Goal: Task Accomplishment & Management: Use online tool/utility

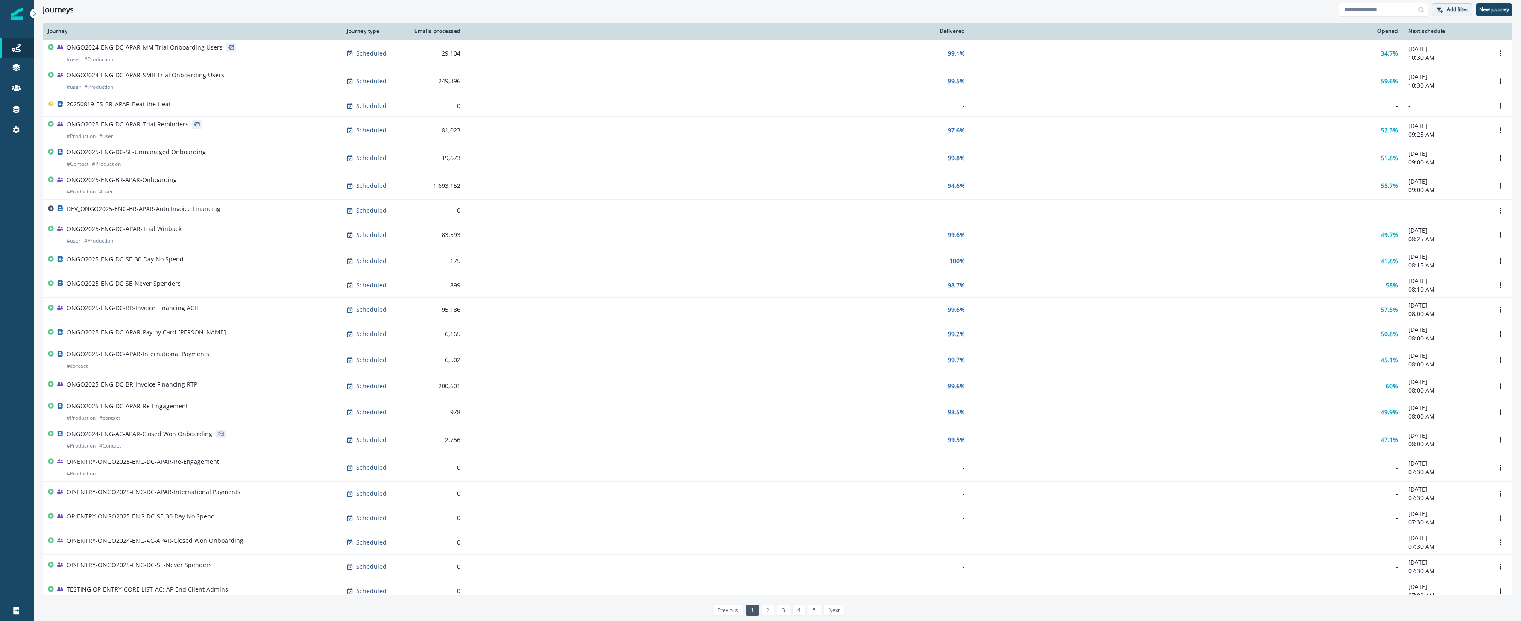
click at [1437, 13] on button "Add filter" at bounding box center [1452, 9] width 41 height 13
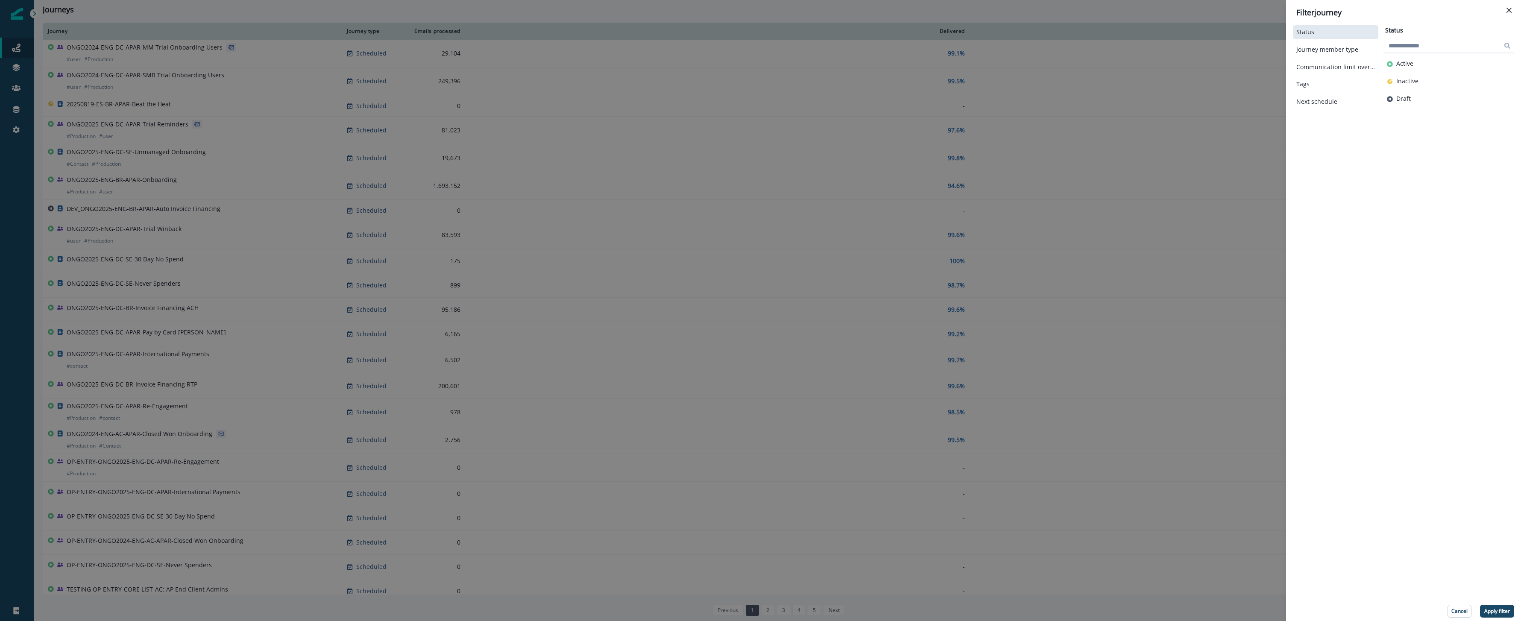
click at [17, 53] on div "Filter journey Status Journey member type Communication limit overrides Tags Ne…" at bounding box center [760, 310] width 1521 height 621
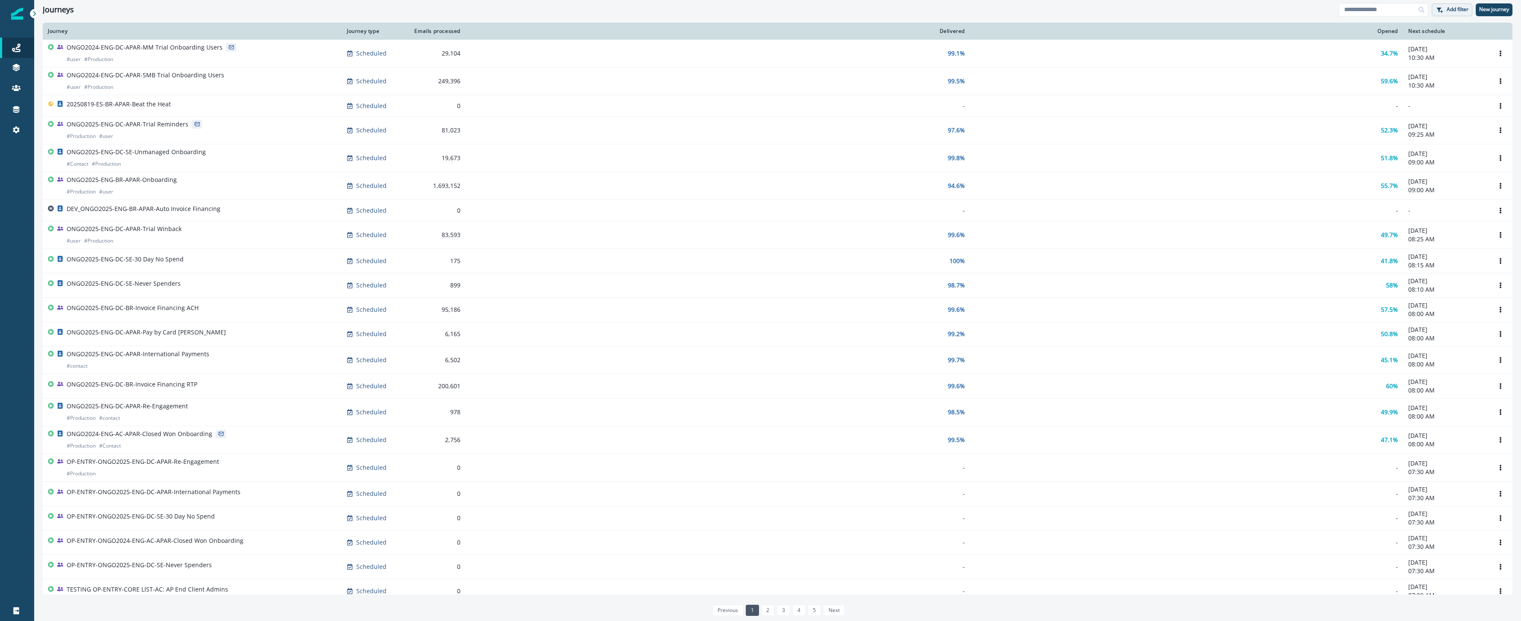
click at [1455, 13] on button "Add filter" at bounding box center [1452, 9] width 41 height 13
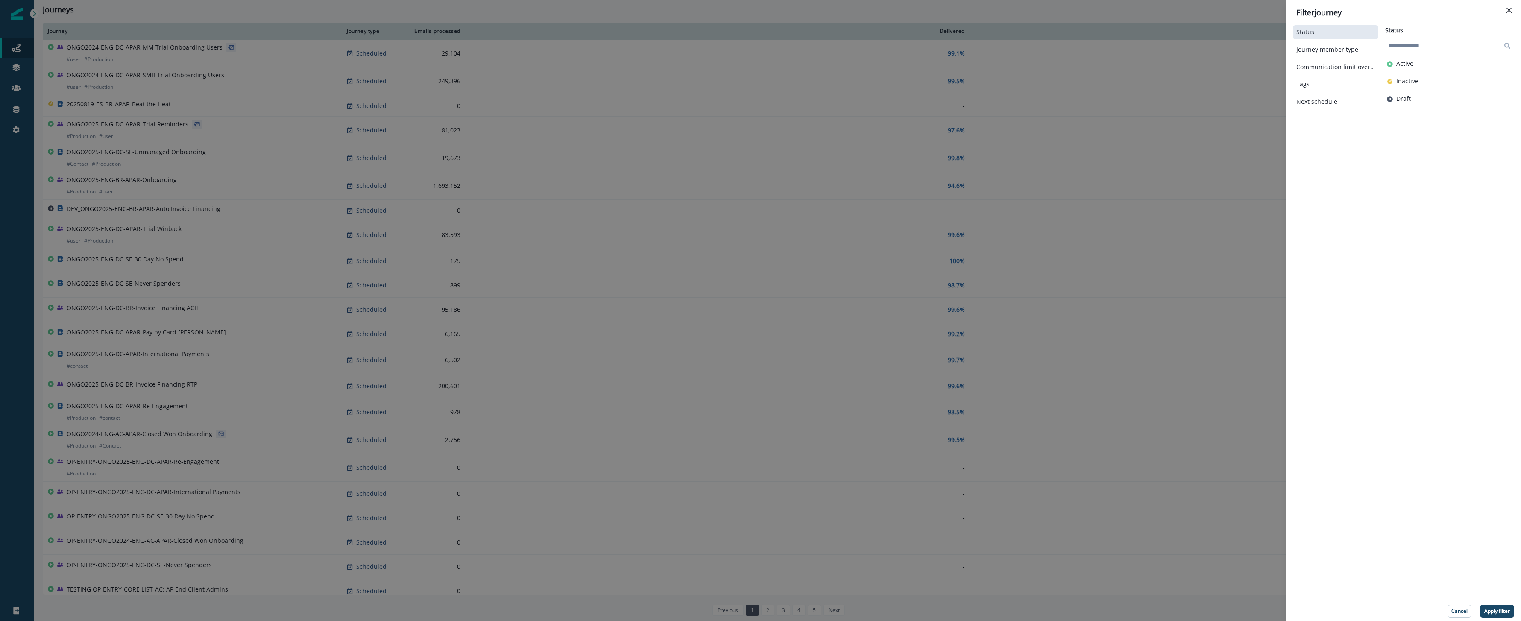
click at [1401, 50] on input at bounding box center [1449, 46] width 131 height 14
type input "****"
click at [1499, 608] on p "Apply filter" at bounding box center [1497, 611] width 26 height 6
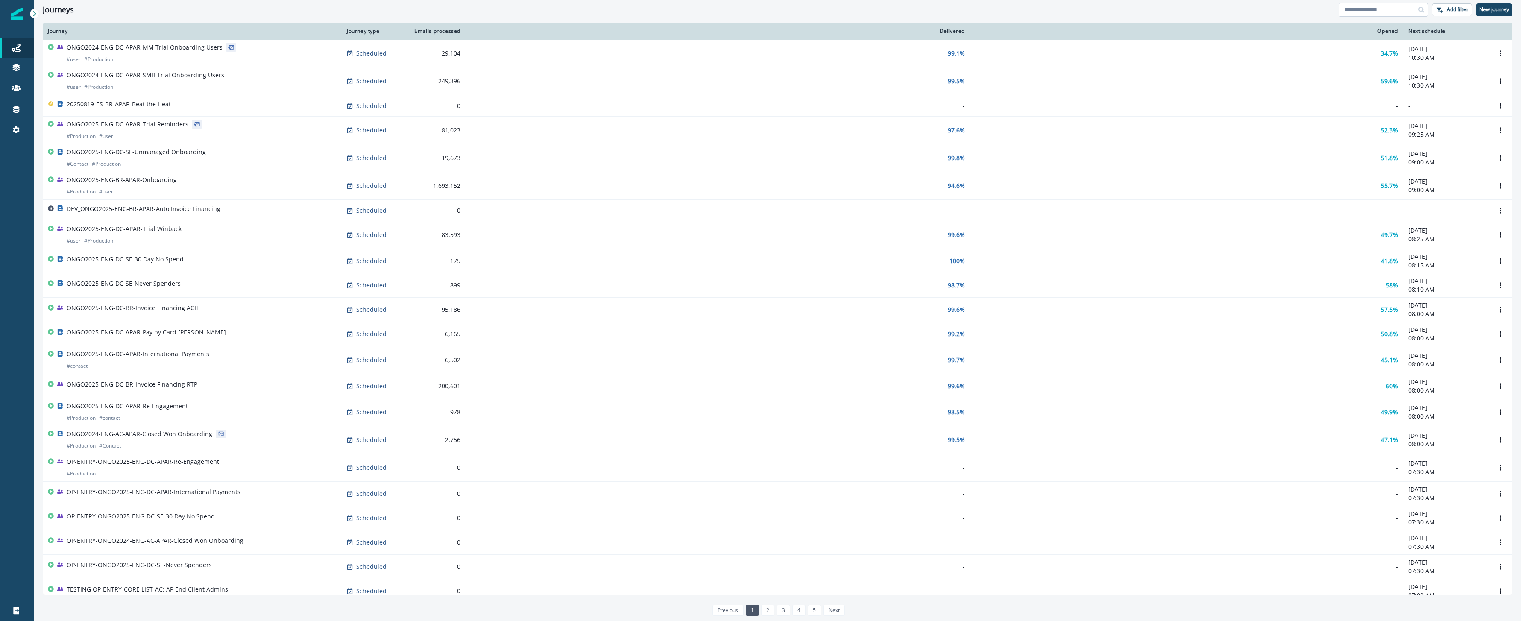
click at [1378, 10] on input at bounding box center [1384, 10] width 90 height 14
click at [1482, 10] on p "New journey" at bounding box center [1494, 9] width 30 height 6
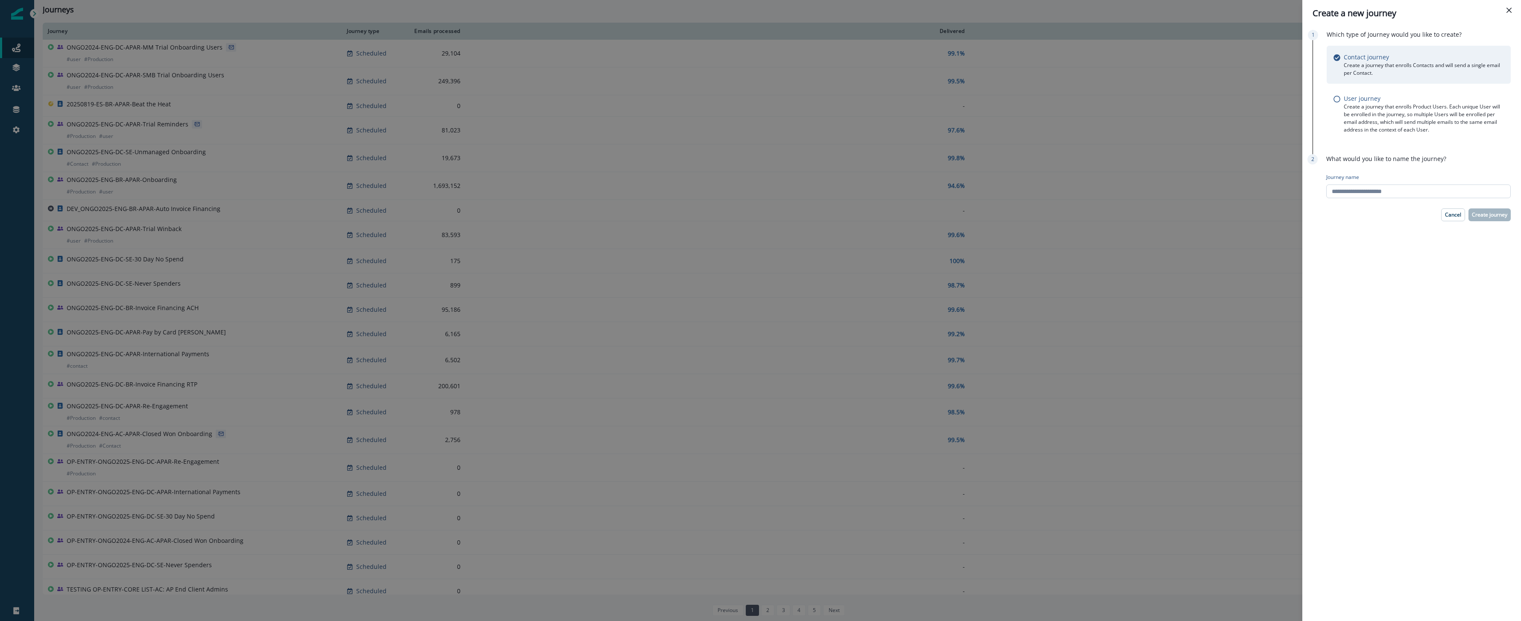
click at [1469, 191] on input "Journey name" at bounding box center [1418, 192] width 185 height 14
type input "**********"
click at [1496, 214] on p "Create journey" at bounding box center [1489, 215] width 35 height 6
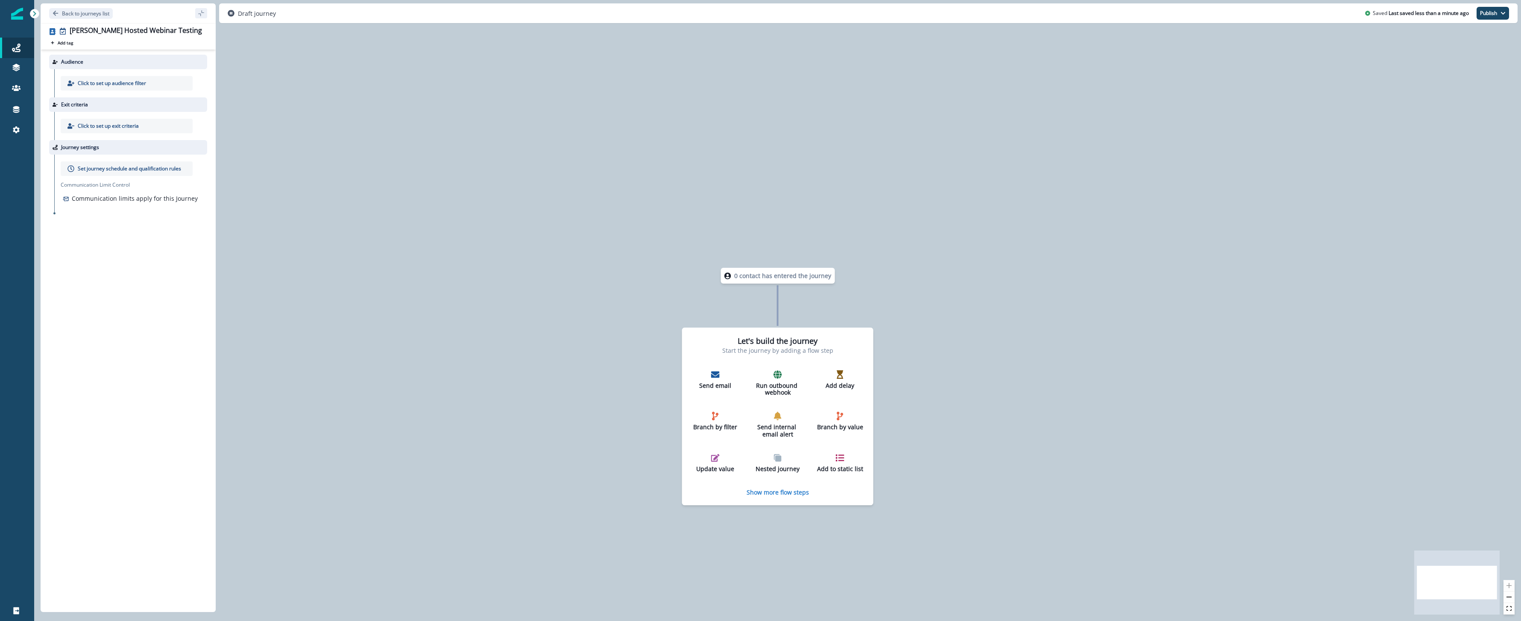
click at [121, 80] on p "Click to set up audience filter" at bounding box center [112, 83] width 68 height 8
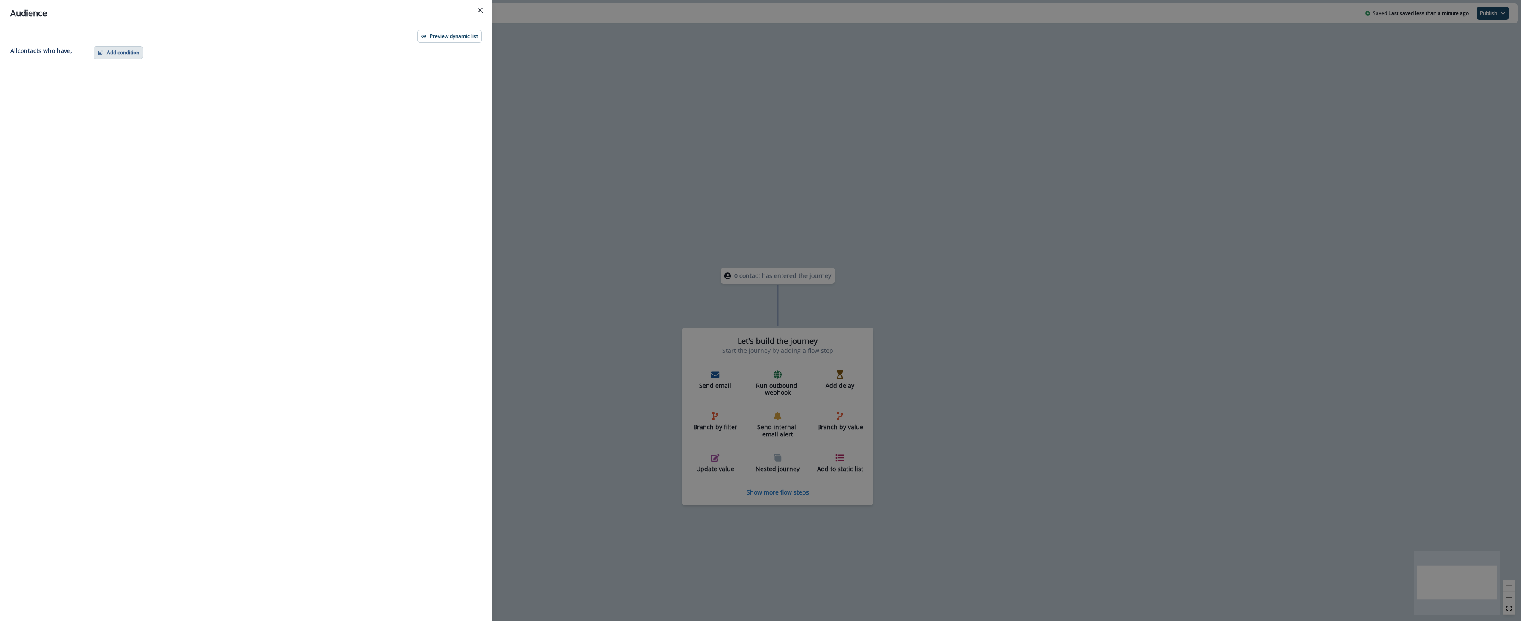
click at [126, 56] on button "Add condition" at bounding box center [119, 52] width 50 height 13
click at [150, 130] on button "Performed a web activity" at bounding box center [148, 131] width 108 height 14
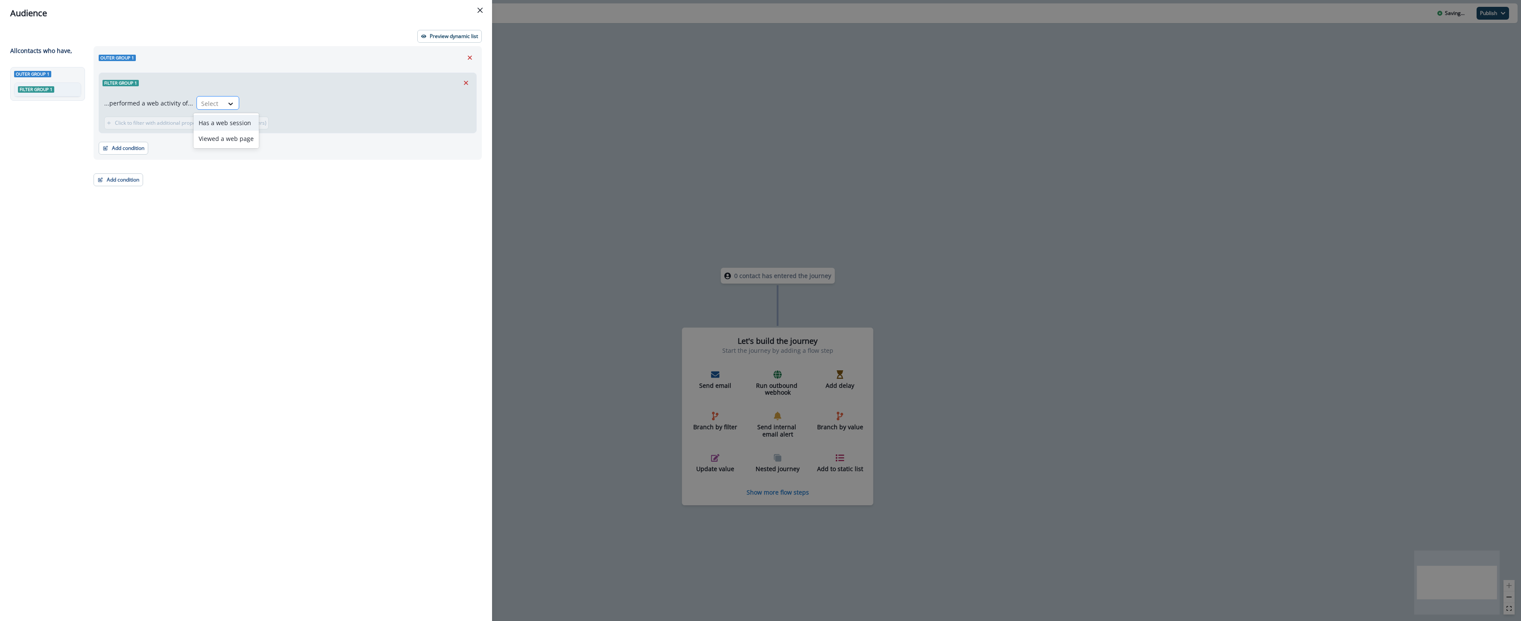
click at [218, 102] on div "Select" at bounding box center [210, 104] width 26 height 14
click at [232, 123] on div "Has a web session" at bounding box center [226, 123] width 65 height 16
click at [233, 123] on button "Click to filter with additional properties (URLs, UTM parameters)" at bounding box center [186, 123] width 164 height 13
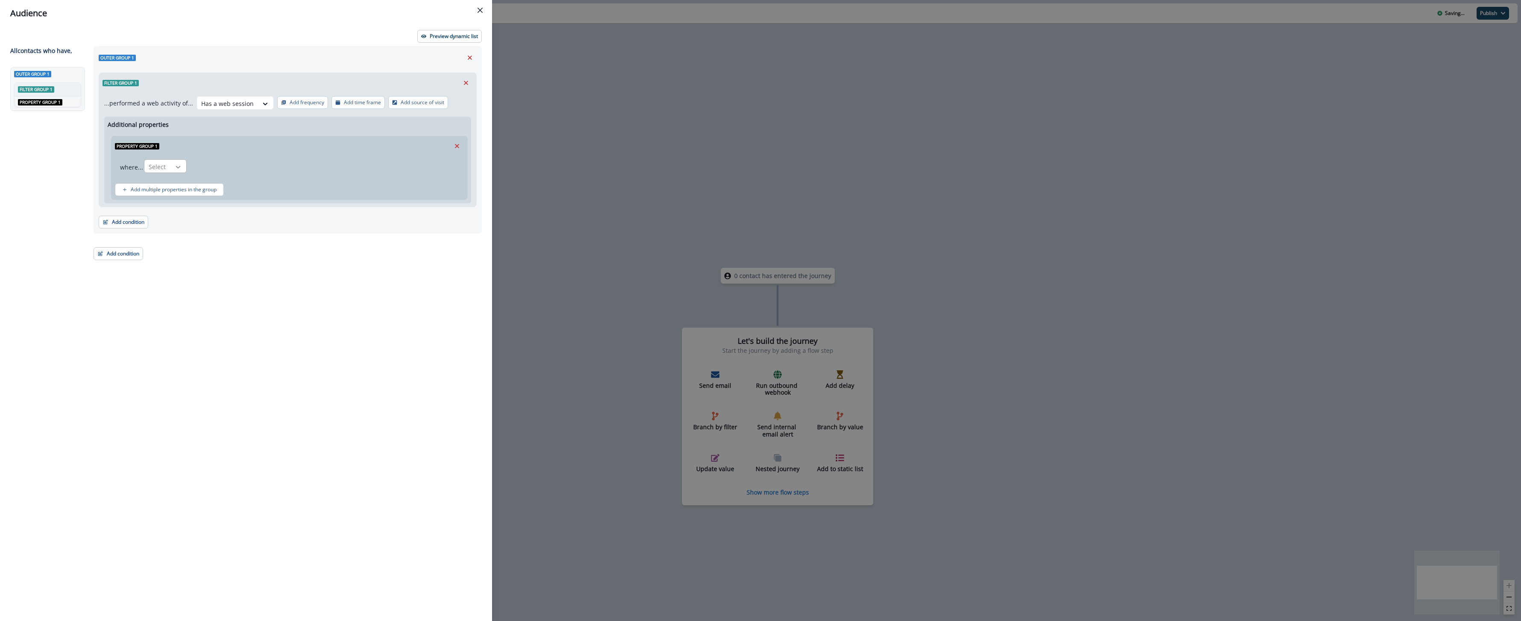
click at [179, 167] on icon at bounding box center [178, 167] width 5 height 3
click at [221, 154] on div "Property Group 1" at bounding box center [289, 146] width 356 height 20
click at [165, 194] on button "Add multiple properties in the group" at bounding box center [169, 189] width 109 height 13
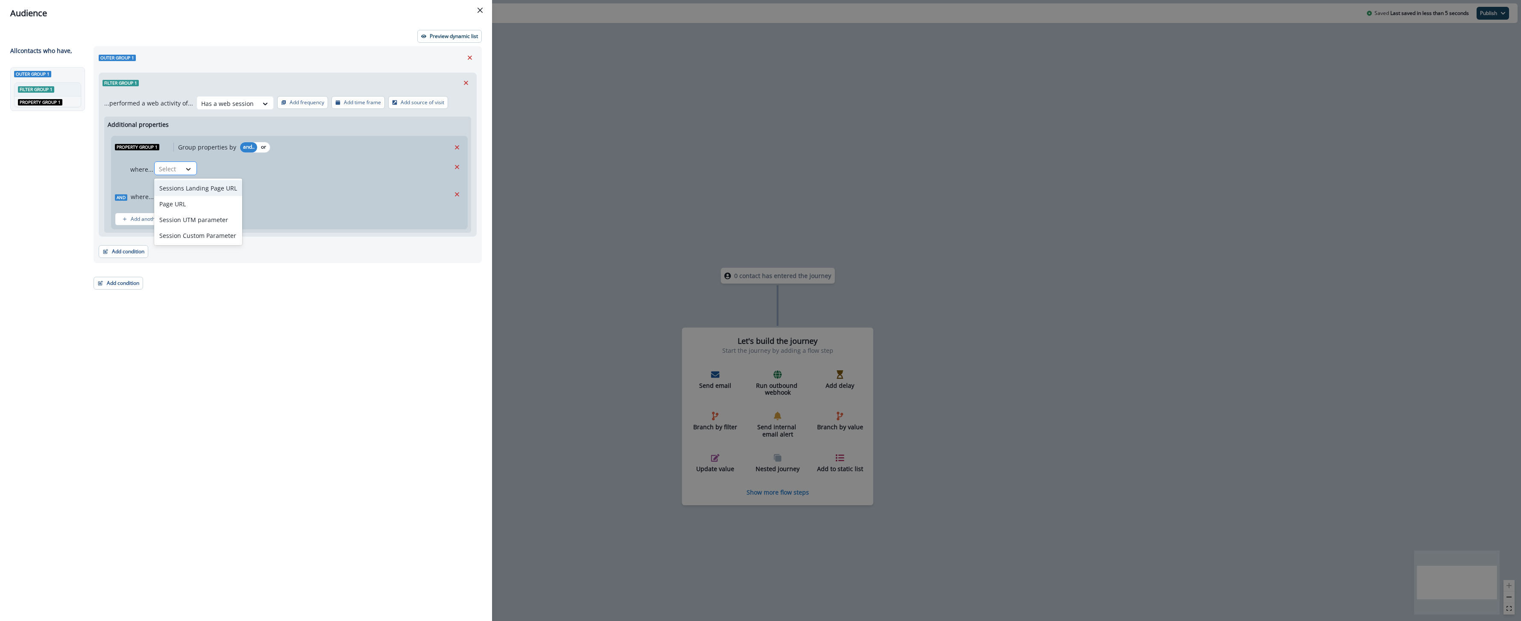
click at [187, 173] on icon at bounding box center [189, 169] width 8 height 9
click at [289, 168] on div "Sessions Landing Page URL, 1 of 4. 4 results available. Use Up and Down to choo…" at bounding box center [298, 170] width 299 height 21
click at [182, 199] on div at bounding box center [189, 196] width 15 height 9
click at [245, 183] on div "where... Select And where... Select" at bounding box center [289, 183] width 356 height 51
click at [453, 198] on icon "Remove" at bounding box center [457, 195] width 8 height 8
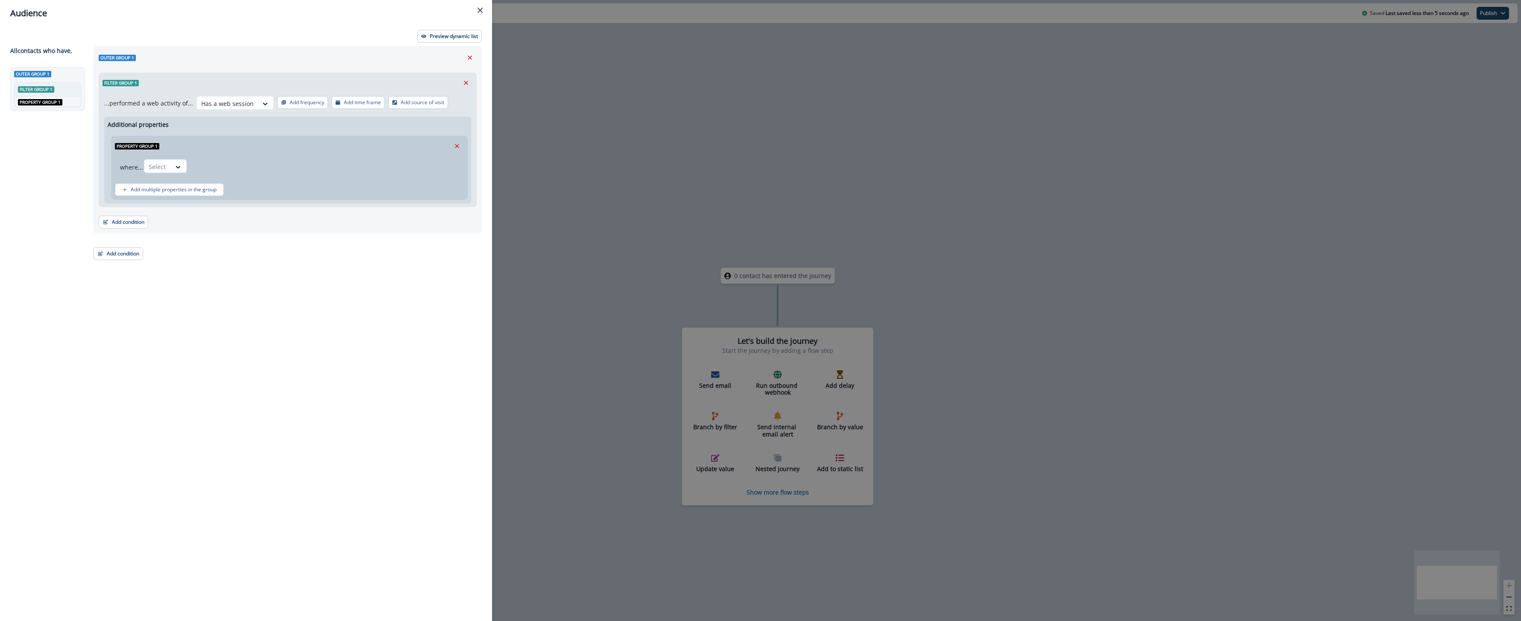
click at [301, 147] on div "Property Group 1" at bounding box center [289, 146] width 356 height 20
click at [261, 105] on icon at bounding box center [265, 104] width 8 height 9
click at [239, 141] on div "Viewed a web page" at bounding box center [232, 139] width 76 height 16
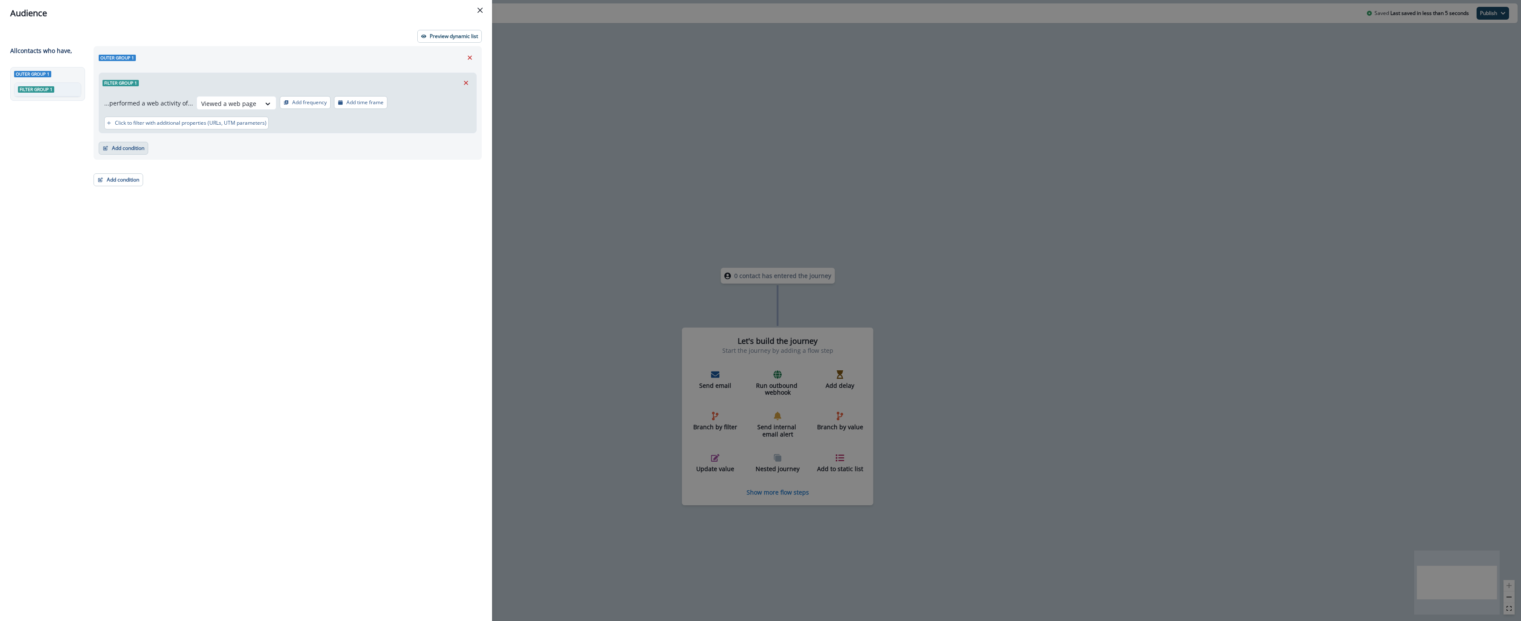
click at [126, 152] on button "Add condition" at bounding box center [124, 148] width 50 height 13
click at [156, 215] on button "Performed a marketing activity" at bounding box center [153, 213] width 108 height 14
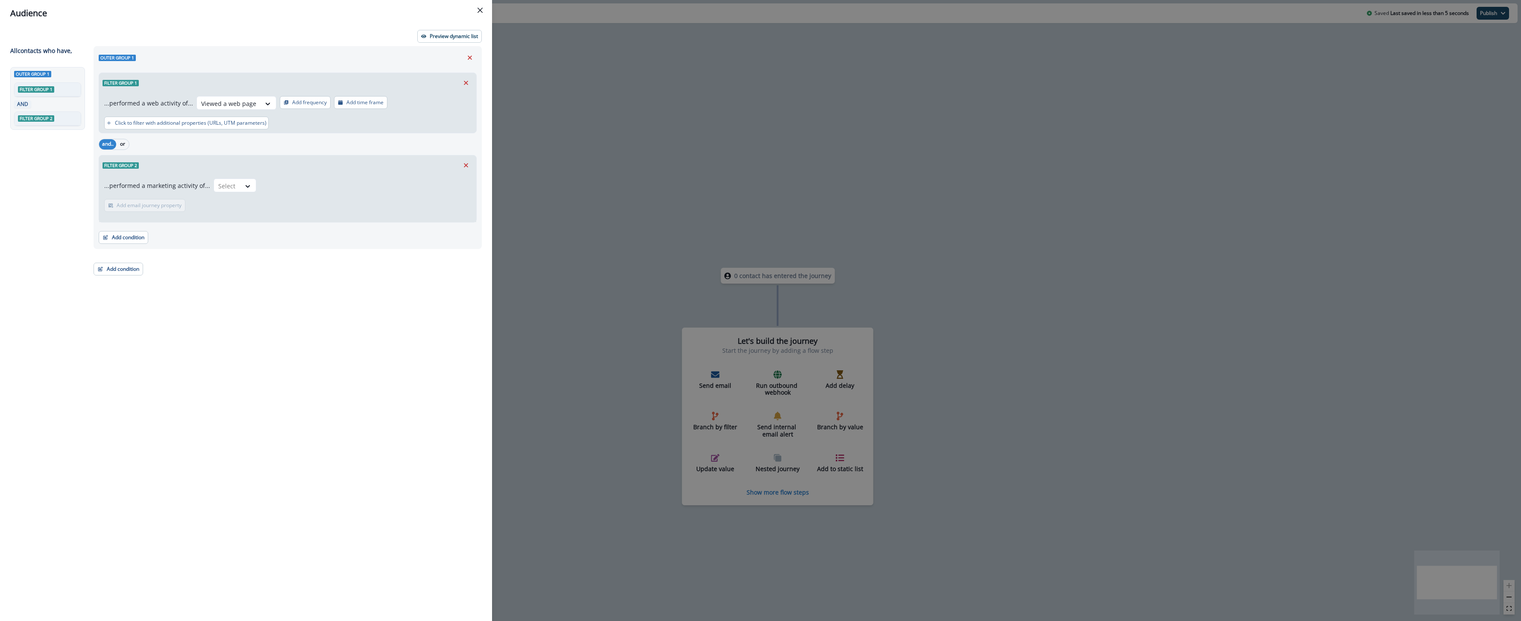
click at [238, 177] on div "...performed a marketing activity of... Select Add email journey property Email…" at bounding box center [287, 198] width 377 height 47
click at [240, 179] on div at bounding box center [247, 186] width 15 height 14
click at [292, 293] on div "Submitted a form" at bounding box center [270, 298] width 120 height 16
click at [463, 85] on icon "Remove" at bounding box center [466, 83] width 8 height 8
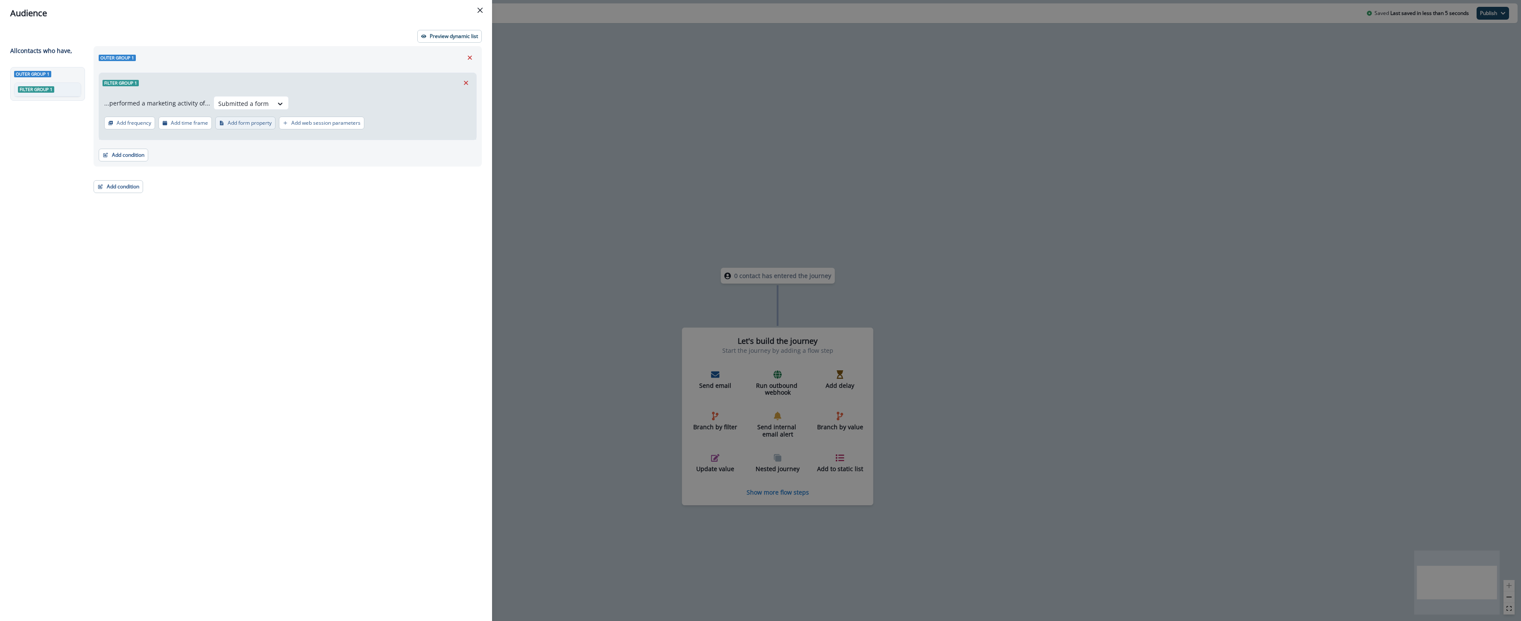
click at [249, 126] on button "Add form property" at bounding box center [245, 123] width 60 height 13
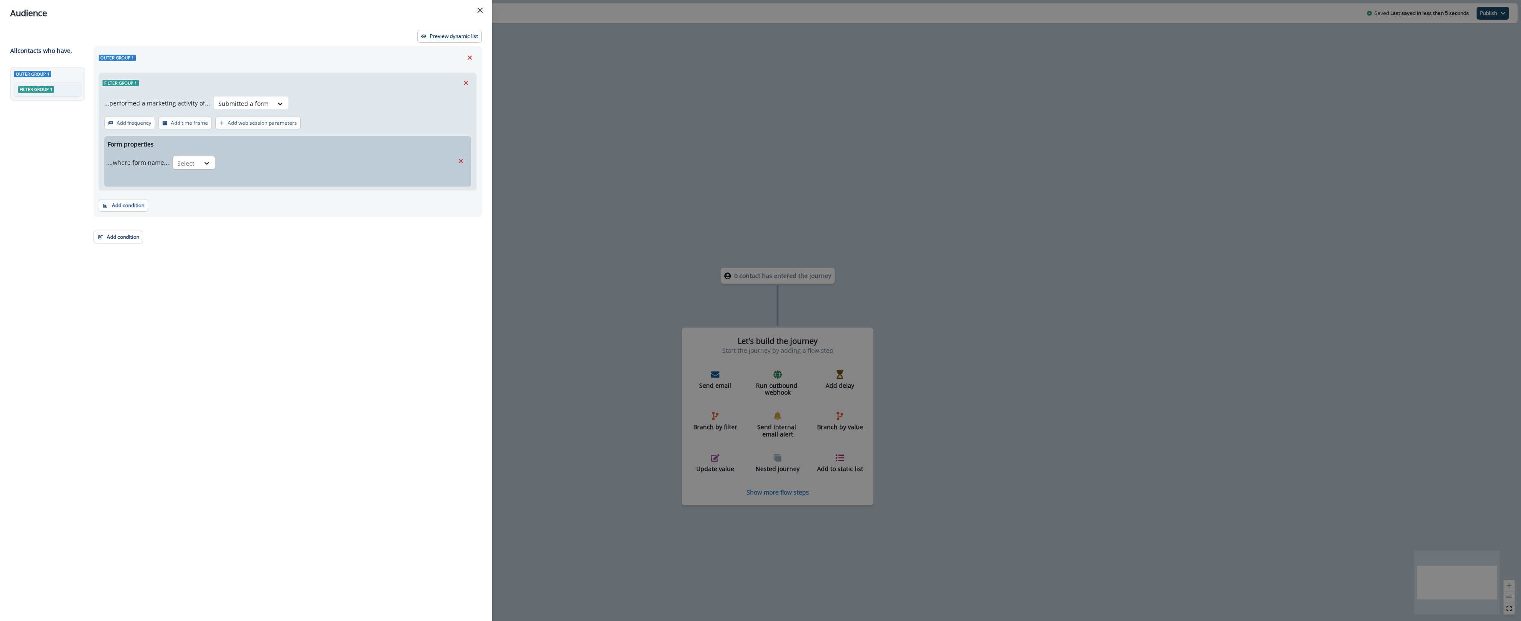
click at [194, 161] on div "Select" at bounding box center [186, 163] width 26 height 14
click at [189, 197] on div "is" at bounding box center [191, 199] width 43 height 16
click at [246, 167] on div at bounding box center [277, 163] width 108 height 11
click at [331, 140] on div "Form properties ...where form name... is Use Up and Down to choose options, pre…" at bounding box center [287, 161] width 367 height 50
click at [250, 128] on button "Add web session parameters" at bounding box center [257, 123] width 85 height 13
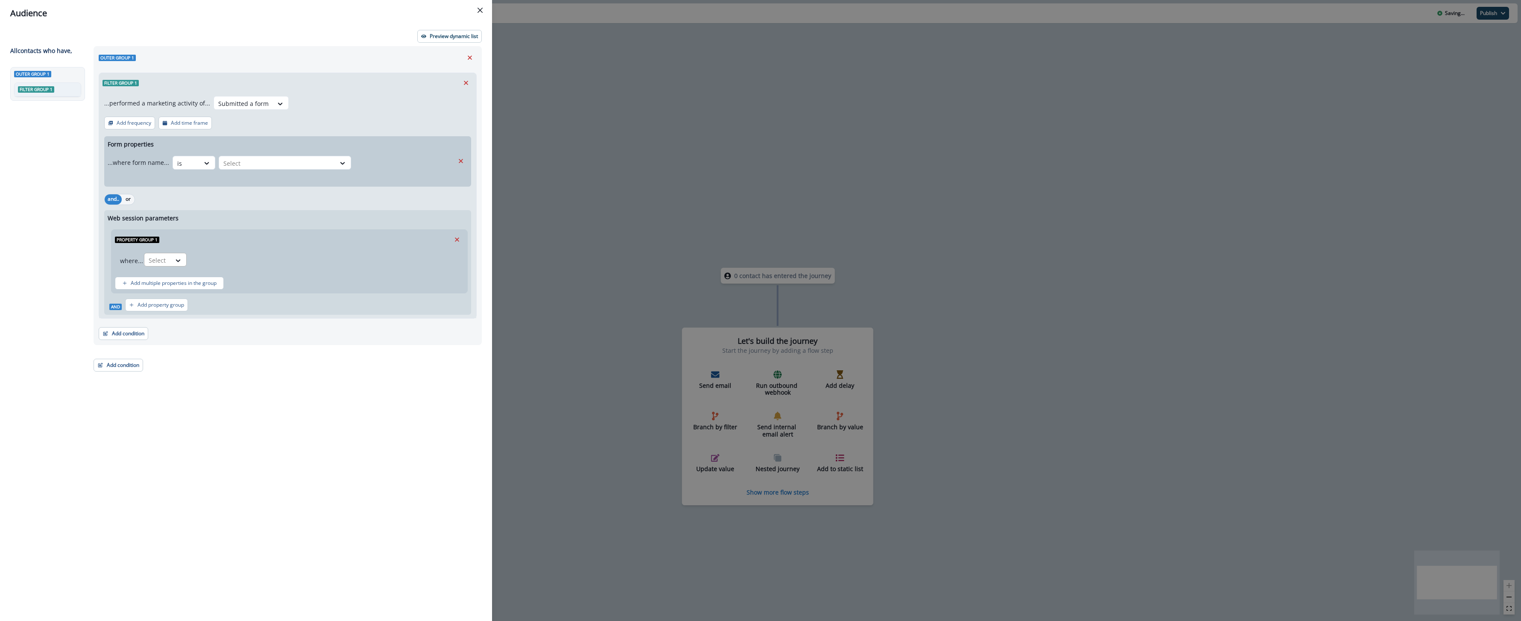
click at [181, 267] on div at bounding box center [178, 260] width 15 height 14
click at [190, 284] on div "Form Page URL" at bounding box center [186, 280] width 85 height 16
click at [177, 287] on p "Add multiple properties in the group" at bounding box center [174, 287] width 86 height 6
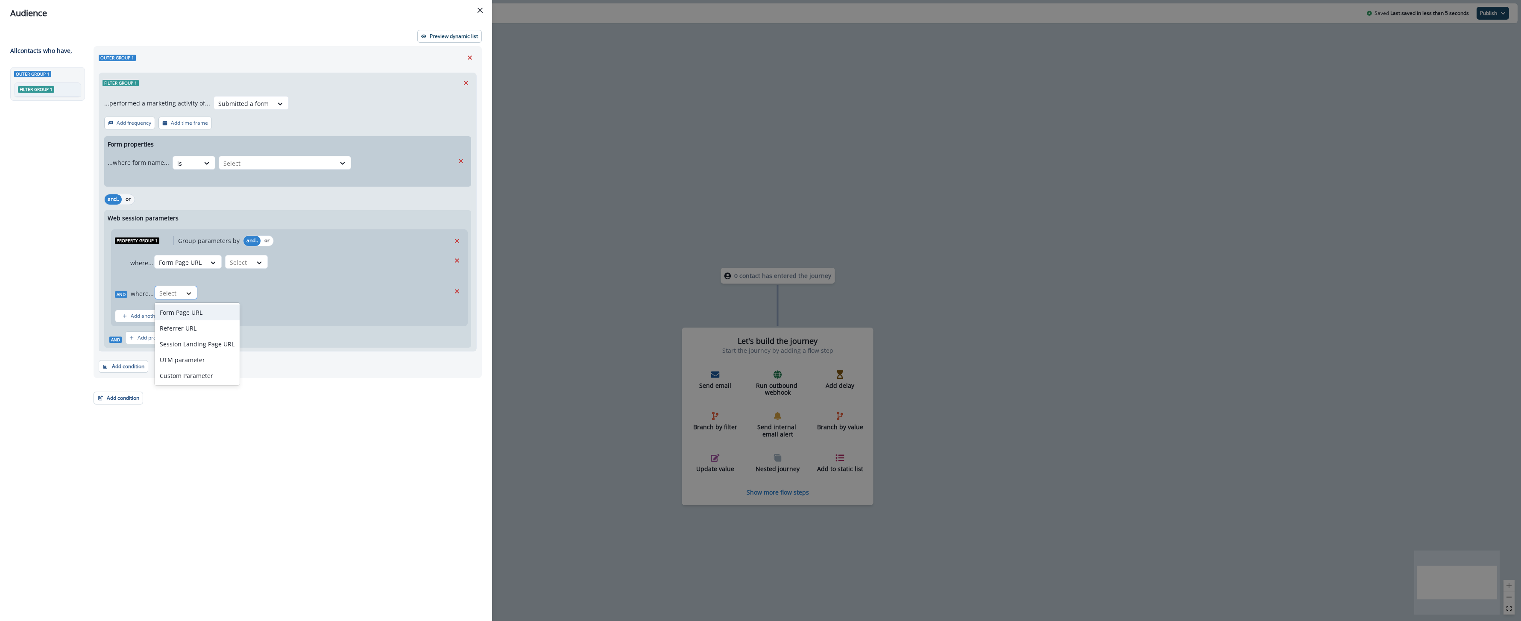
click at [182, 293] on div at bounding box center [189, 293] width 15 height 9
click at [222, 449] on div "Outer group 1 Filter group 1 ...performed a marketing activity of... Submitted …" at bounding box center [284, 318] width 393 height 544
click at [209, 267] on icon at bounding box center [213, 262] width 8 height 9
click at [202, 375] on div "Custom Parameter" at bounding box center [197, 376] width 85 height 16
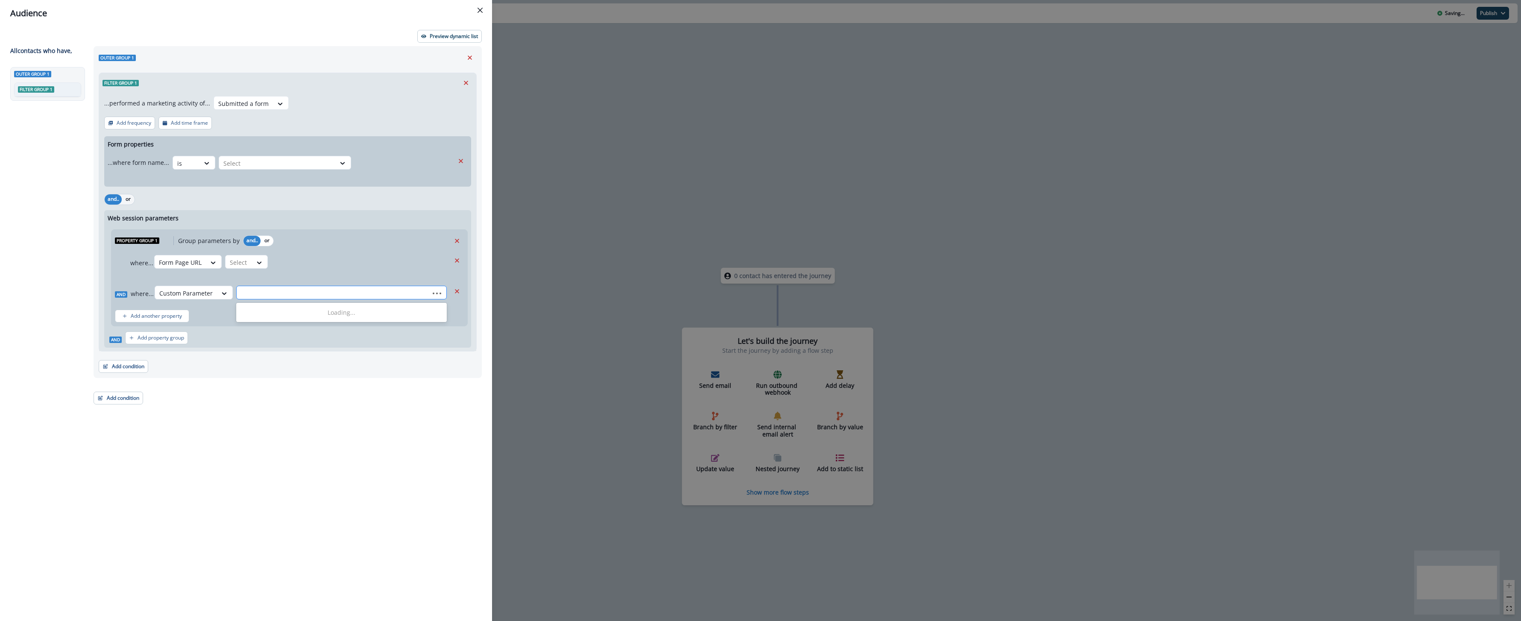
click at [283, 298] on div at bounding box center [333, 293] width 184 height 11
type input "*"
click at [226, 293] on icon at bounding box center [224, 293] width 8 height 9
click at [330, 402] on div "Outer group 1 Filter group 1 ...performed a marketing activity of... Submitted …" at bounding box center [284, 318] width 393 height 544
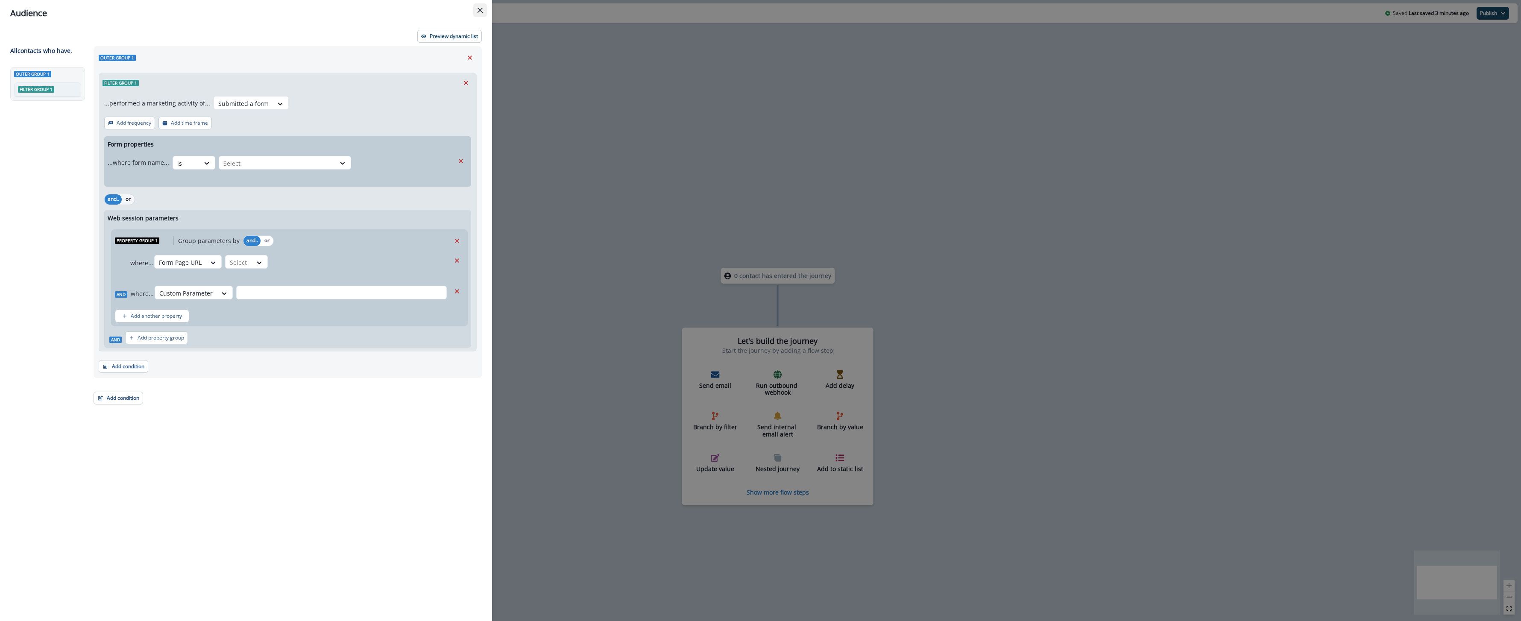
click at [484, 12] on button "Close" at bounding box center [480, 10] width 14 height 14
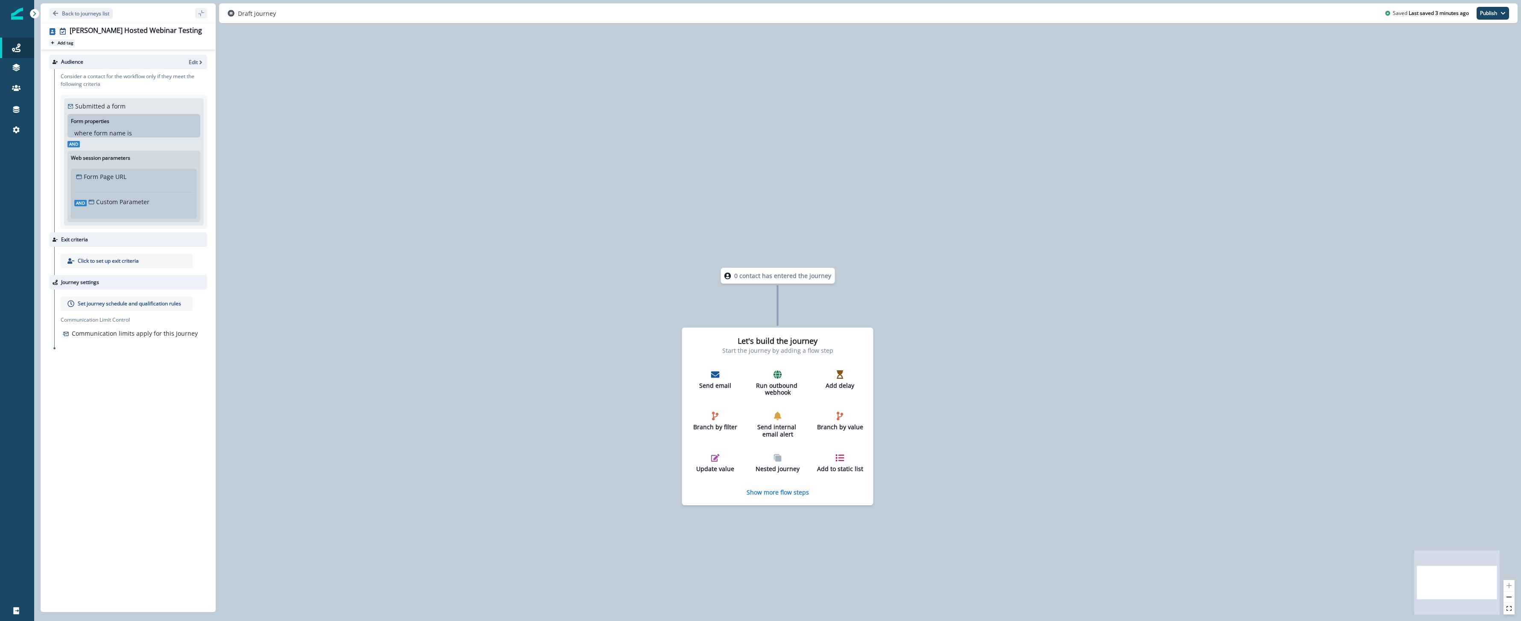
click at [59, 45] on p "Add tag" at bounding box center [65, 42] width 15 height 5
click at [115, 50] on div at bounding box center [146, 53] width 116 height 10
click at [149, 77] on div "Create #aubreytesting" at bounding box center [147, 73] width 126 height 15
type input "**********"
click at [60, 14] on button "Back to journeys list" at bounding box center [81, 13] width 64 height 11
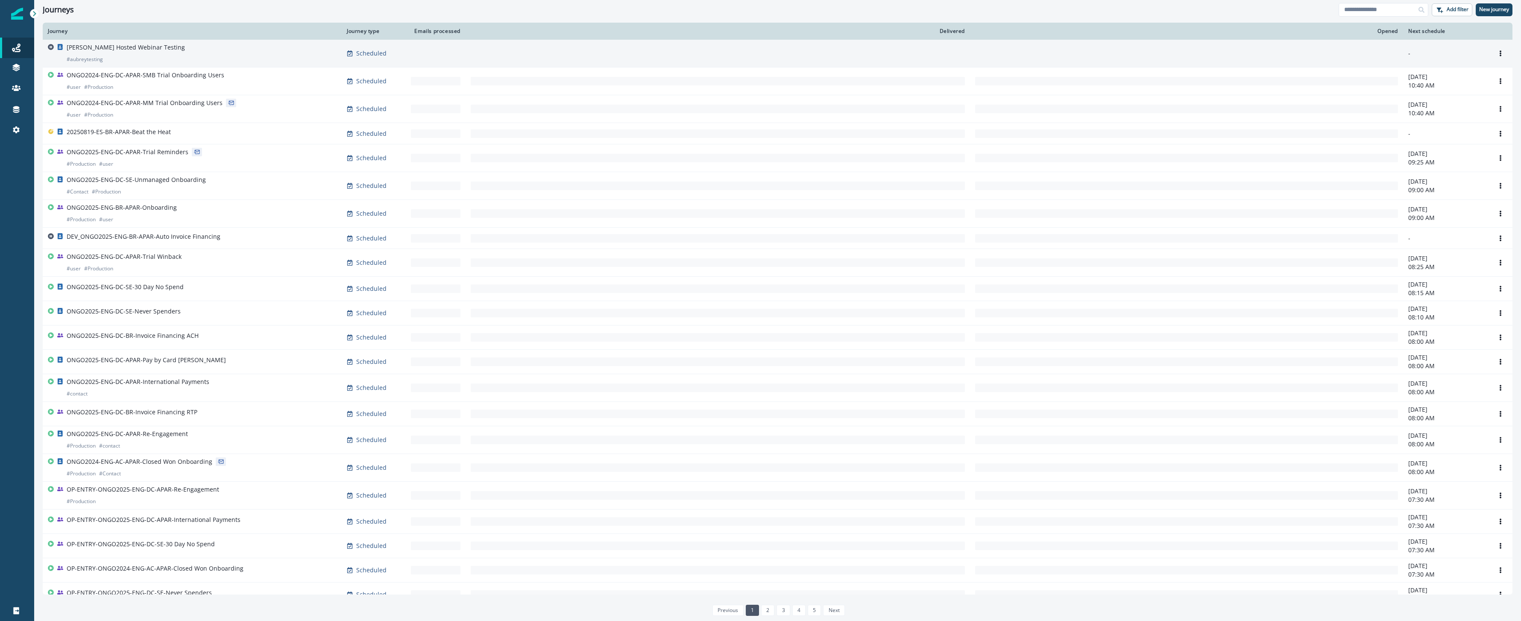
click at [144, 50] on p "Aubrey Hosted Webinar Testing" at bounding box center [126, 47] width 118 height 9
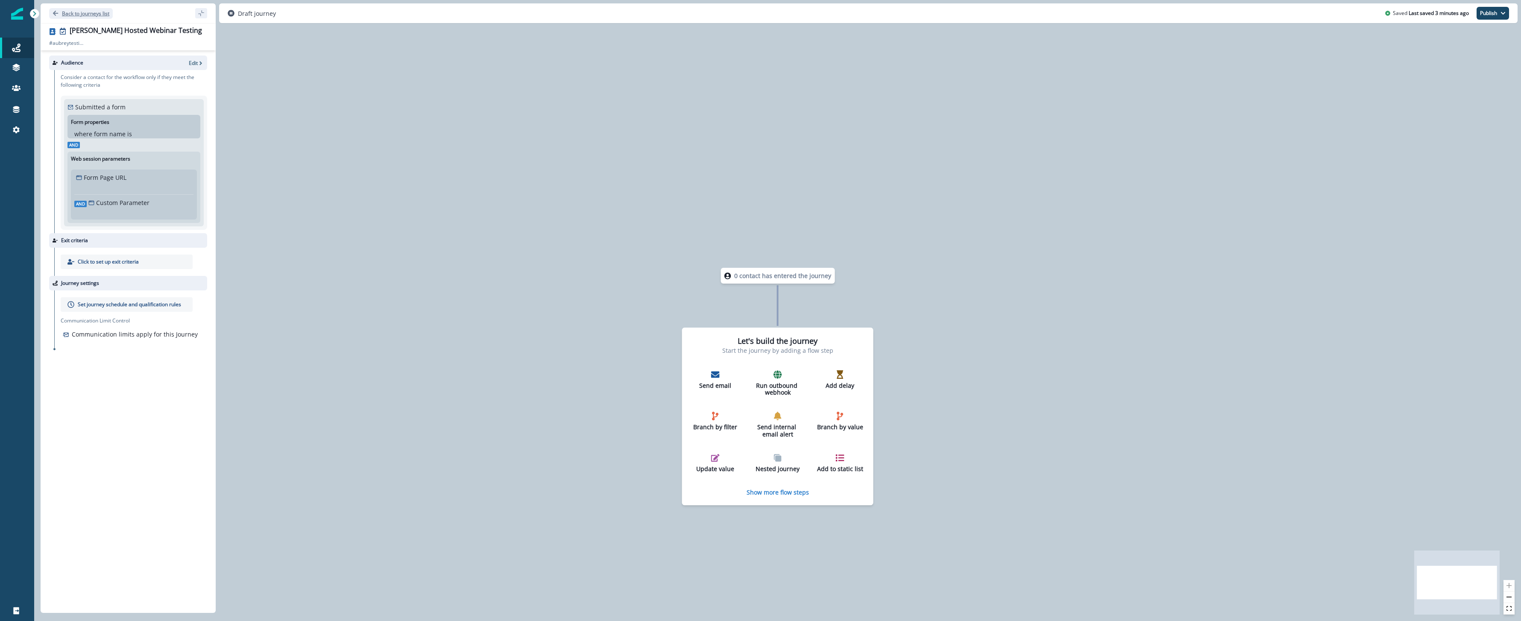
click at [84, 15] on p "Back to journeys list" at bounding box center [85, 13] width 47 height 7
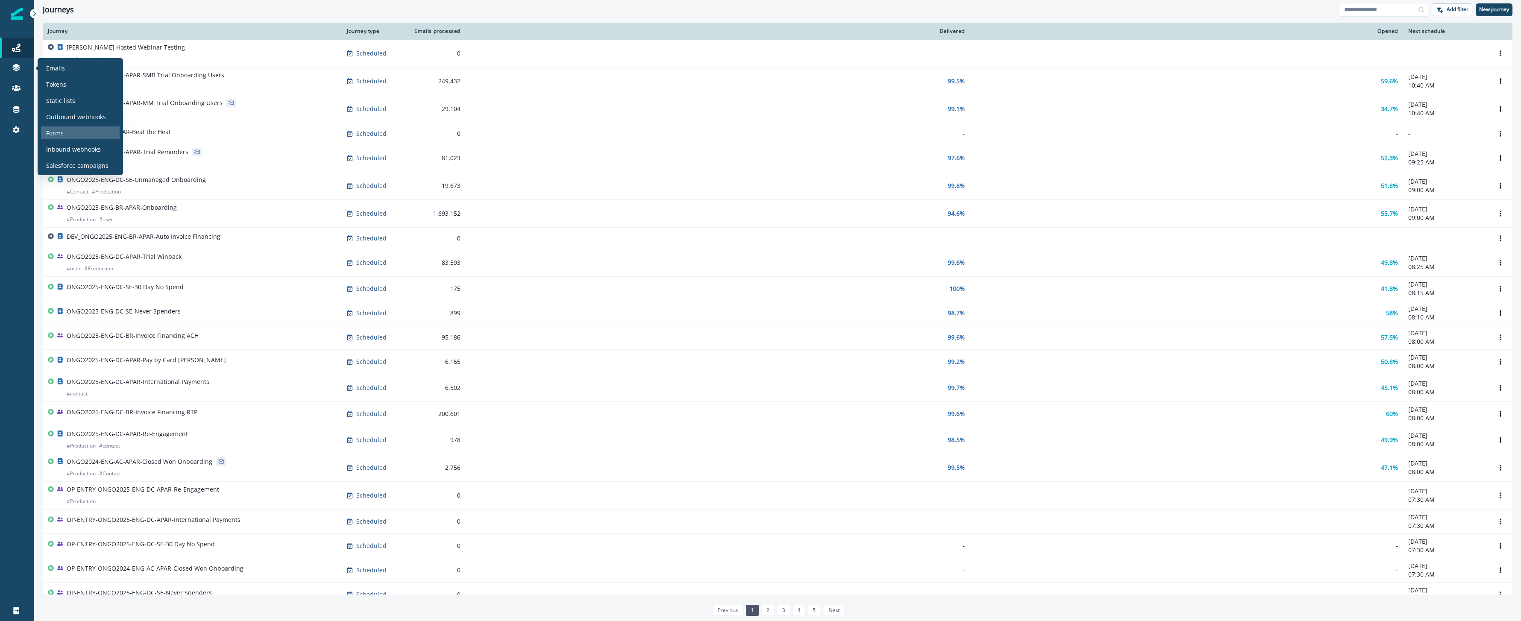
click at [79, 133] on div "Forms" at bounding box center [80, 132] width 79 height 13
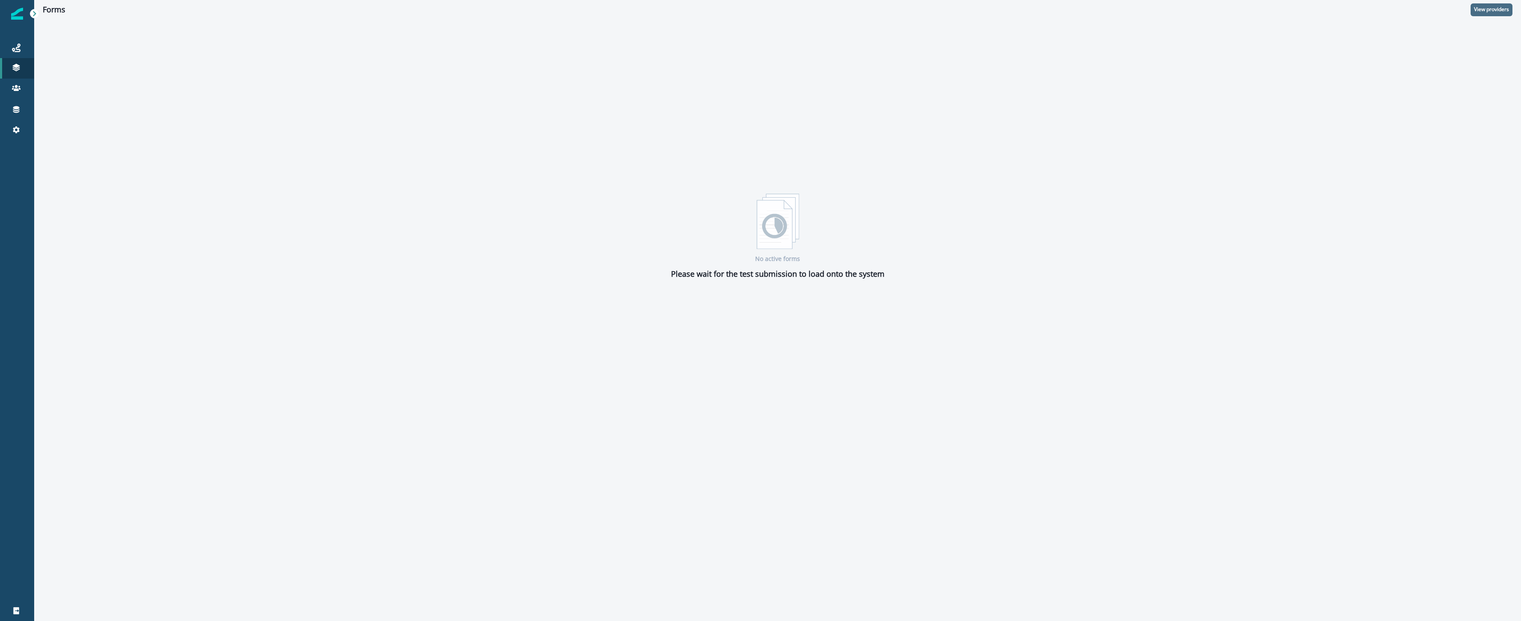
click at [1487, 10] on p "View providers" at bounding box center [1491, 9] width 35 height 6
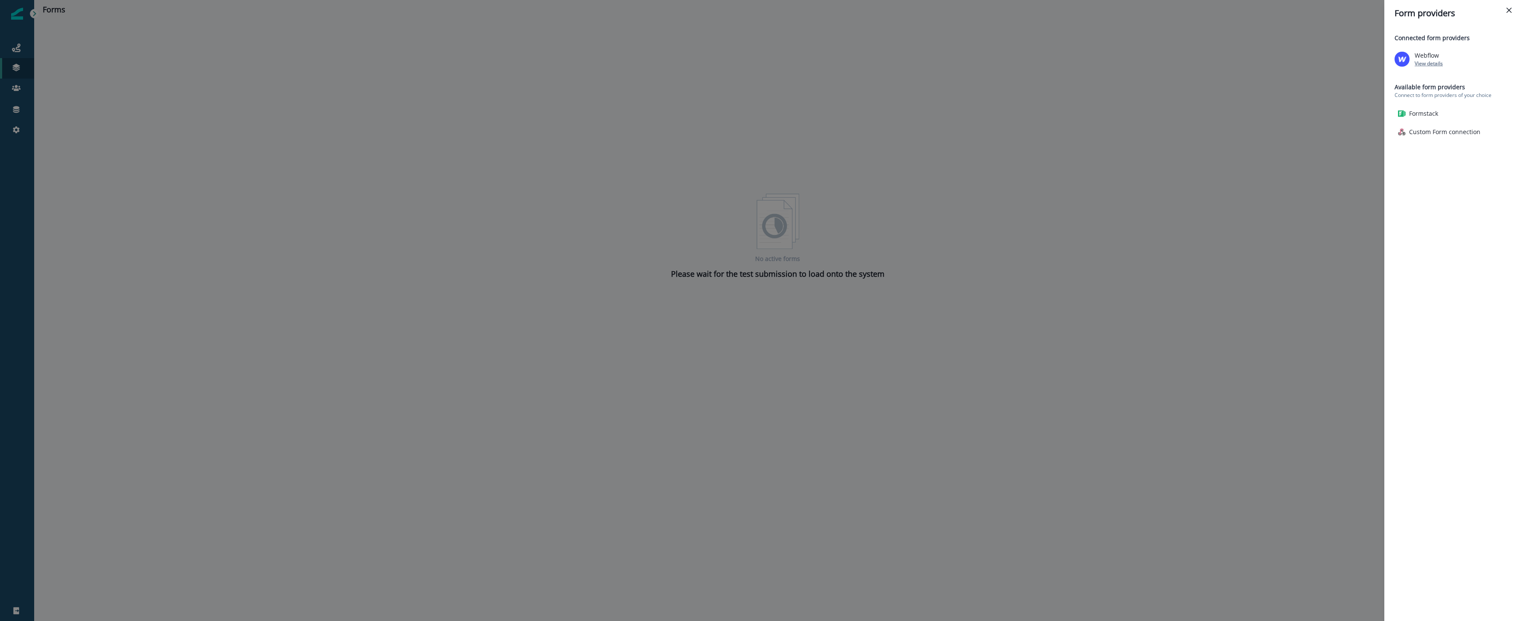
click at [1426, 62] on p "View details" at bounding box center [1429, 63] width 28 height 7
click at [1516, 12] on header "Form providers" at bounding box center [1452, 13] width 137 height 26
click at [1504, 12] on button "Close" at bounding box center [1509, 10] width 14 height 14
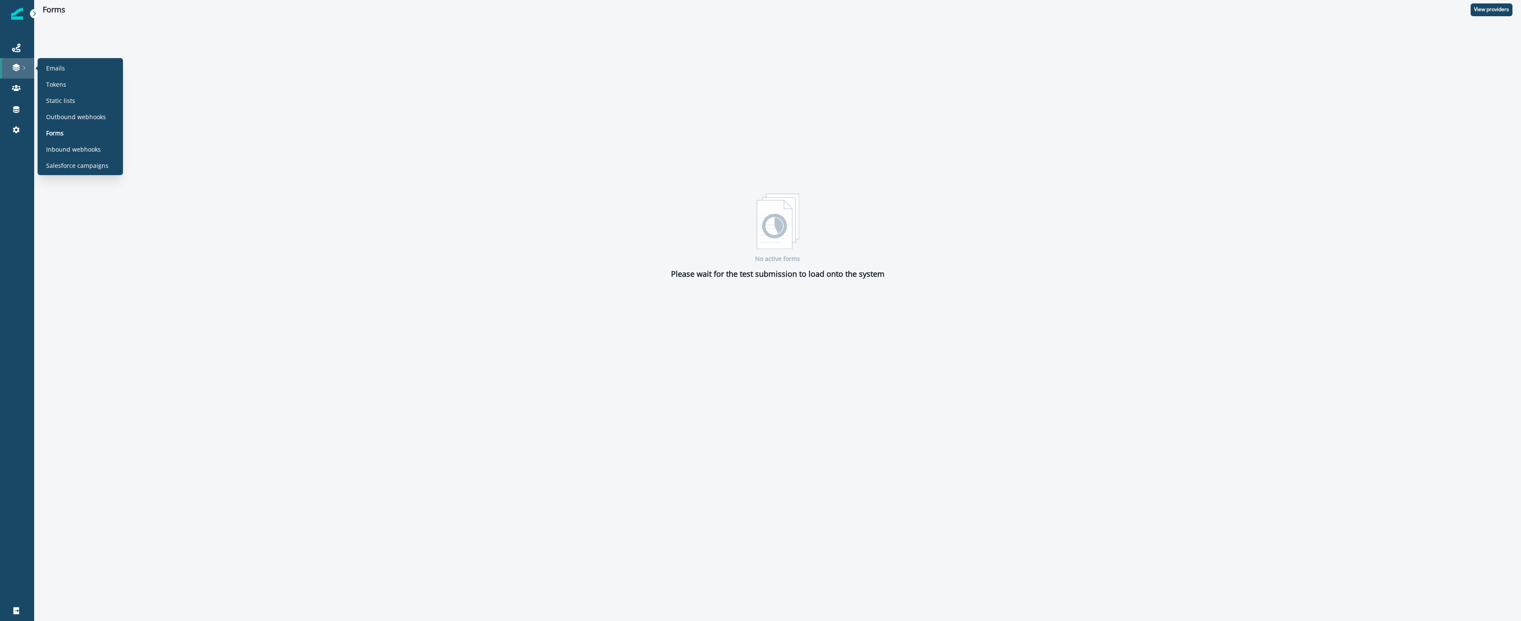
click at [11, 67] on div at bounding box center [16, 67] width 27 height 9
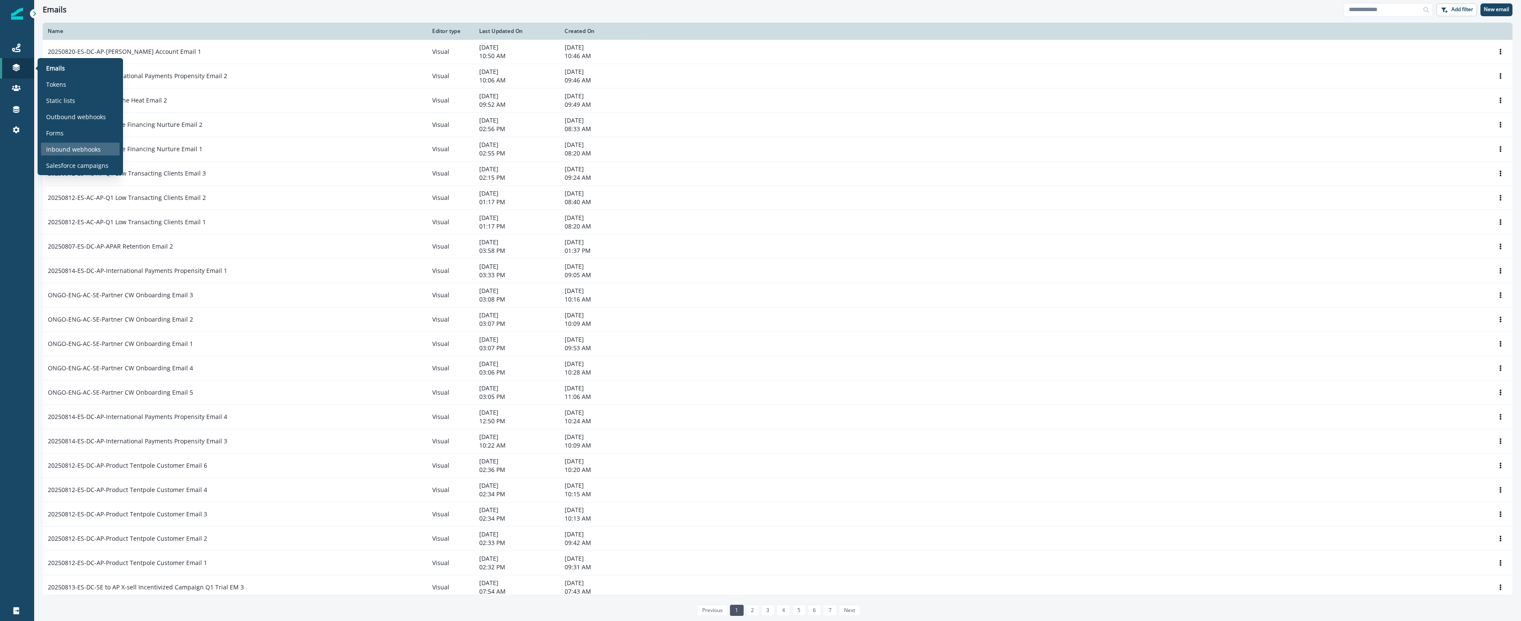
click at [79, 150] on p "Inbound webhooks" at bounding box center [73, 149] width 55 height 9
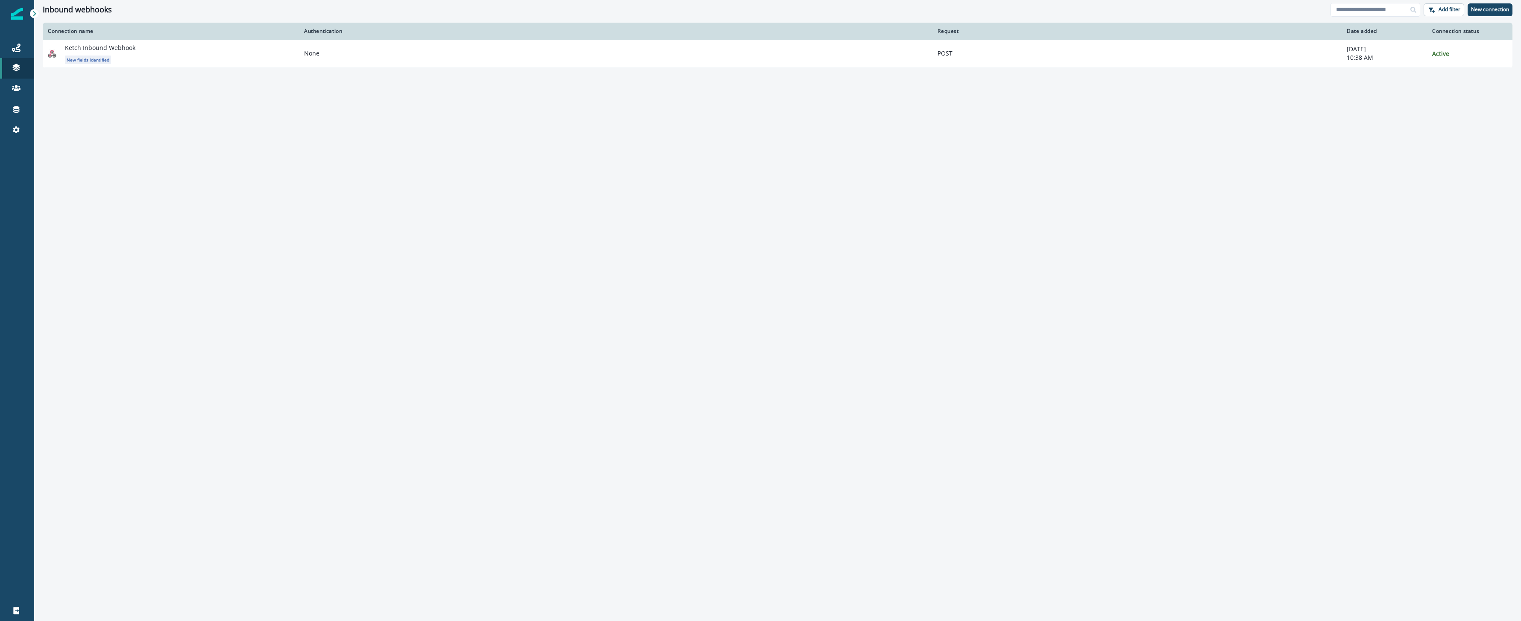
click at [225, 107] on div "Connection name Authentication Request Date added Connection status Ketch Inbou…" at bounding box center [777, 320] width 1487 height 595
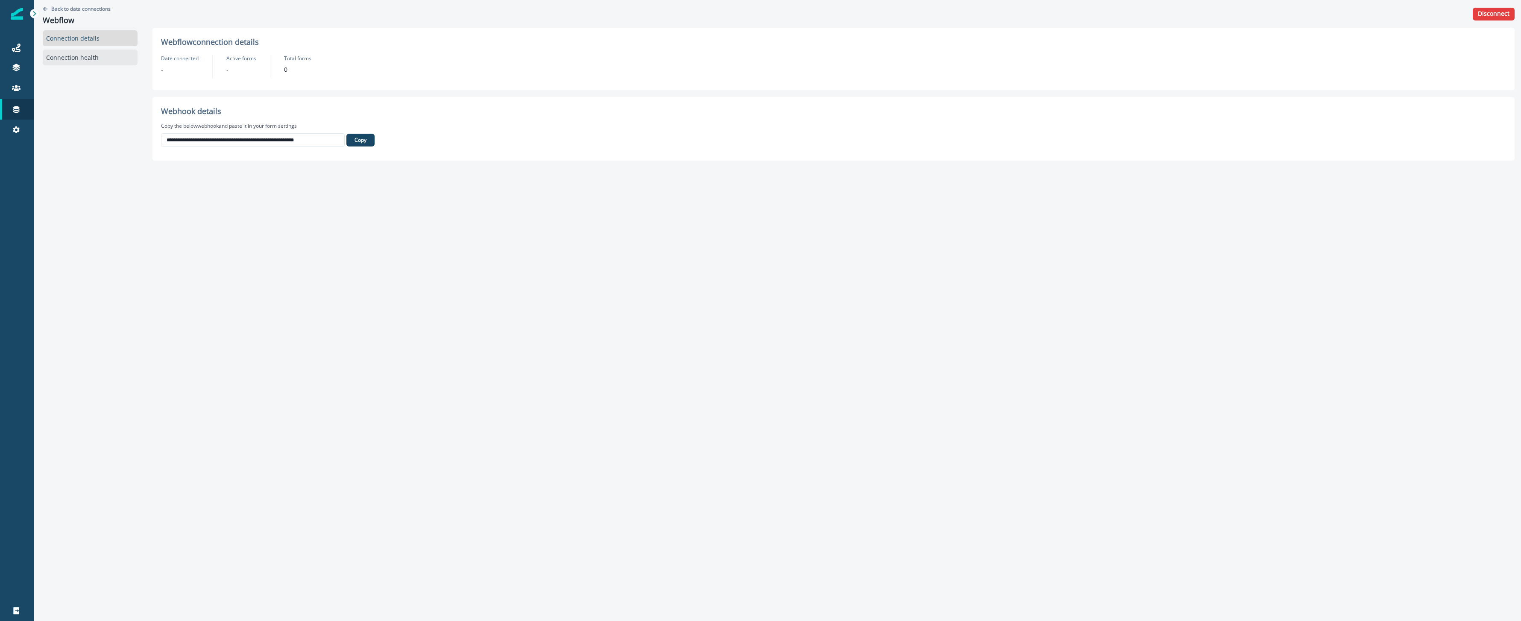
click at [93, 59] on div "Connection health" at bounding box center [90, 58] width 95 height 16
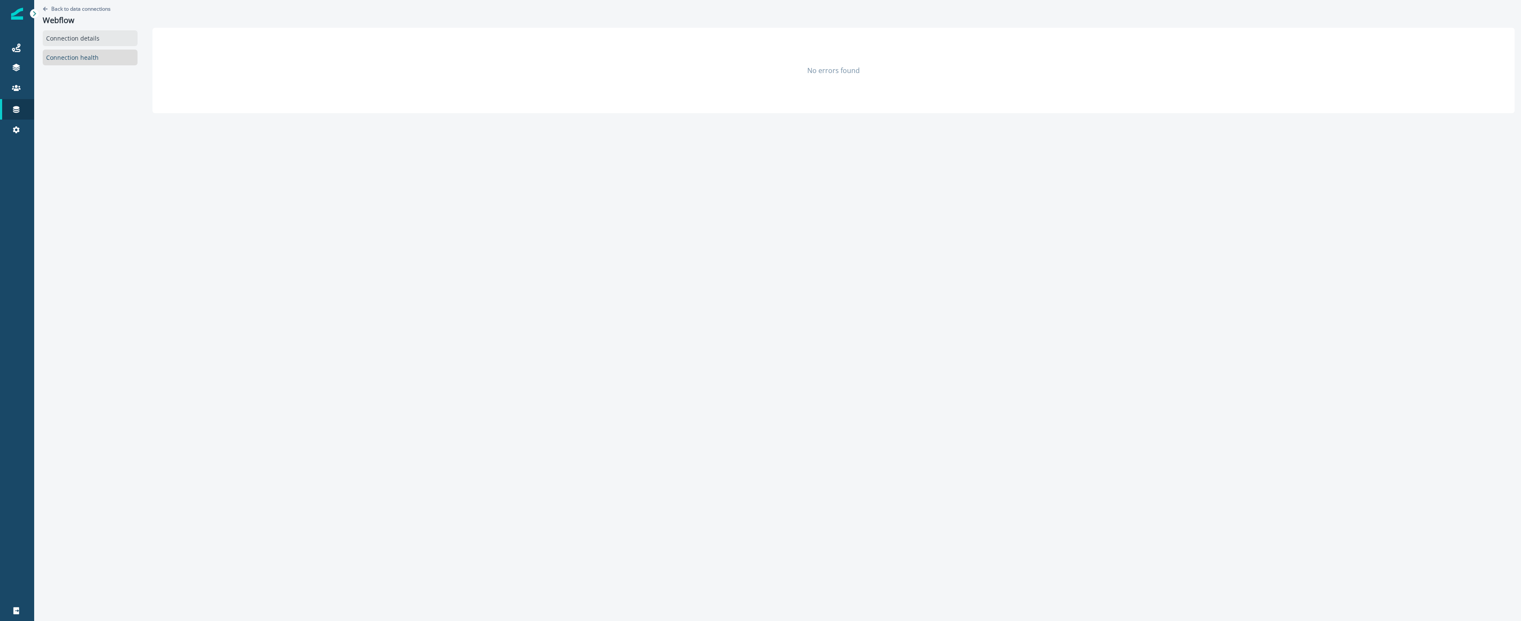
click at [92, 40] on div "Connection details" at bounding box center [90, 38] width 95 height 16
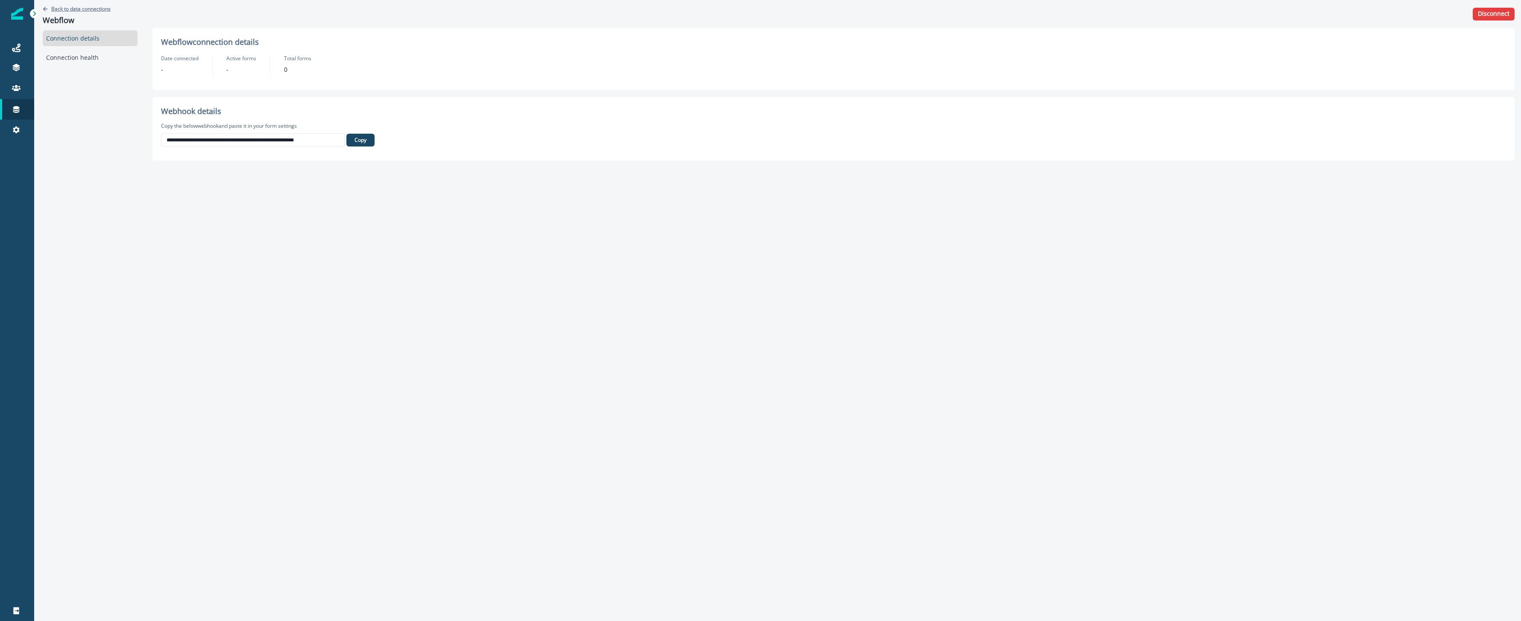
click at [44, 11] on icon "Go back" at bounding box center [45, 8] width 5 height 5
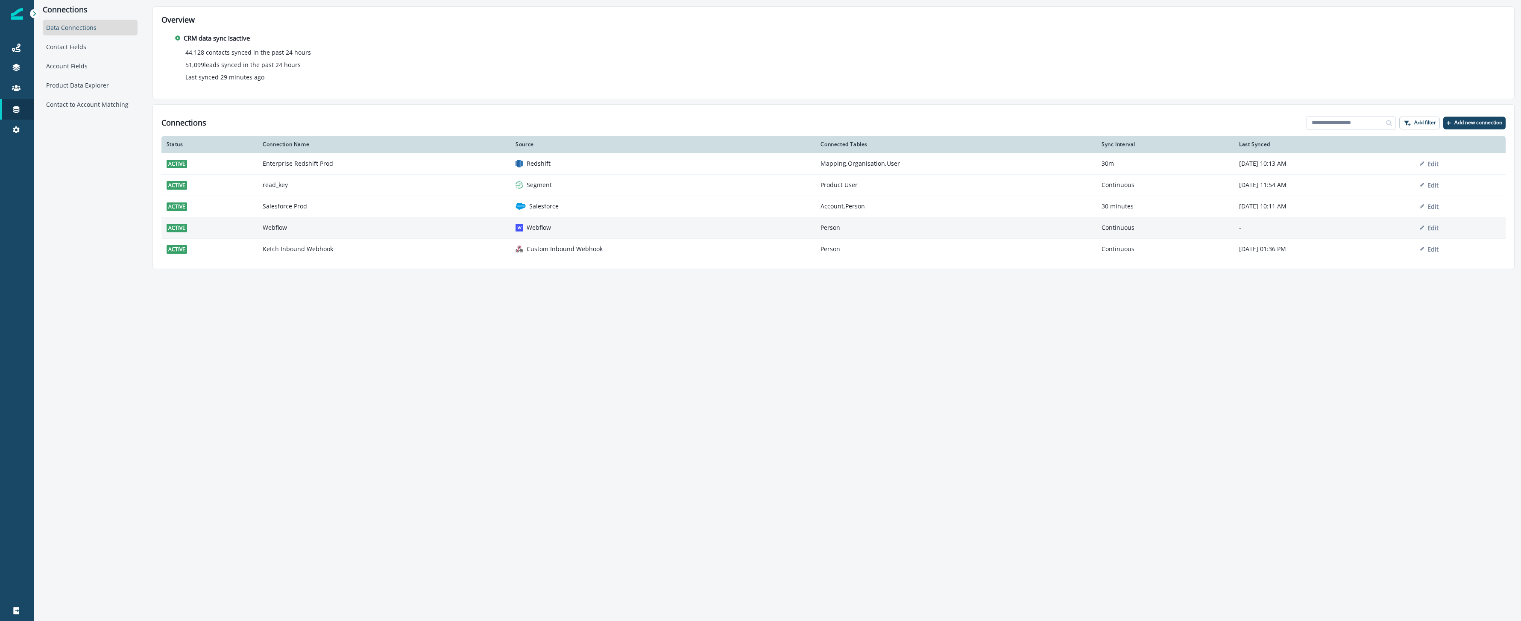
click at [527, 226] on p "Webflow" at bounding box center [539, 227] width 24 height 9
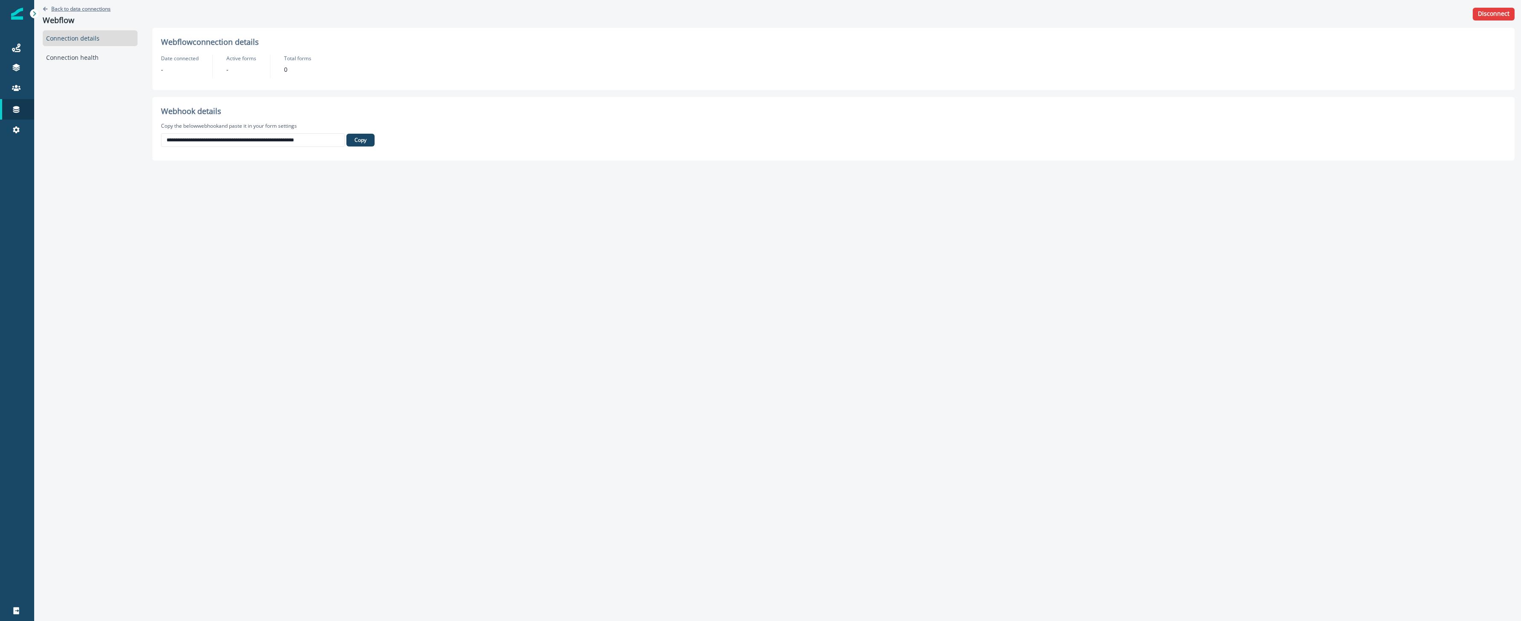
click at [48, 9] on button "Back to data connections" at bounding box center [77, 8] width 68 height 7
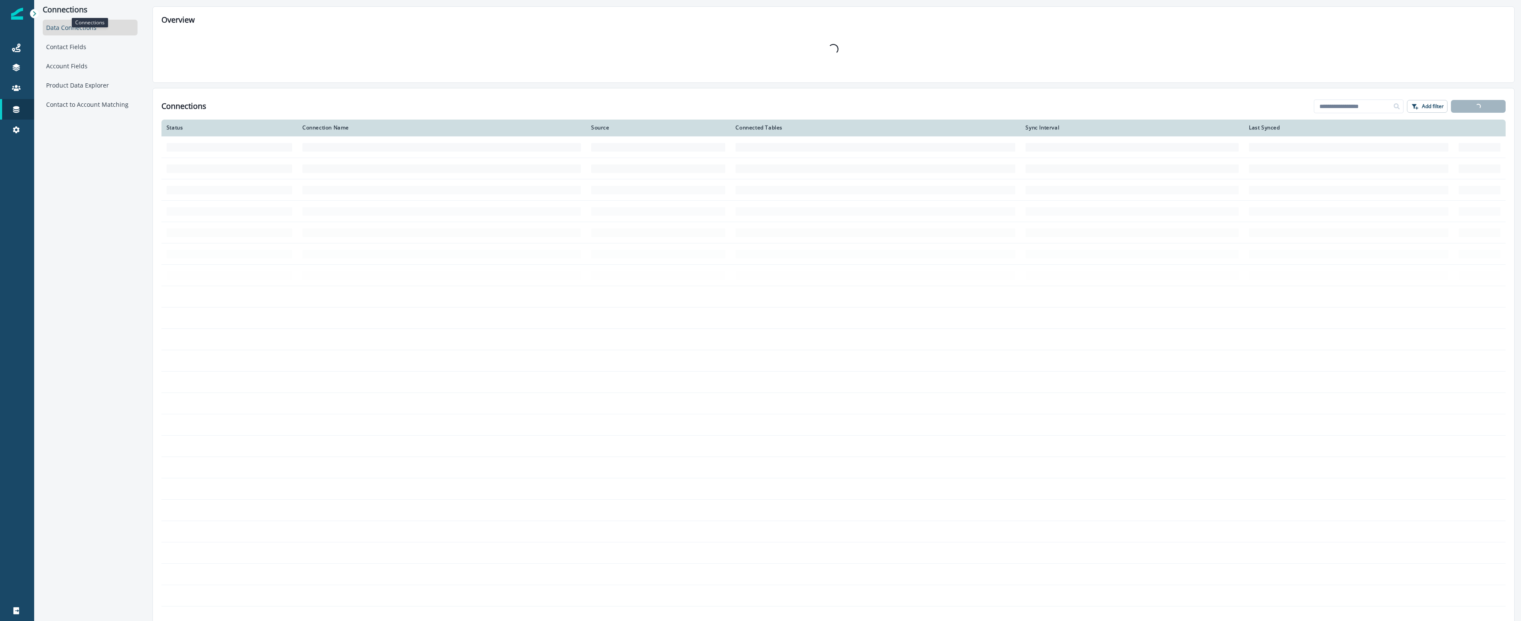
click at [48, 9] on p "Connections" at bounding box center [90, 9] width 95 height 9
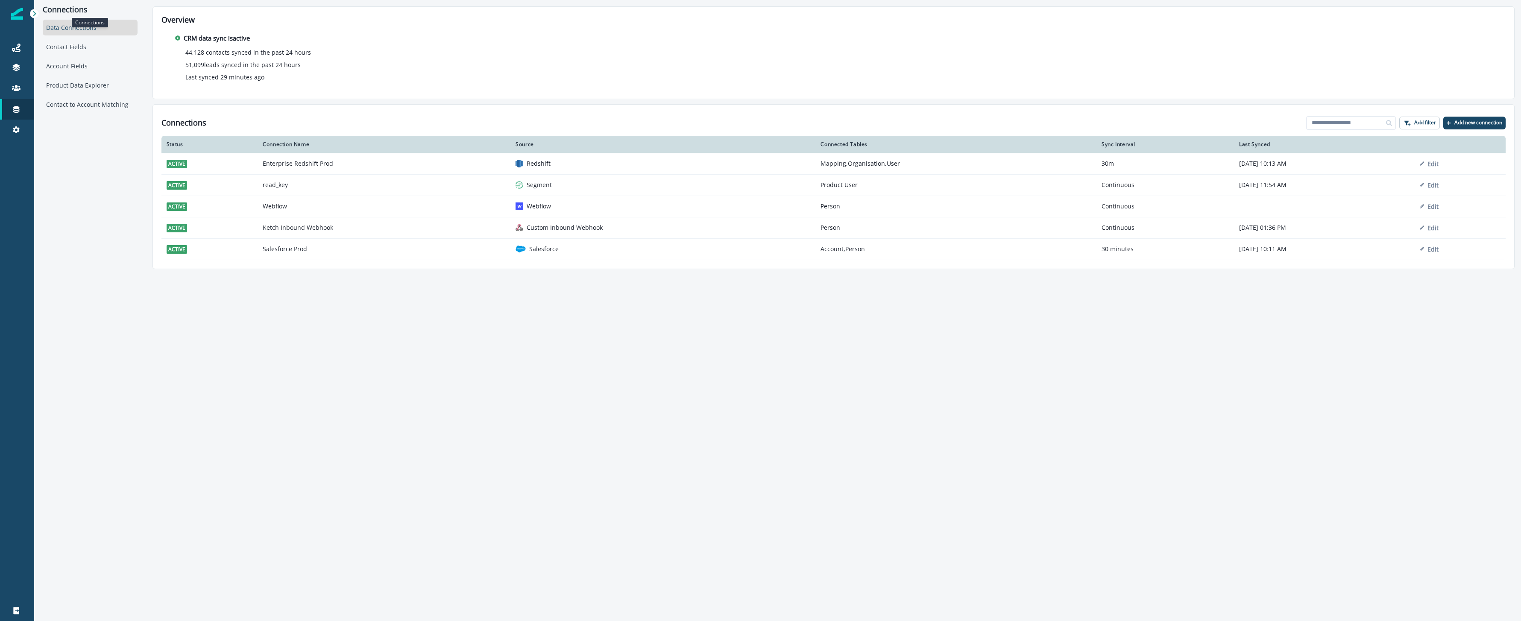
click at [53, 12] on p "Connections" at bounding box center [90, 9] width 95 height 9
click at [14, 20] on div at bounding box center [17, 13] width 12 height 27
click at [16, 14] on img at bounding box center [17, 14] width 12 height 12
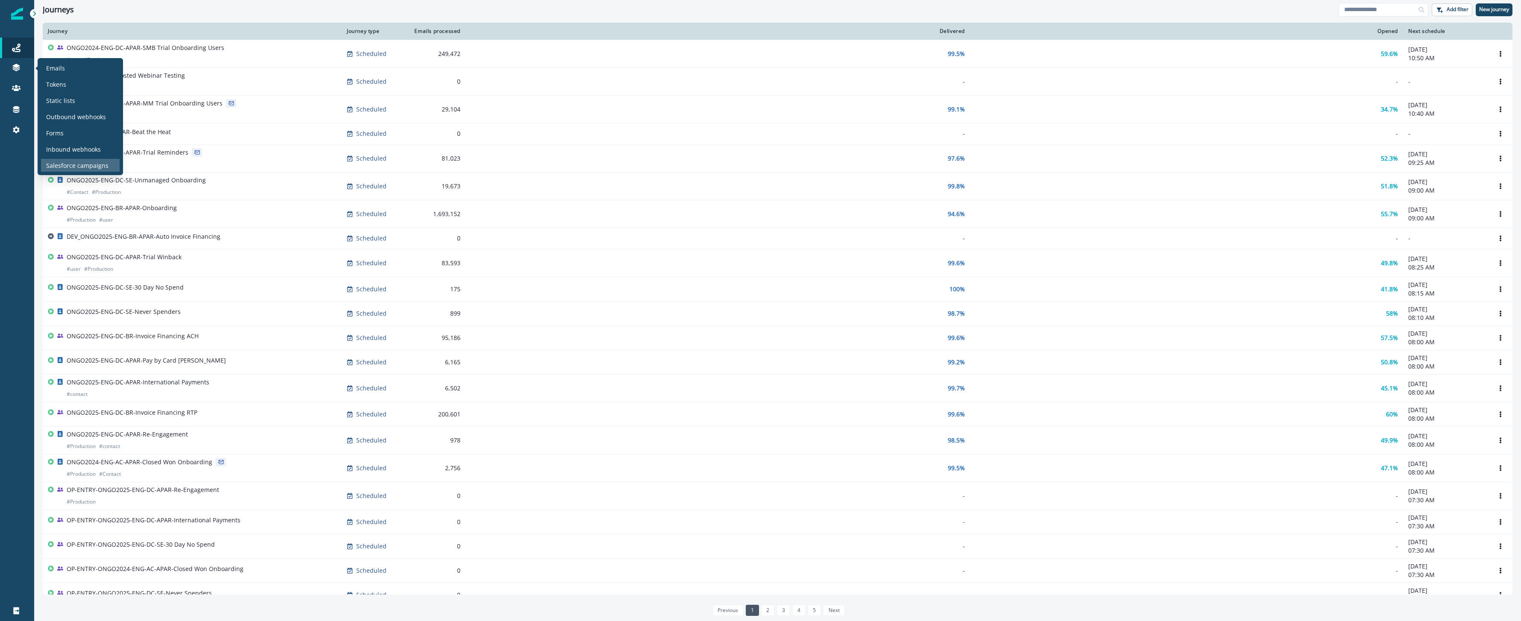
click at [75, 164] on p "Salesforce campaigns" at bounding box center [77, 165] width 62 height 9
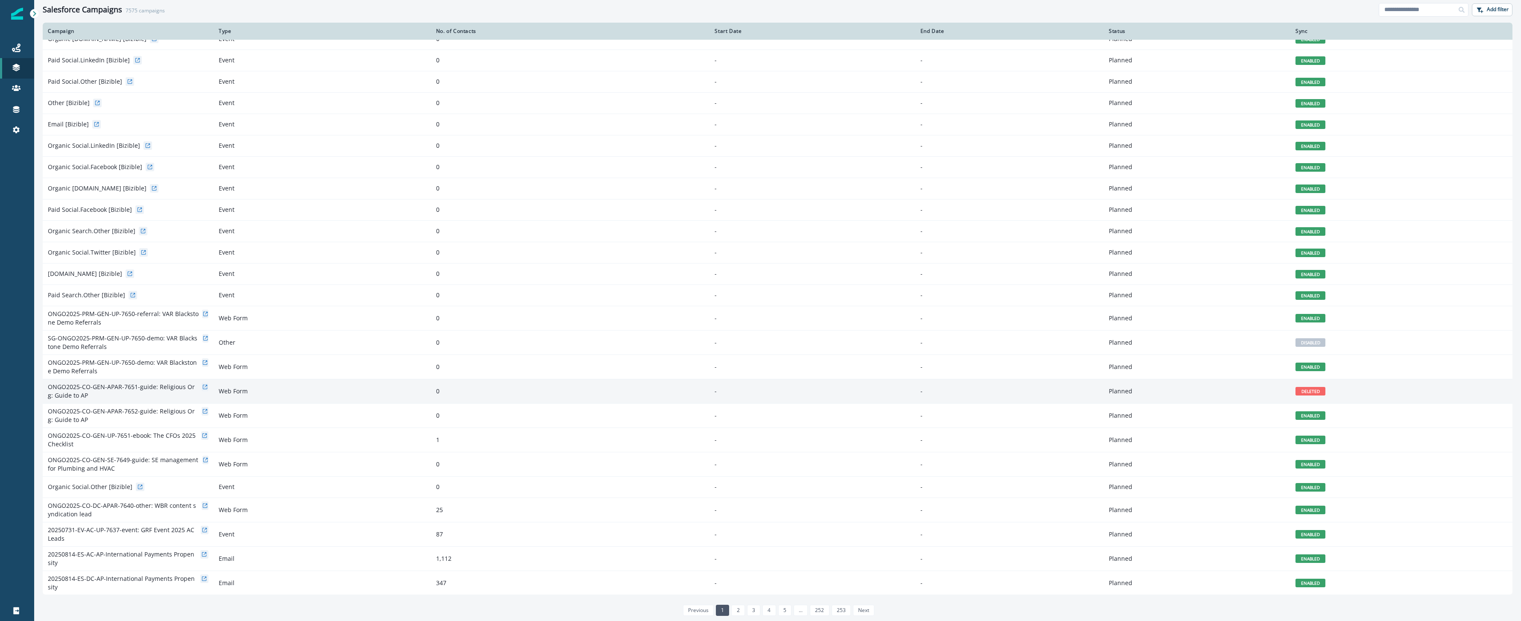
scroll to position [95, 0]
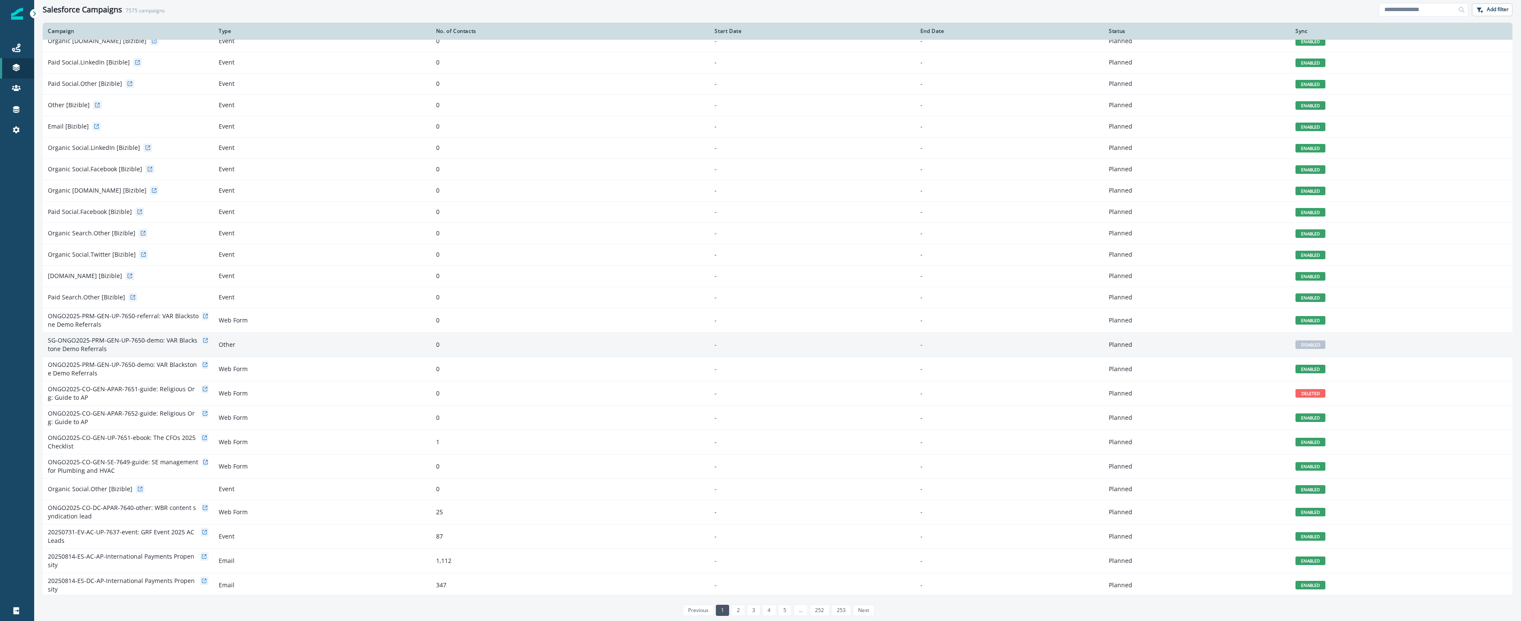
click at [1321, 345] on span "DISABLED" at bounding box center [1311, 344] width 30 height 9
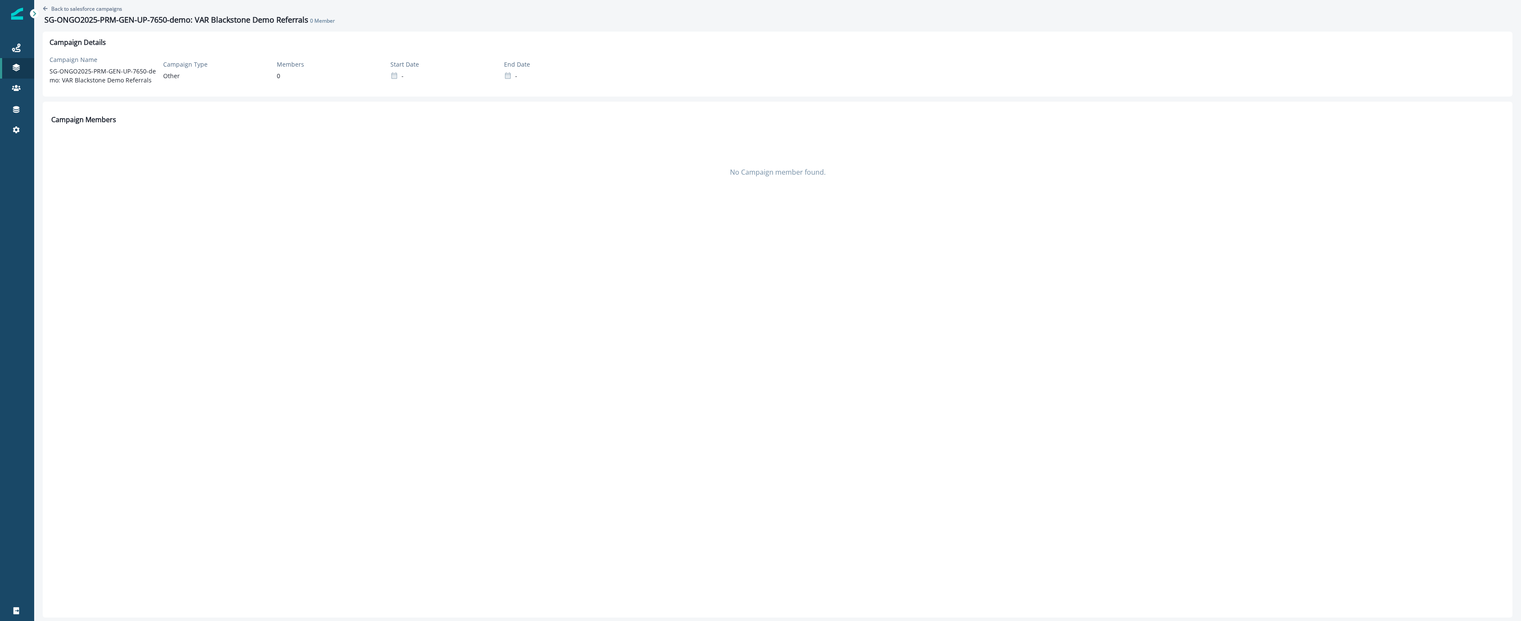
click at [403, 76] on div "Start Date -" at bounding box center [443, 70] width 107 height 21
click at [396, 78] on icon at bounding box center [394, 76] width 6 height 6
click at [47, 7] on icon "Go back" at bounding box center [45, 8] width 5 height 5
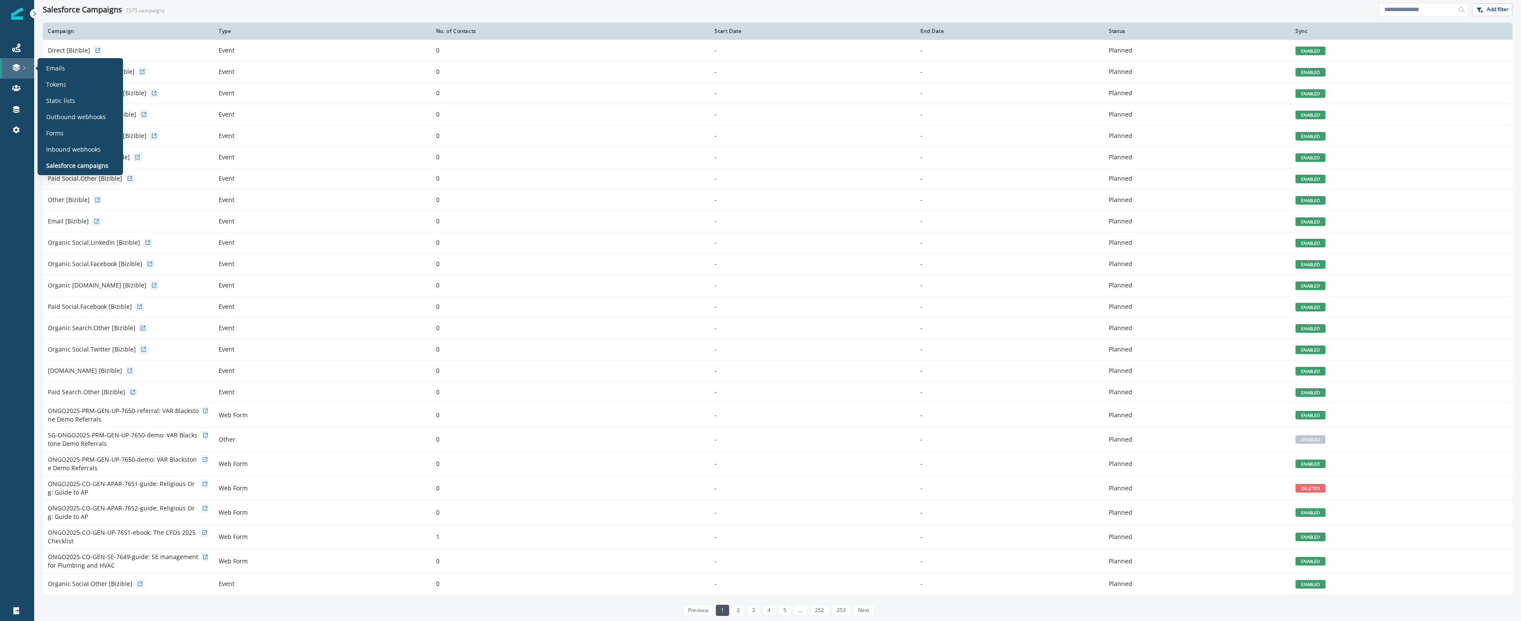
click at [11, 64] on div at bounding box center [16, 67] width 27 height 9
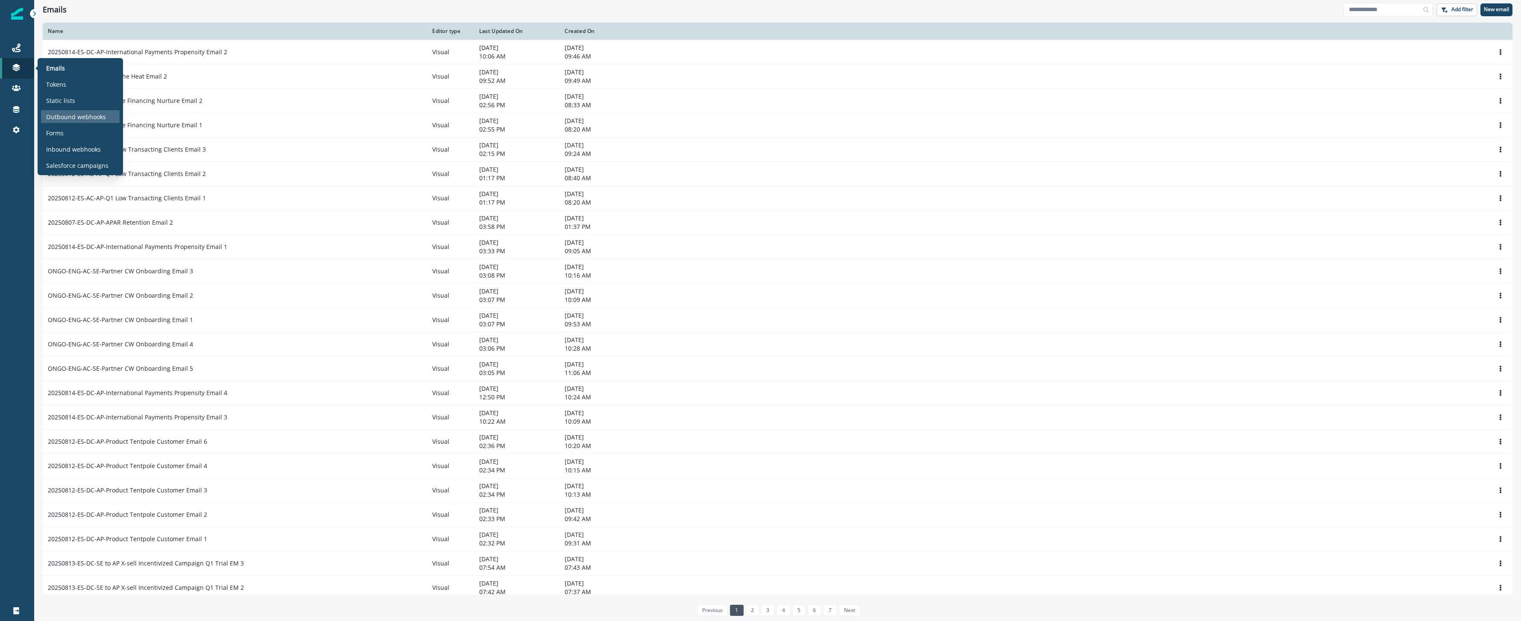
click at [92, 117] on p "Outbound webhooks" at bounding box center [76, 116] width 60 height 9
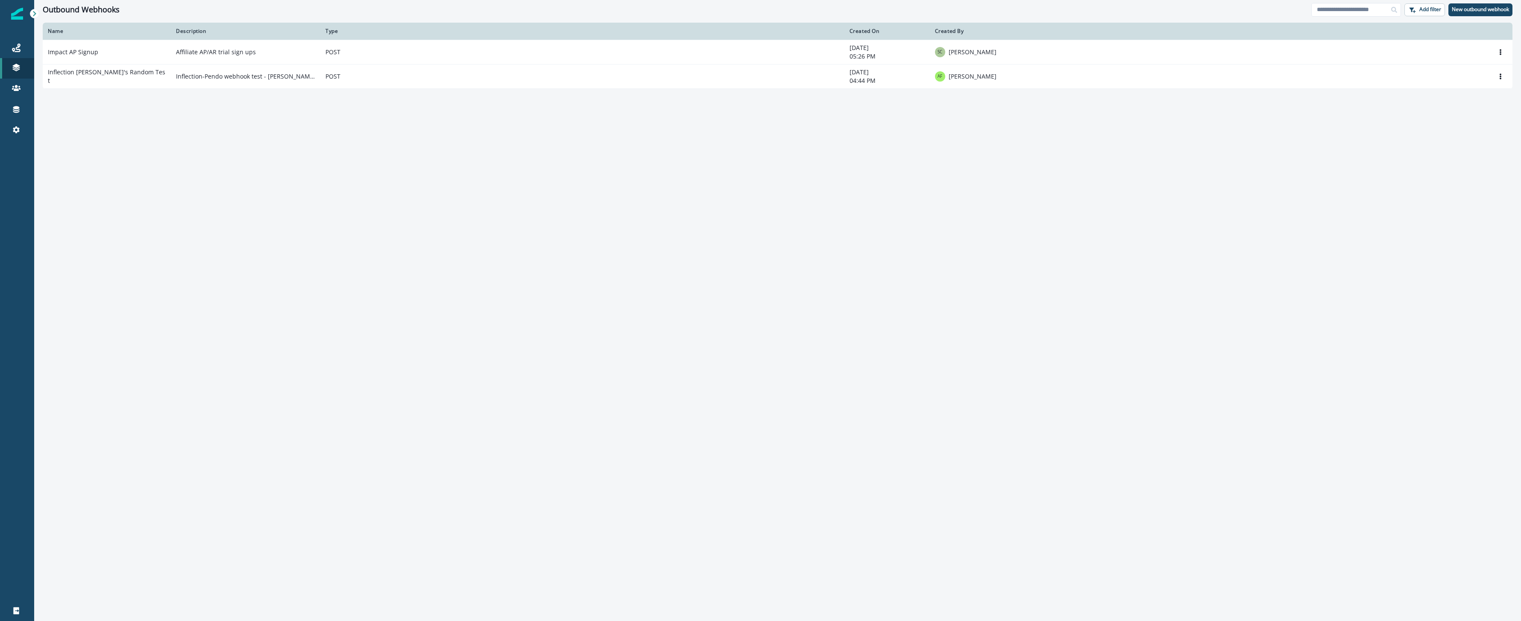
click at [372, 164] on div "Name Description Type Created On Created By Impact AP Signup Affiliate AP/AR tr…" at bounding box center [777, 322] width 1487 height 598
click at [1461, 12] on p "New outbound webhook" at bounding box center [1480, 9] width 57 height 6
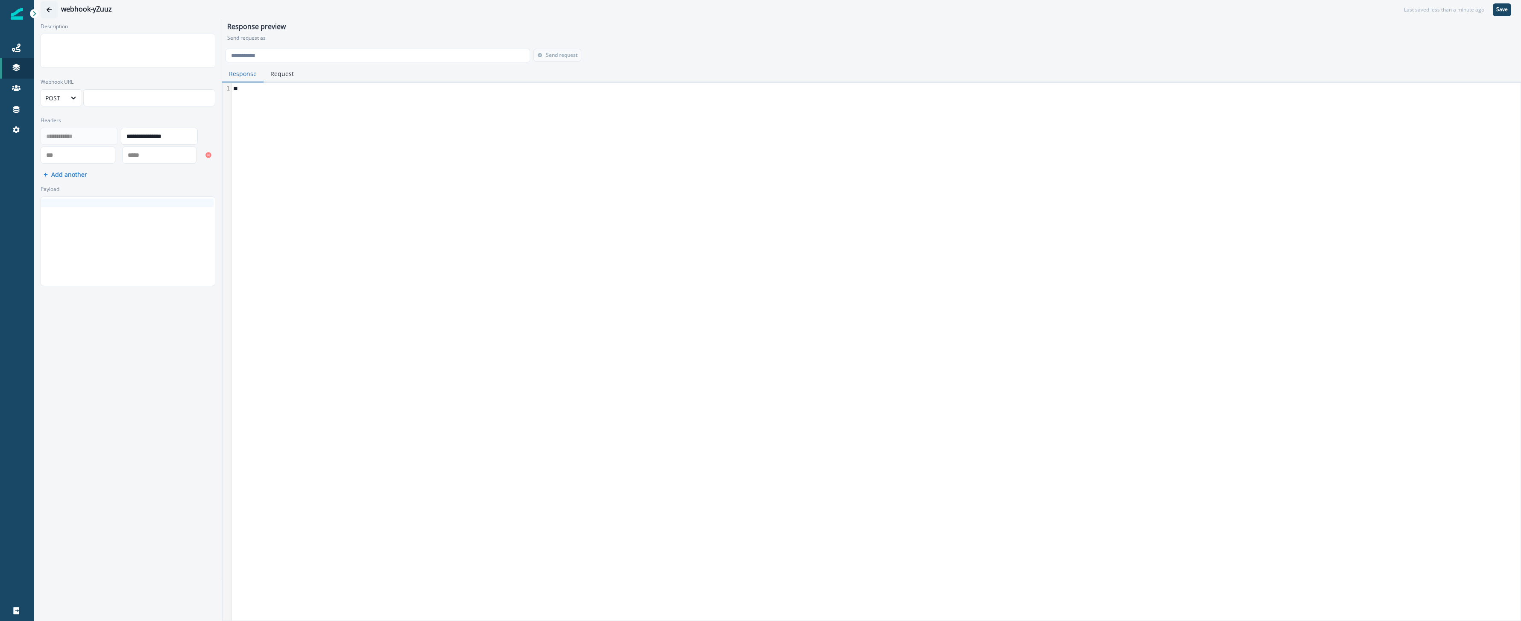
click at [47, 8] on icon "Go back" at bounding box center [49, 10] width 6 height 6
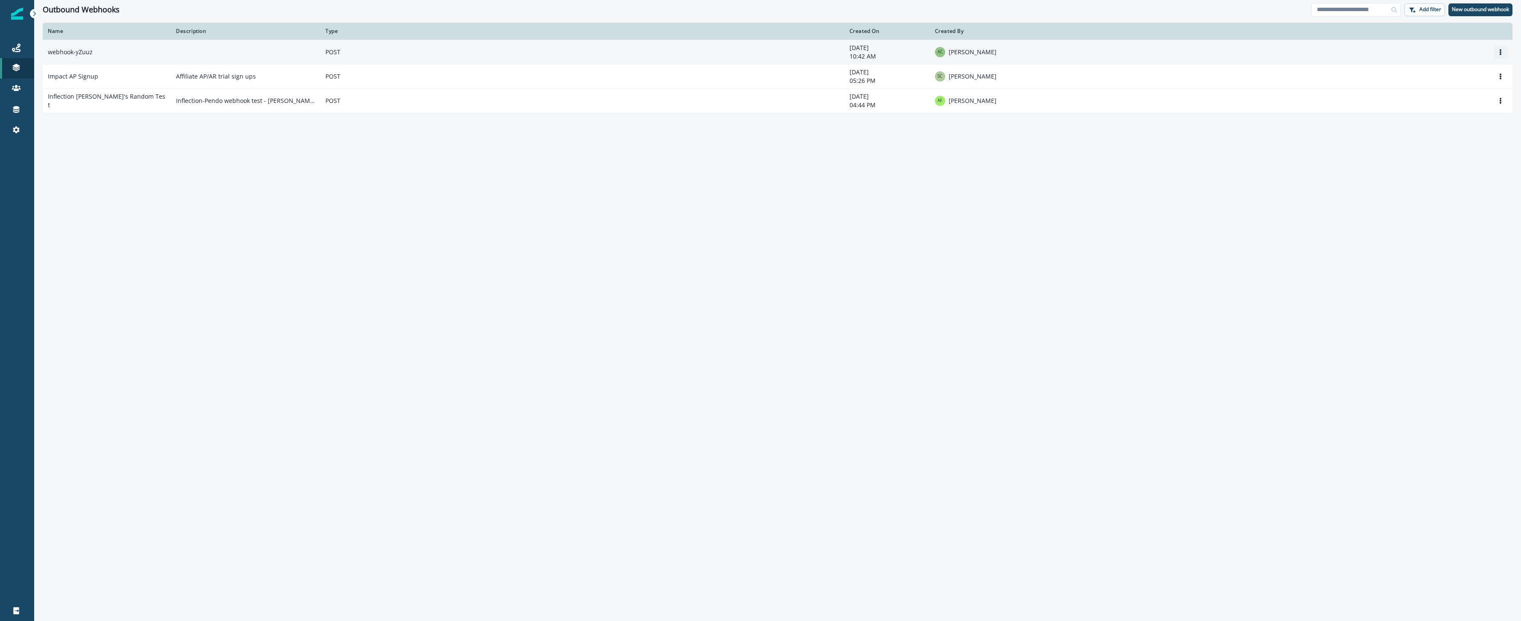
click at [1503, 53] on icon "Options" at bounding box center [1501, 52] width 6 height 6
click at [1471, 70] on button "Edit" at bounding box center [1459, 73] width 95 height 14
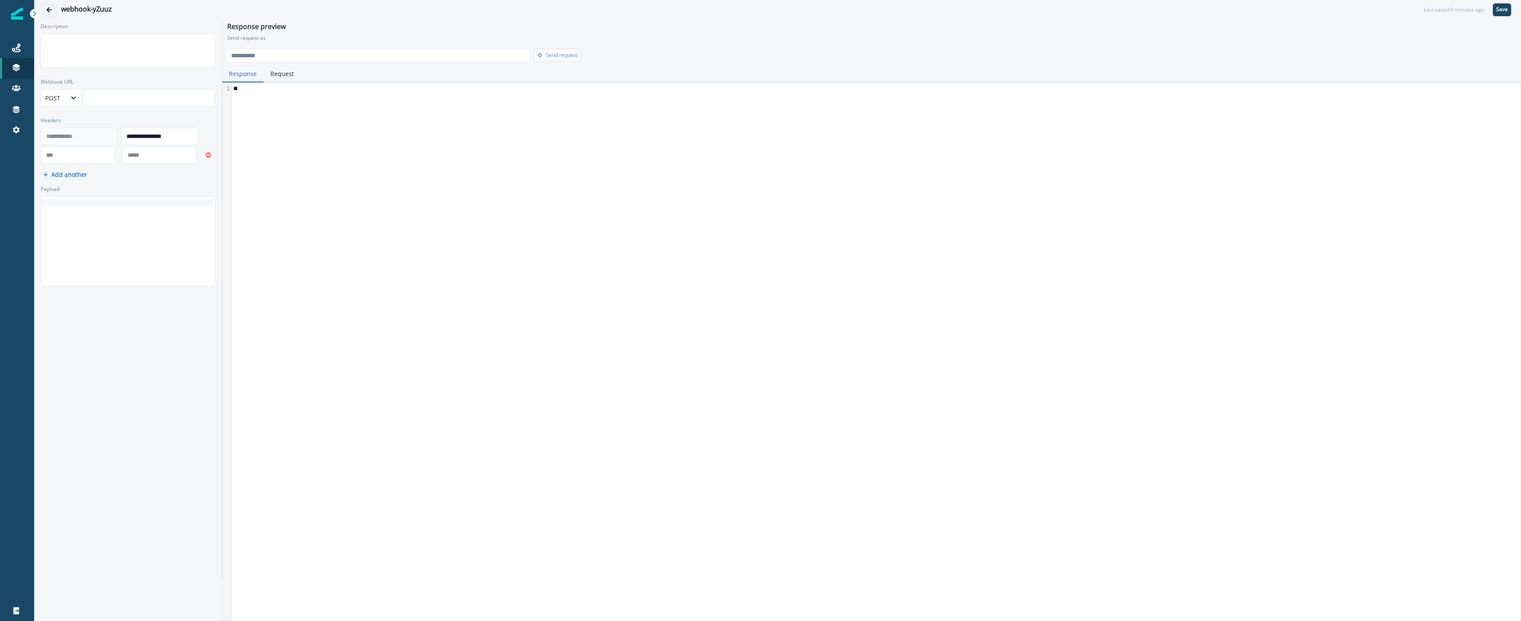
click at [48, 11] on icon "Go back" at bounding box center [49, 9] width 5 height 5
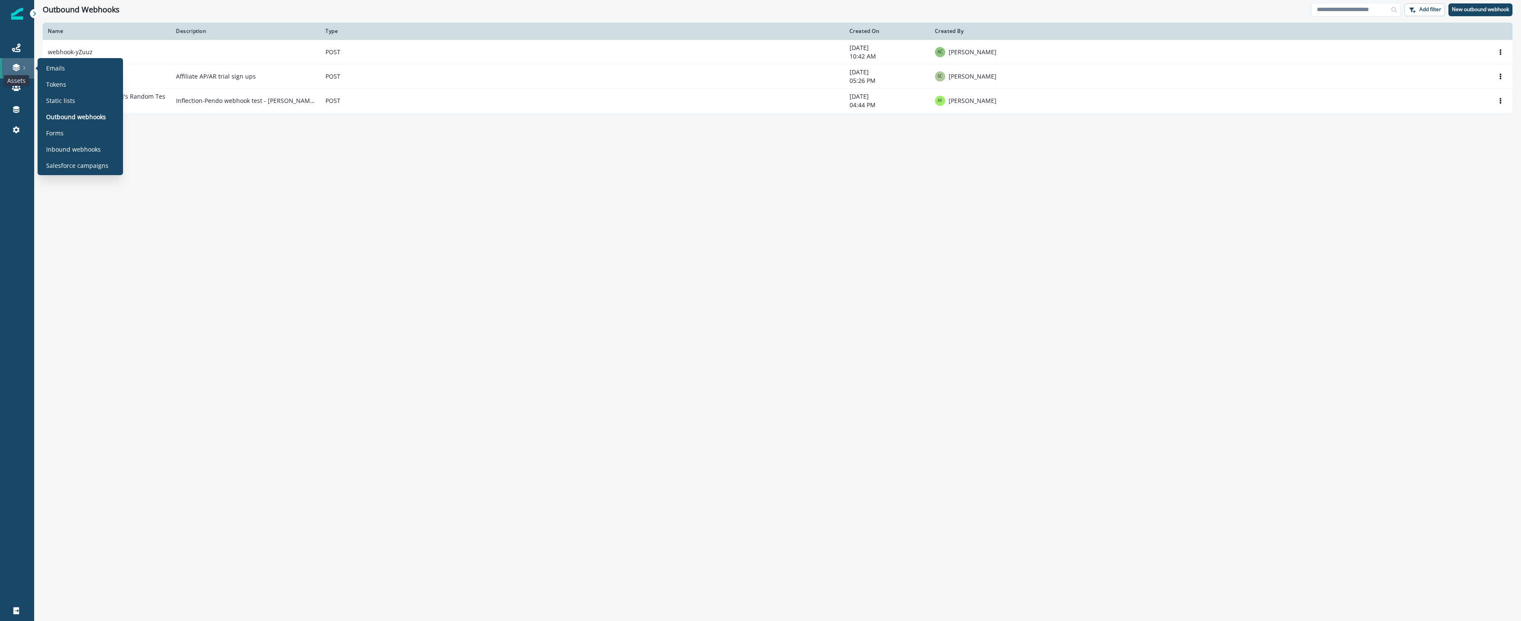
click at [18, 70] on icon at bounding box center [15, 70] width 7 height 3
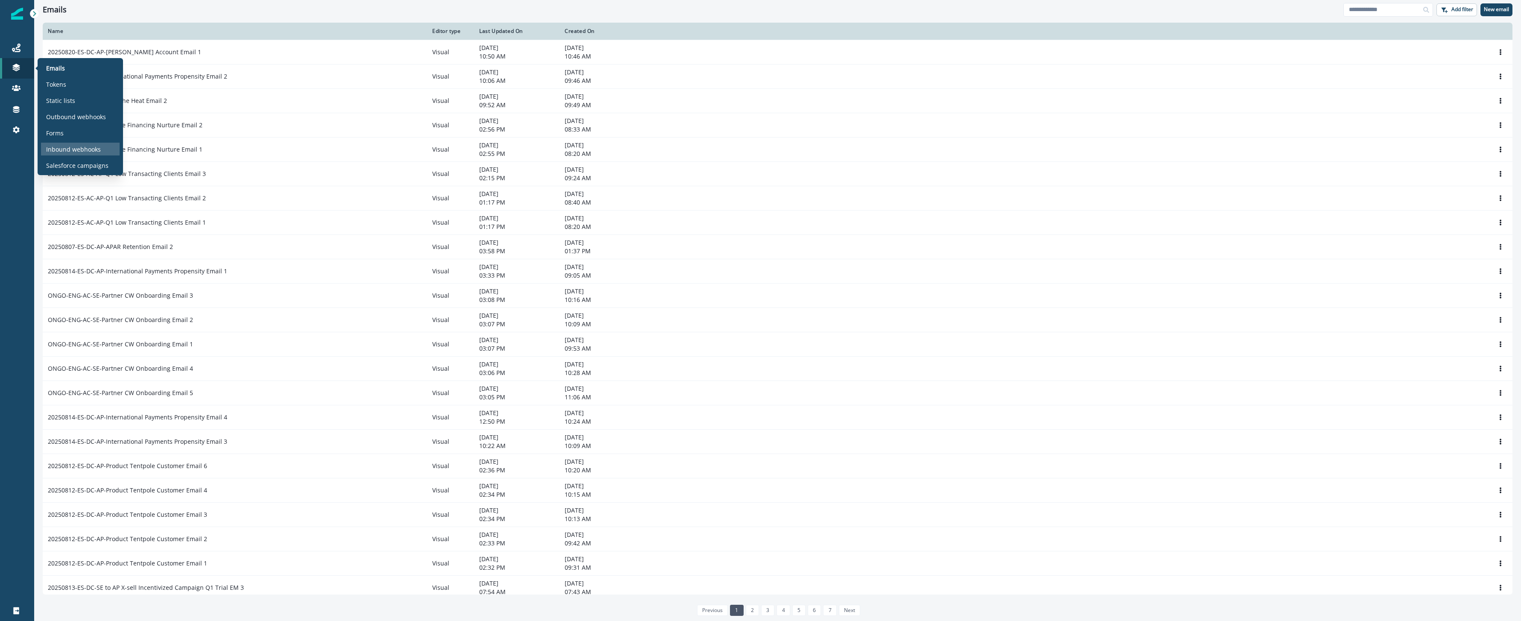
click at [79, 150] on p "Inbound webhooks" at bounding box center [73, 149] width 55 height 9
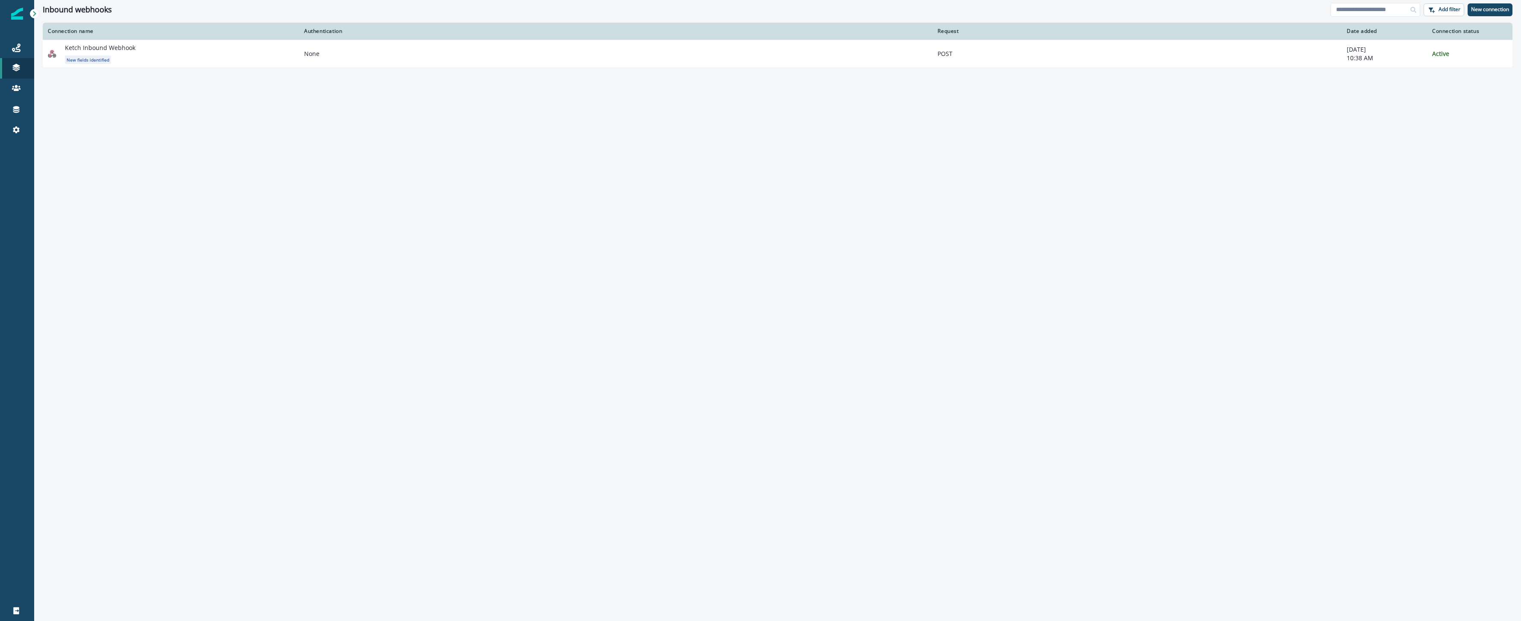
click at [367, 191] on div "Connection name Authentication Request Date added Connection status Ketch Inbou…" at bounding box center [777, 320] width 1487 height 595
click at [1478, 10] on p "New connection" at bounding box center [1490, 9] width 38 height 6
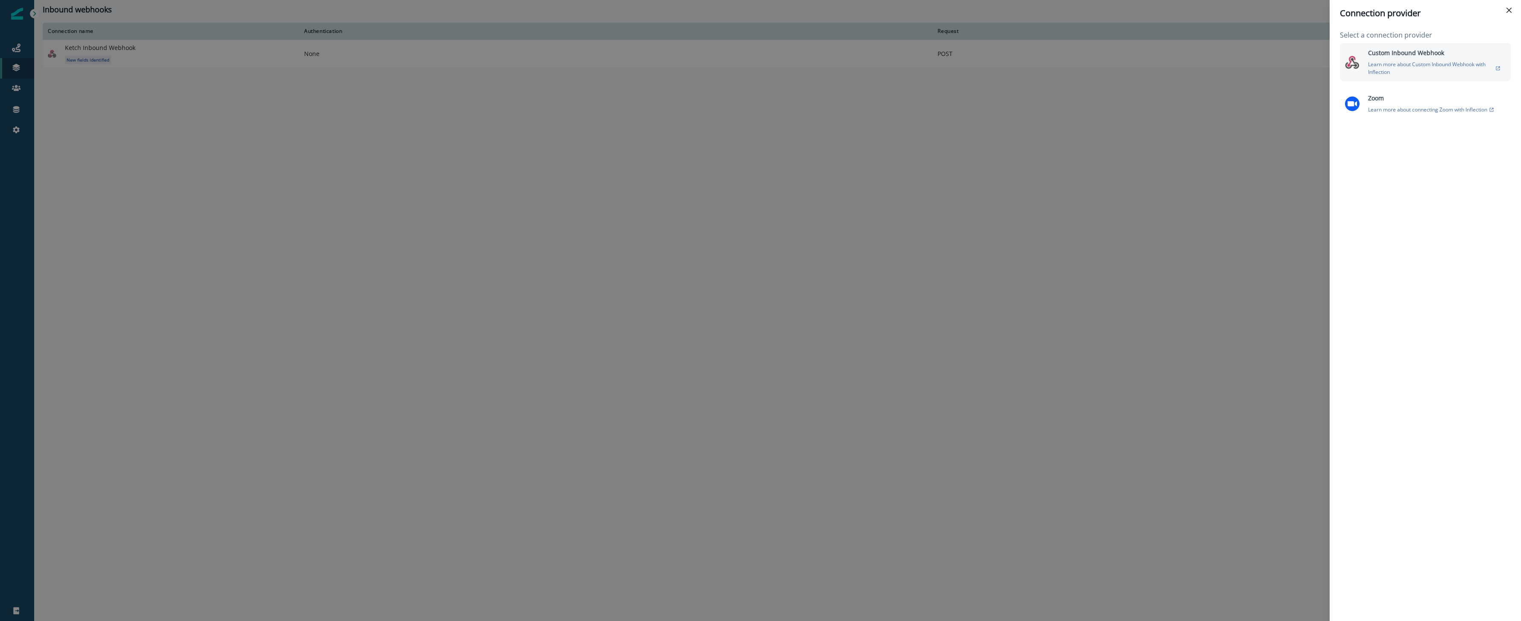
click at [1403, 65] on p "Learn more about Custom Inbound Webhook with Inflection" at bounding box center [1431, 68] width 126 height 15
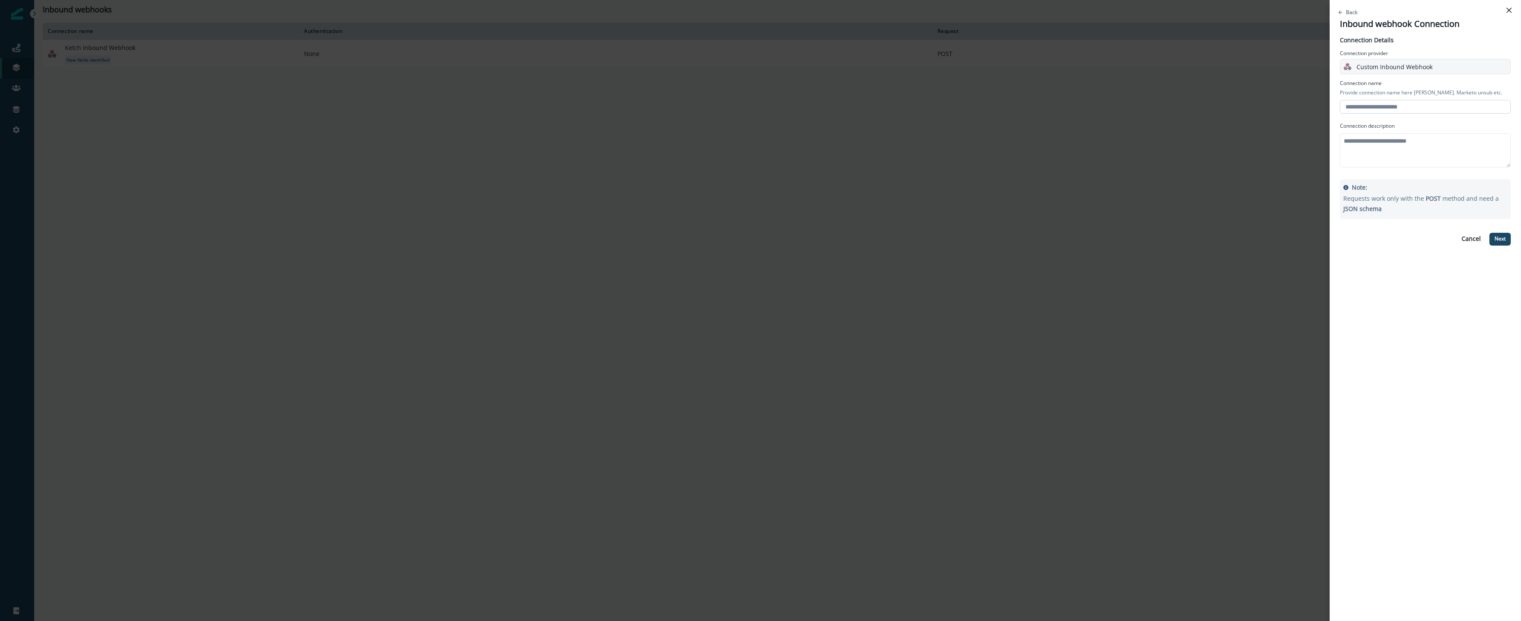
click at [1370, 103] on input "text" at bounding box center [1425, 107] width 171 height 14
type input "*"
type input "**********"
click at [1436, 120] on div "**********" at bounding box center [1425, 142] width 171 height 215
click at [1495, 238] on p "Next" at bounding box center [1500, 239] width 11 height 6
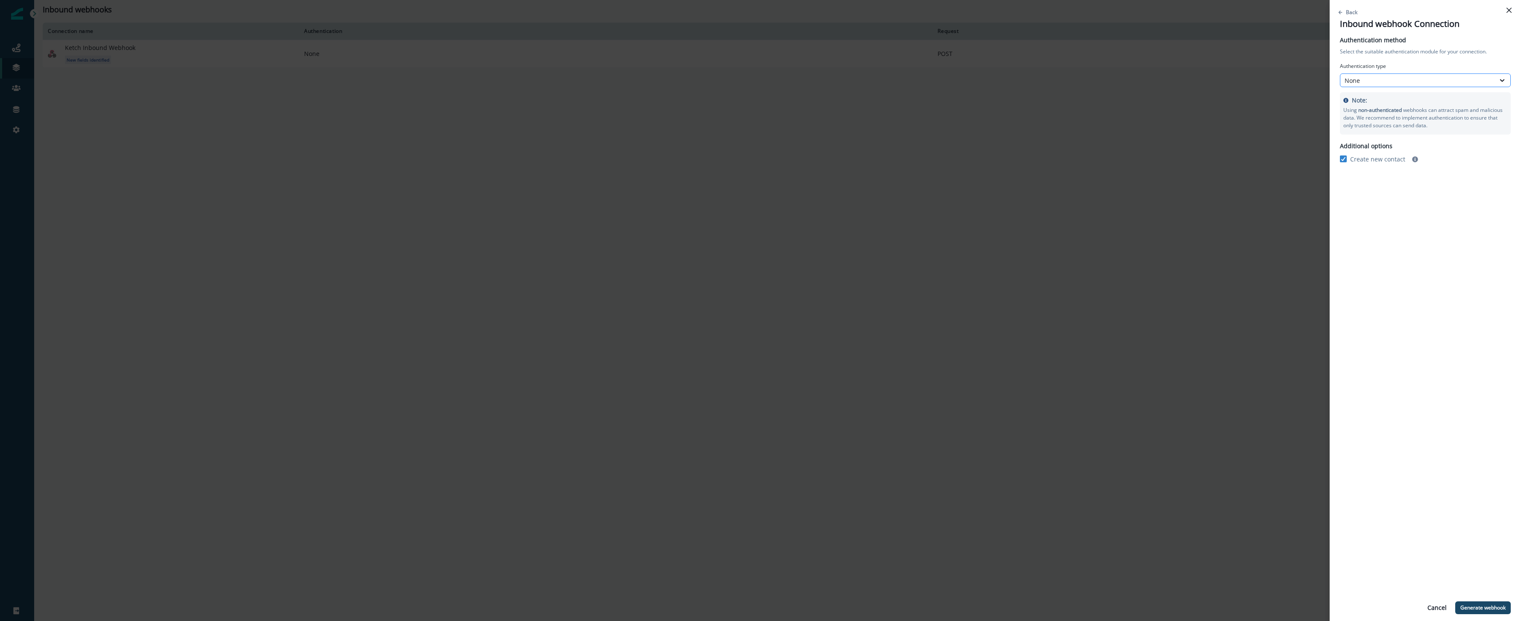
click at [1420, 80] on div "None" at bounding box center [1418, 80] width 146 height 9
click at [1403, 117] on div "API Key" at bounding box center [1425, 116] width 171 height 16
click at [1343, 139] on icon at bounding box center [1343, 140] width 5 height 4
click at [1487, 610] on p "Generate webhook" at bounding box center [1482, 608] width 45 height 6
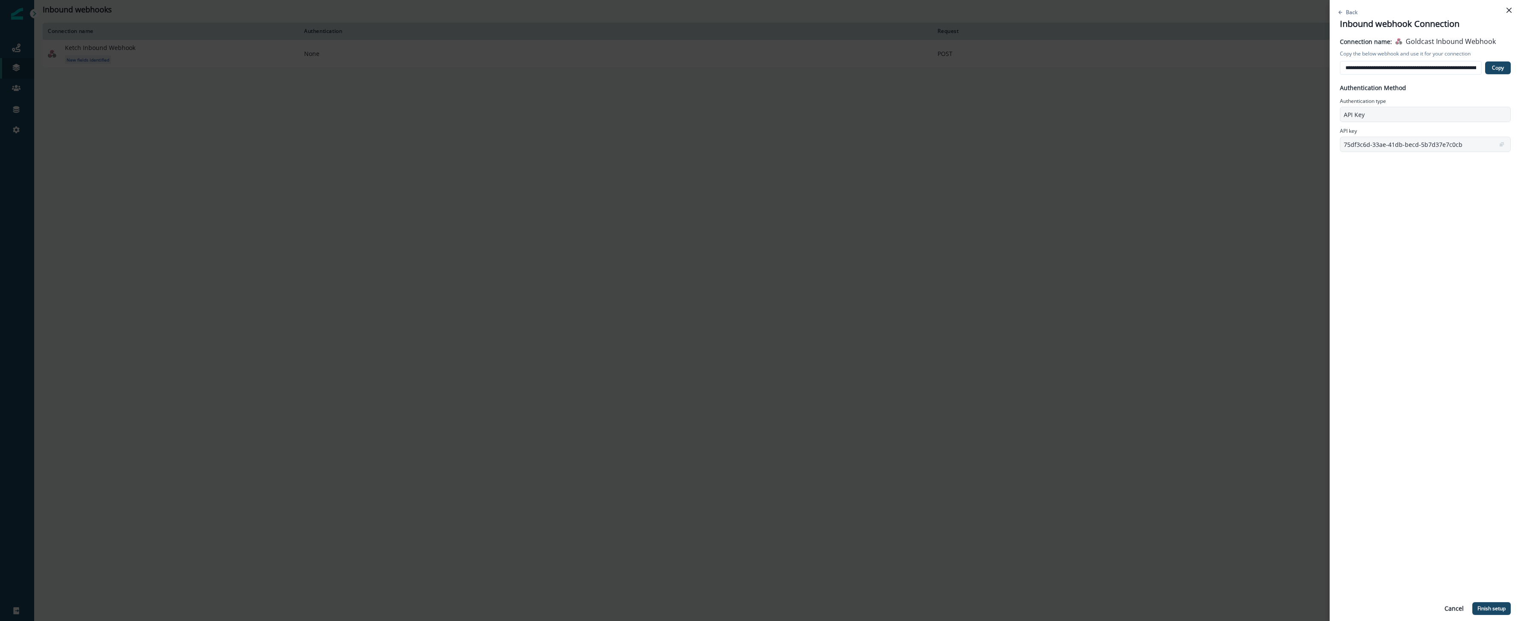
scroll to position [0, 33]
click at [1411, 142] on p "75df3c6d-33ae-41db-becd-5b7d37e7c0cb" at bounding box center [1419, 143] width 150 height 9
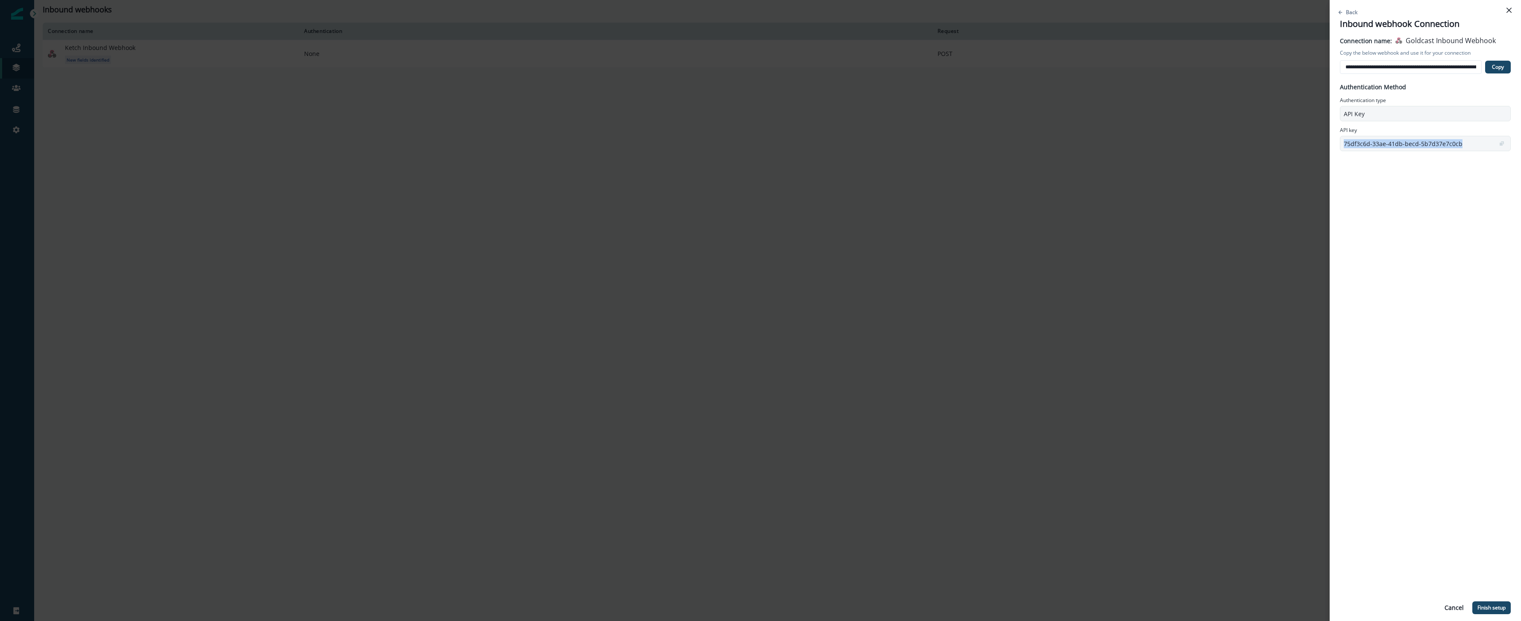
copy p "75df3c6d-33ae-41db-becd-5b7d37e7c0cb"
click at [1496, 67] on p "Copy" at bounding box center [1498, 67] width 12 height 6
click at [1500, 145] on icon "copy" at bounding box center [1501, 144] width 3 height 3
click at [1447, 62] on input "**********" at bounding box center [1411, 67] width 142 height 14
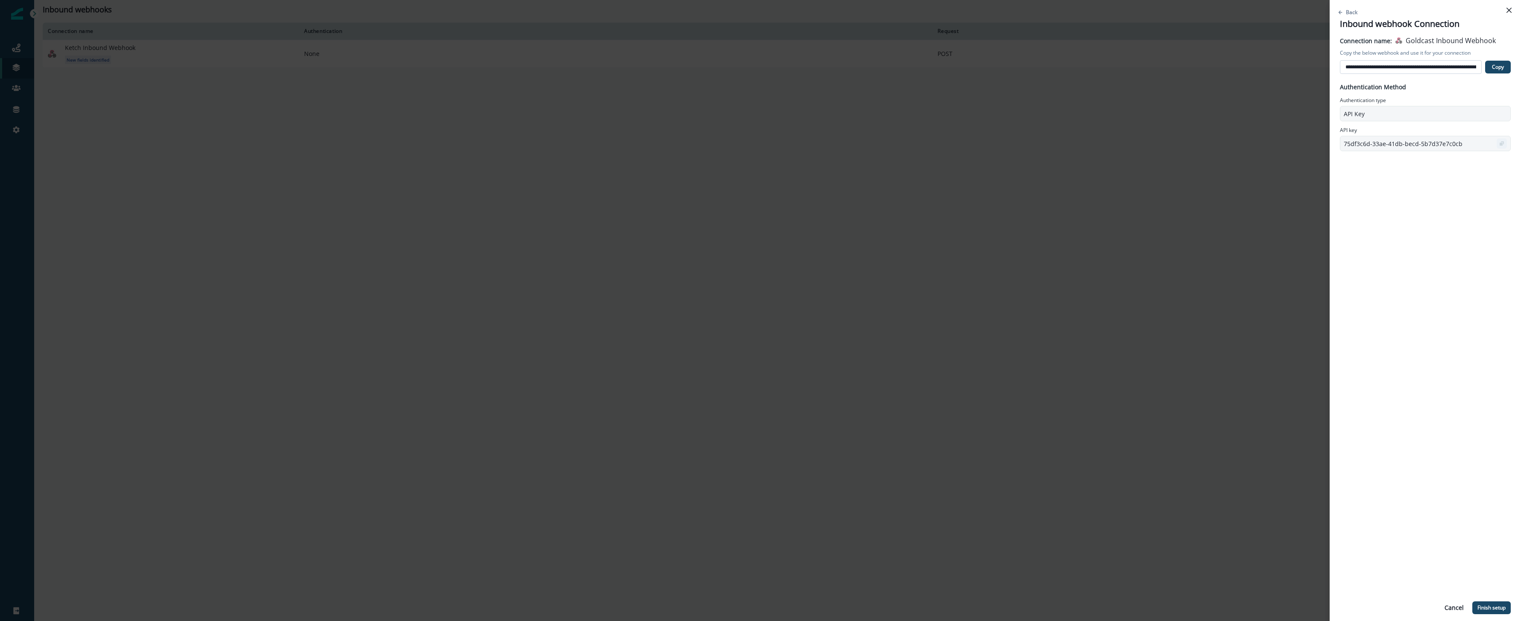
click at [1447, 62] on input "**********" at bounding box center [1411, 67] width 142 height 14
click at [1494, 67] on p "Copy" at bounding box center [1498, 67] width 12 height 6
click at [1485, 609] on p "Finish setup" at bounding box center [1492, 608] width 28 height 6
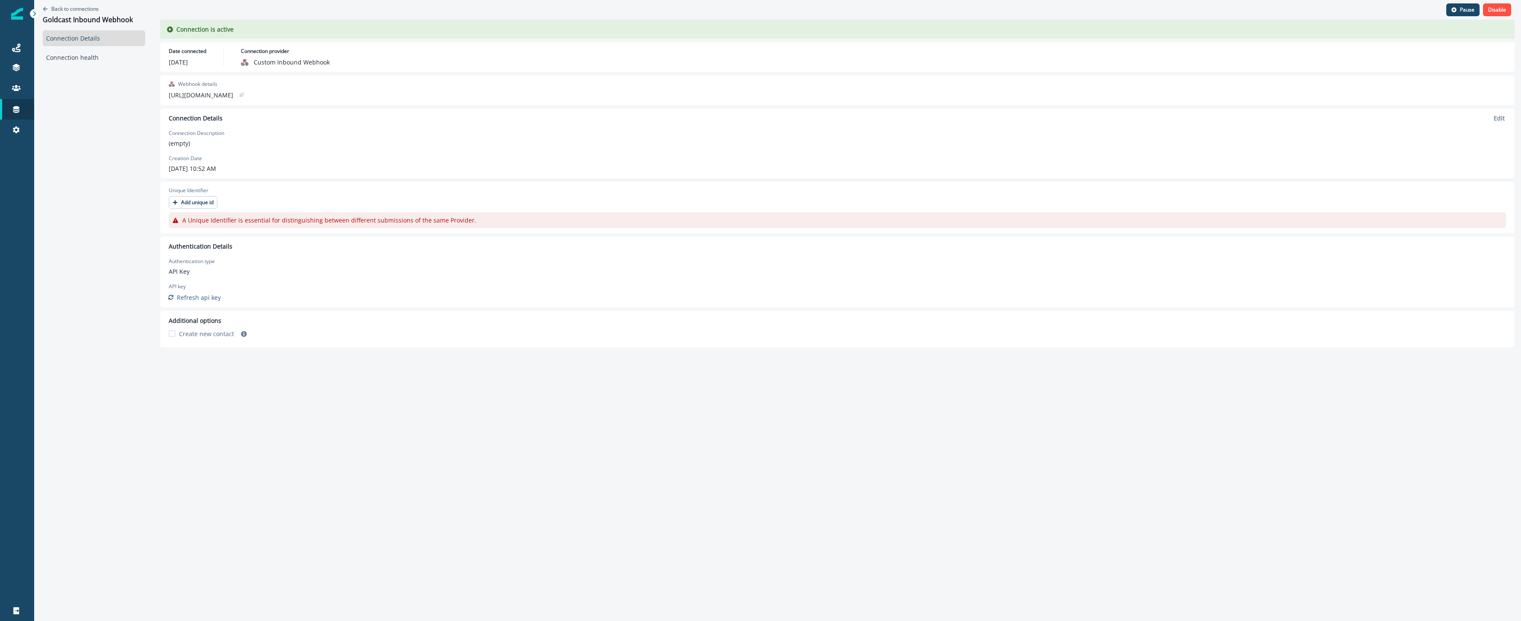
click at [172, 334] on span at bounding box center [172, 333] width 7 height 7
click at [185, 205] on p "Add unique id" at bounding box center [197, 202] width 32 height 6
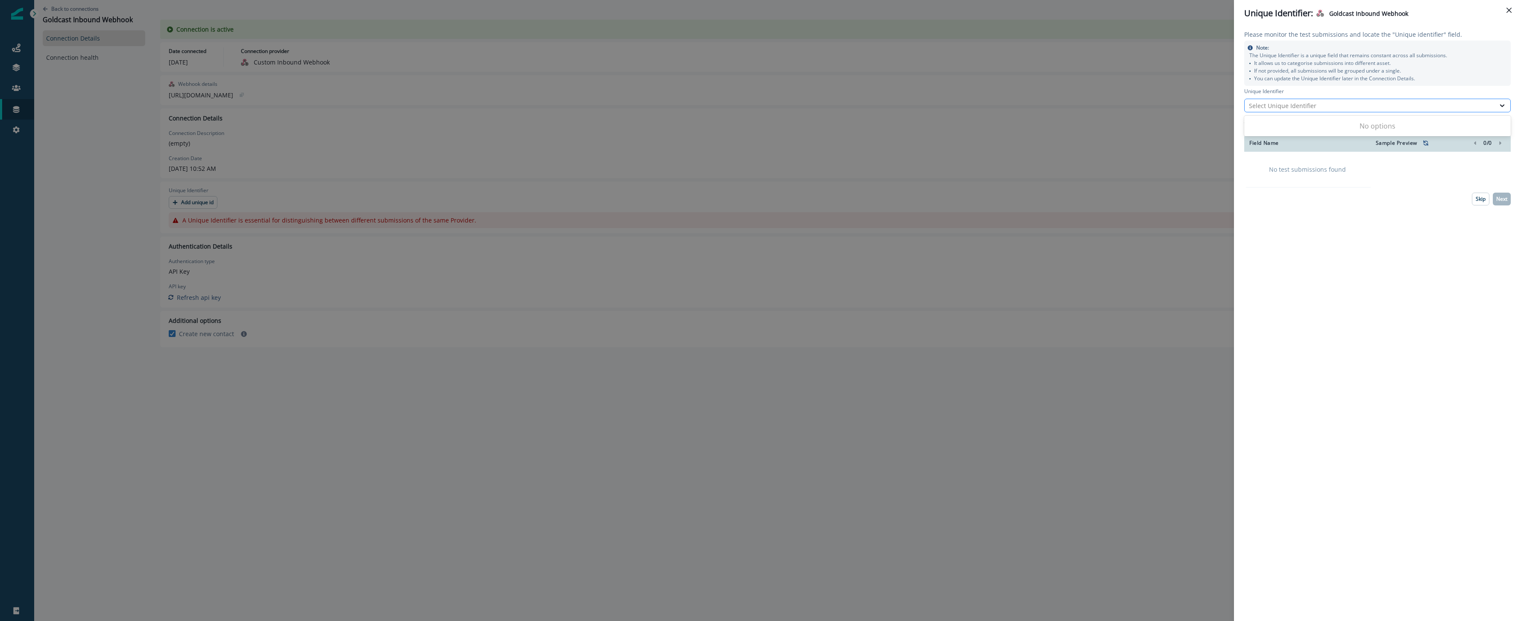
click at [1425, 108] on div "Select Unique Identifier" at bounding box center [1370, 105] width 242 height 9
click at [1401, 214] on div "Please monitor the test submissions and locate the "Unique identifier" field. N…" at bounding box center [1377, 323] width 287 height 595
click at [1481, 196] on p "Skip" at bounding box center [1481, 199] width 10 height 6
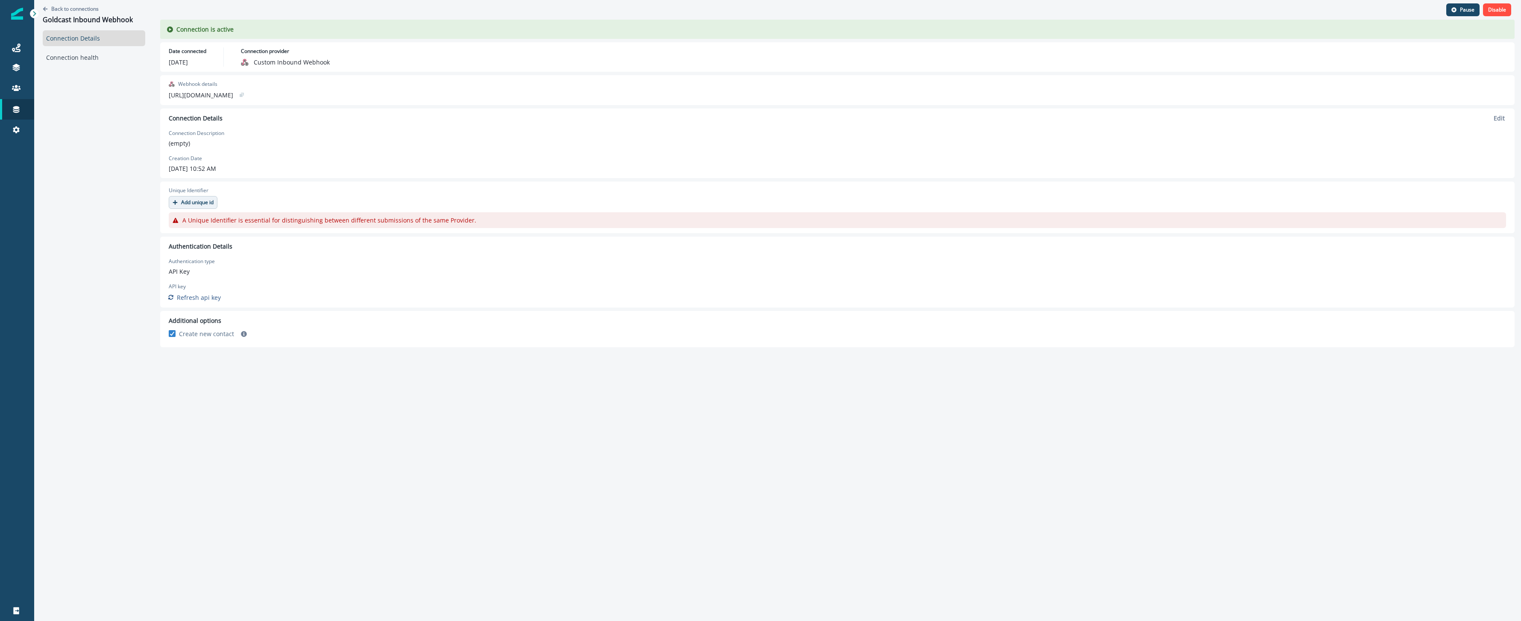
click at [196, 203] on p "Add unique id" at bounding box center [197, 202] width 32 height 6
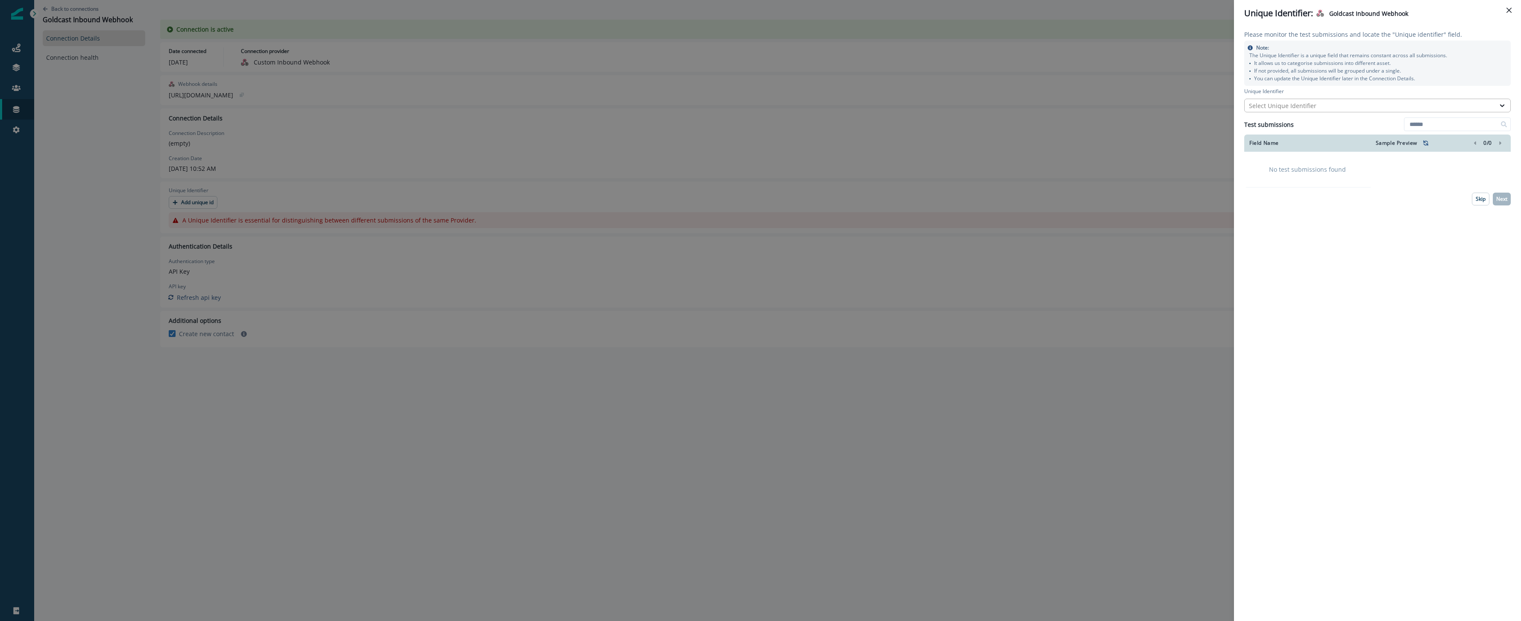
click at [1353, 108] on div "Select Unique Identifier" at bounding box center [1370, 105] width 242 height 9
click at [1369, 167] on td "No test submissions found" at bounding box center [1307, 169] width 126 height 35
drag, startPoint x: 1480, startPoint y: 201, endPoint x: 1399, endPoint y: 219, distance: 82.7
click at [1399, 219] on div "Please monitor the test submissions and locate the "Unique identifier" field. N…" at bounding box center [1377, 323] width 287 height 595
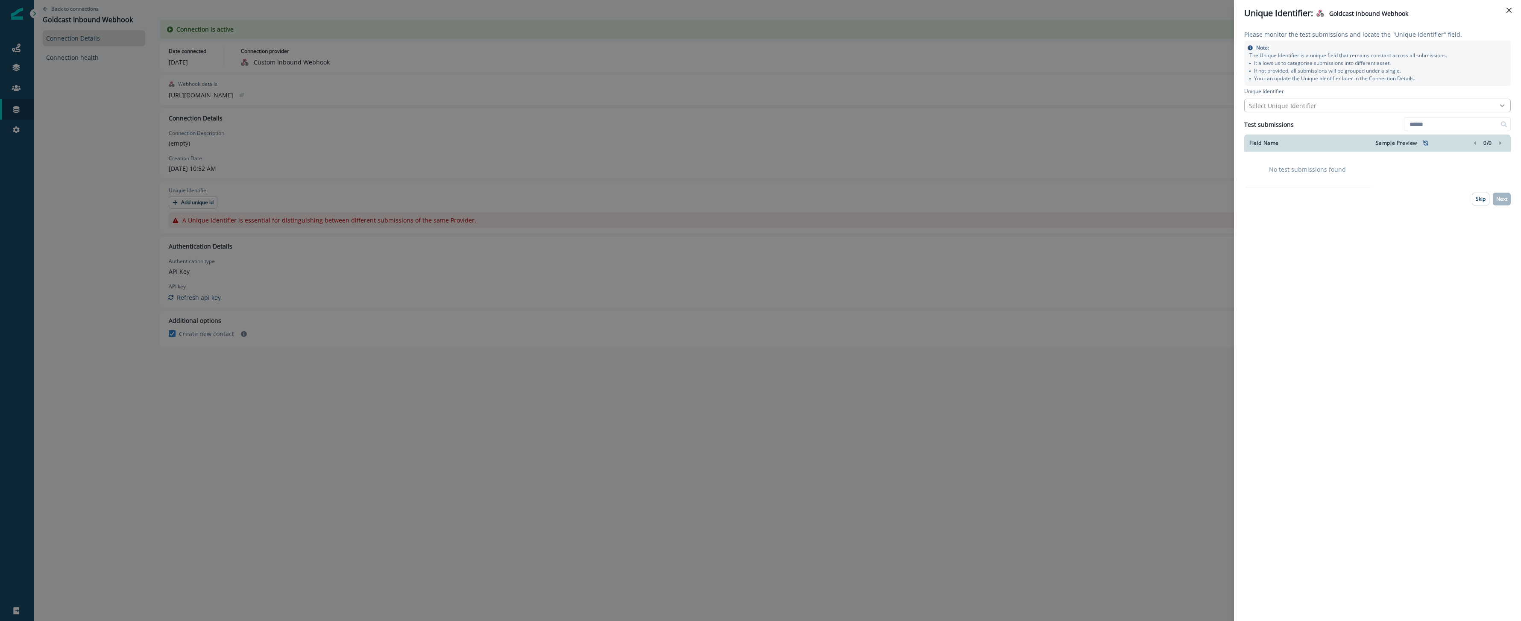
click at [1496, 106] on div at bounding box center [1502, 105] width 15 height 9
click at [1389, 97] on div "Please monitor the test submissions and locate the "Unique identifier" field. N…" at bounding box center [1377, 323] width 287 height 595
click at [1397, 157] on table "Field Name Sample Preview 0 / 0 No test submissions found" at bounding box center [1377, 161] width 267 height 53
click at [1477, 197] on p "Skip" at bounding box center [1481, 199] width 10 height 6
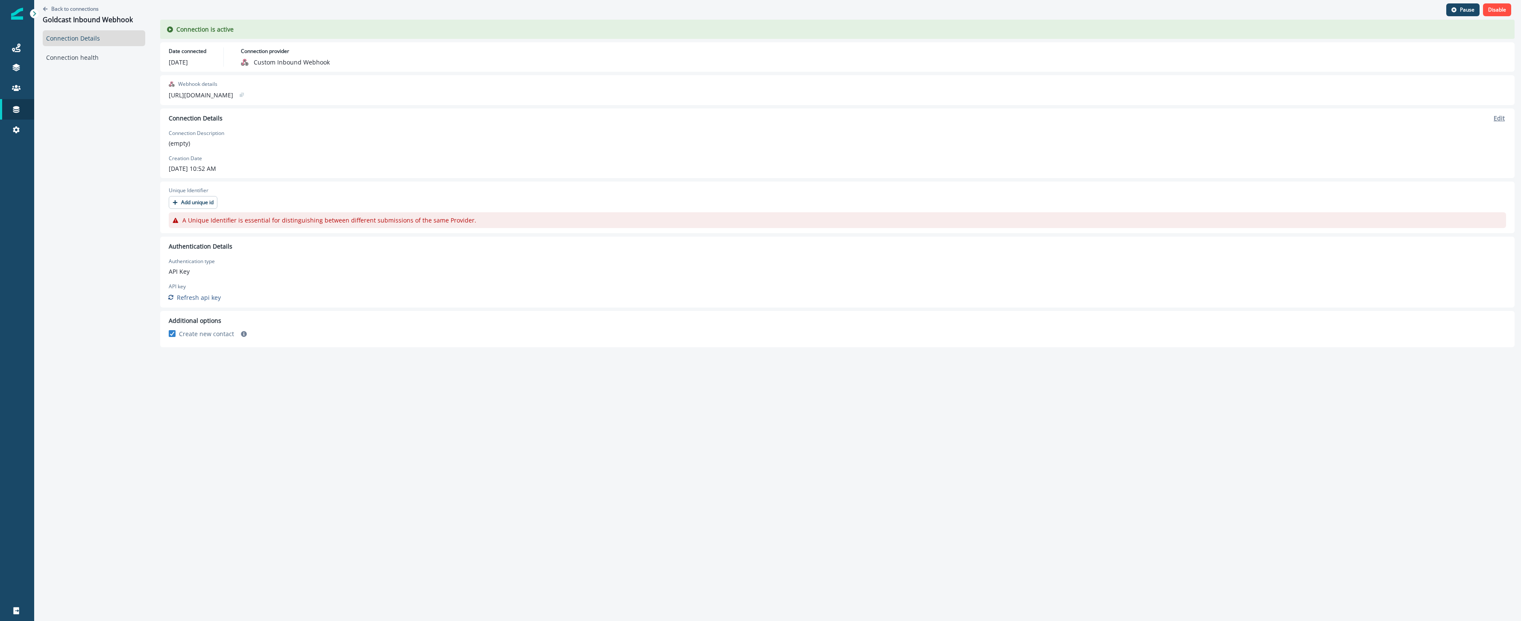
click at [1502, 118] on p "Edit" at bounding box center [1499, 118] width 11 height 8
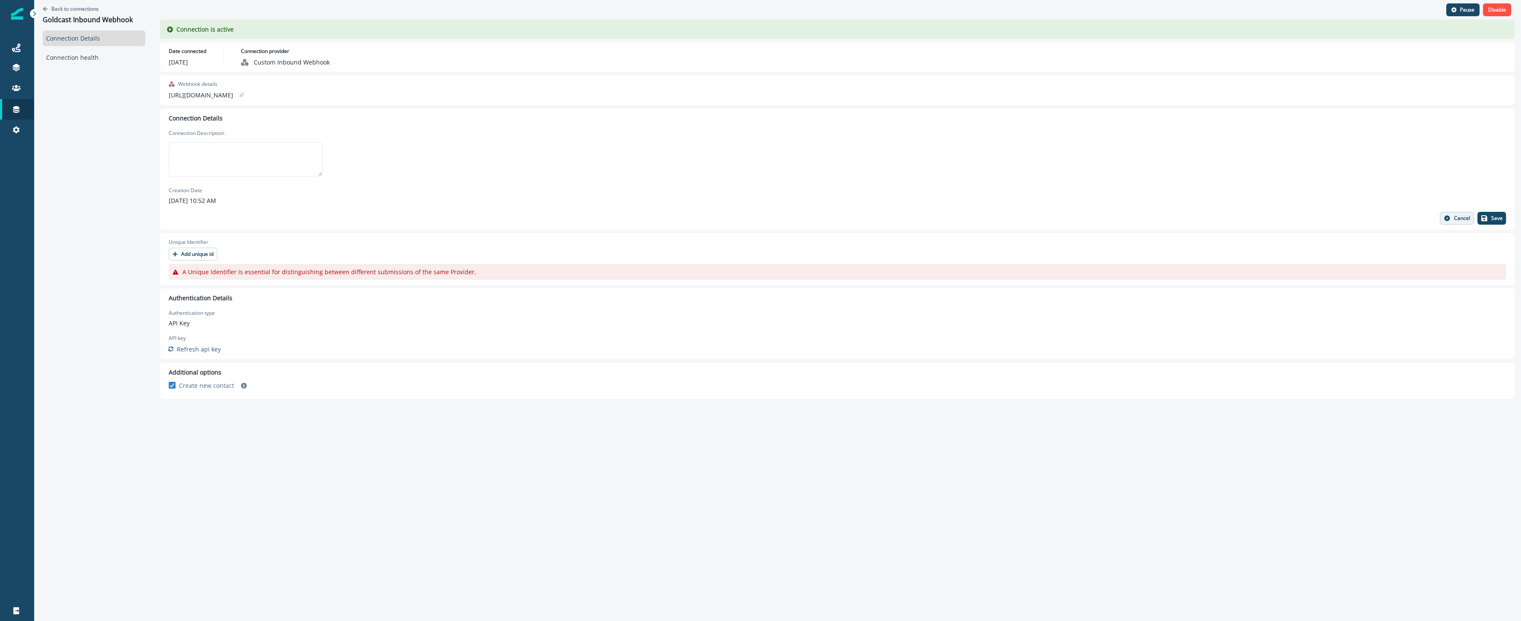
click at [1461, 213] on button "Cancel" at bounding box center [1457, 218] width 34 height 13
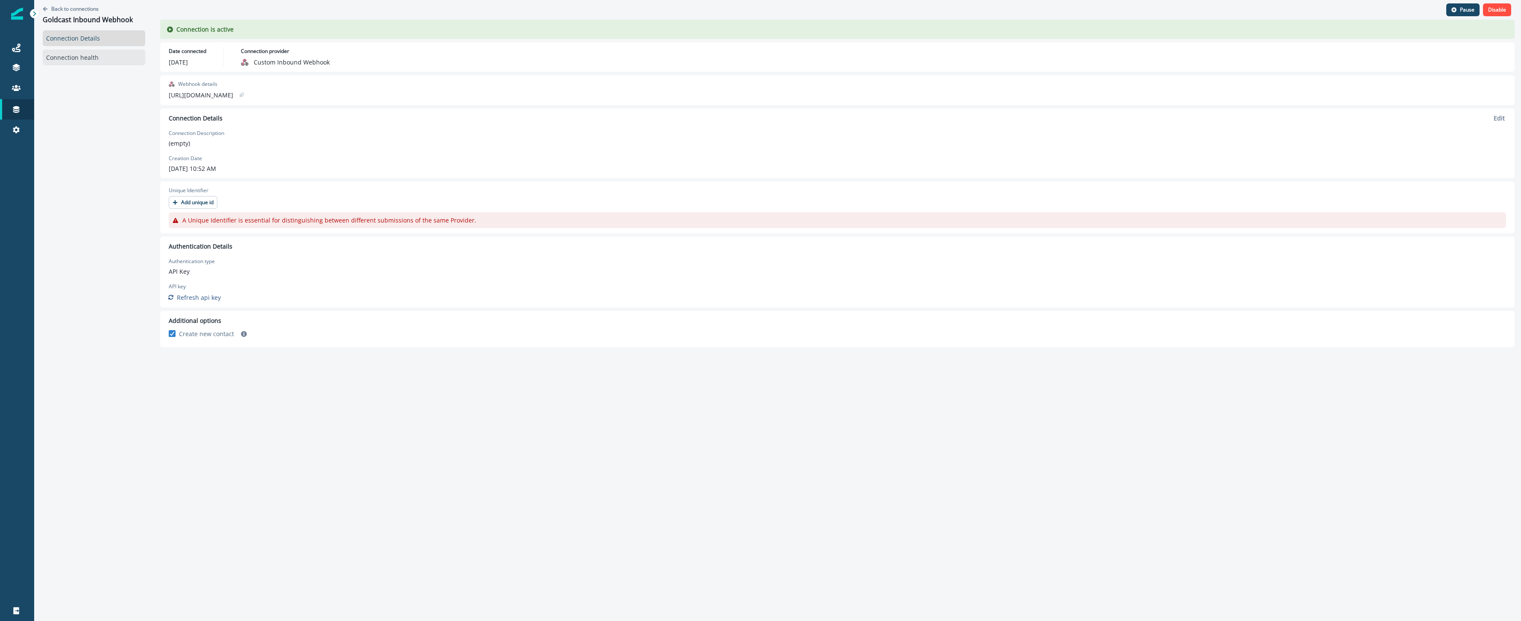
click at [77, 57] on link "Connection health" at bounding box center [94, 58] width 103 height 16
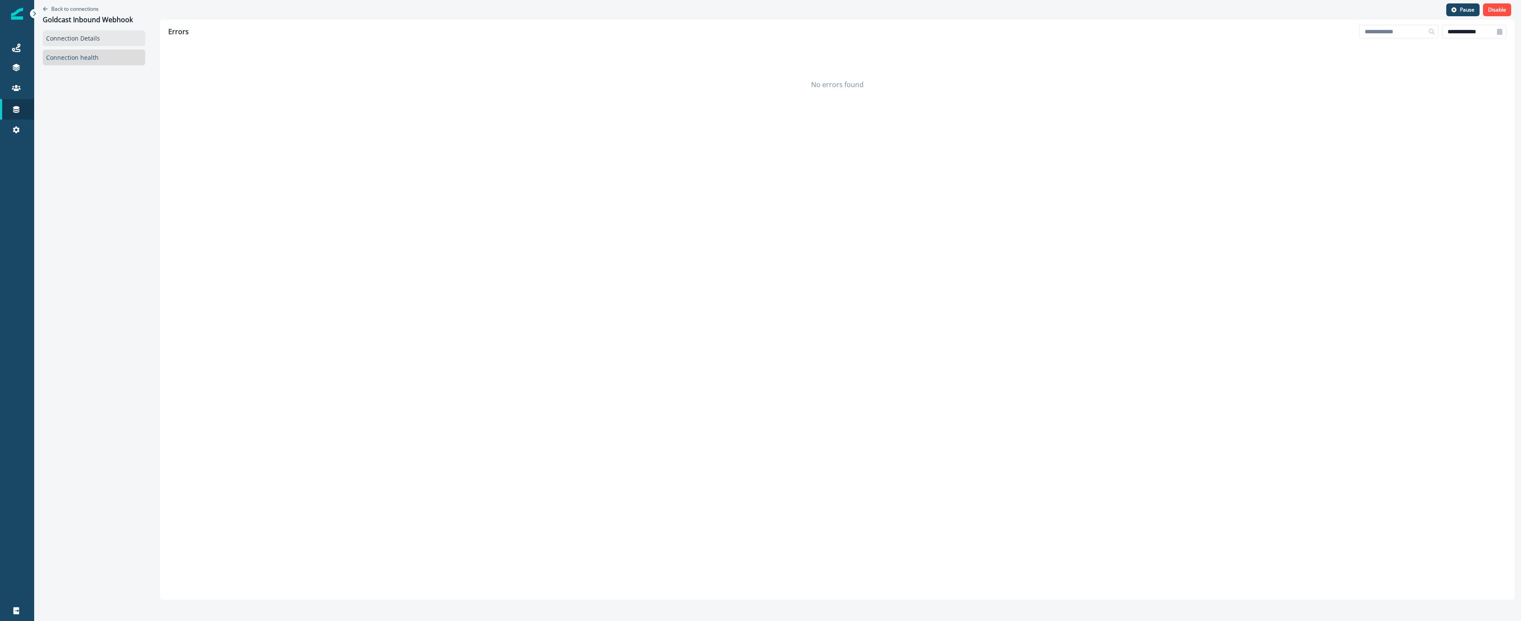
click at [84, 41] on link "Connection Details" at bounding box center [94, 38] width 103 height 16
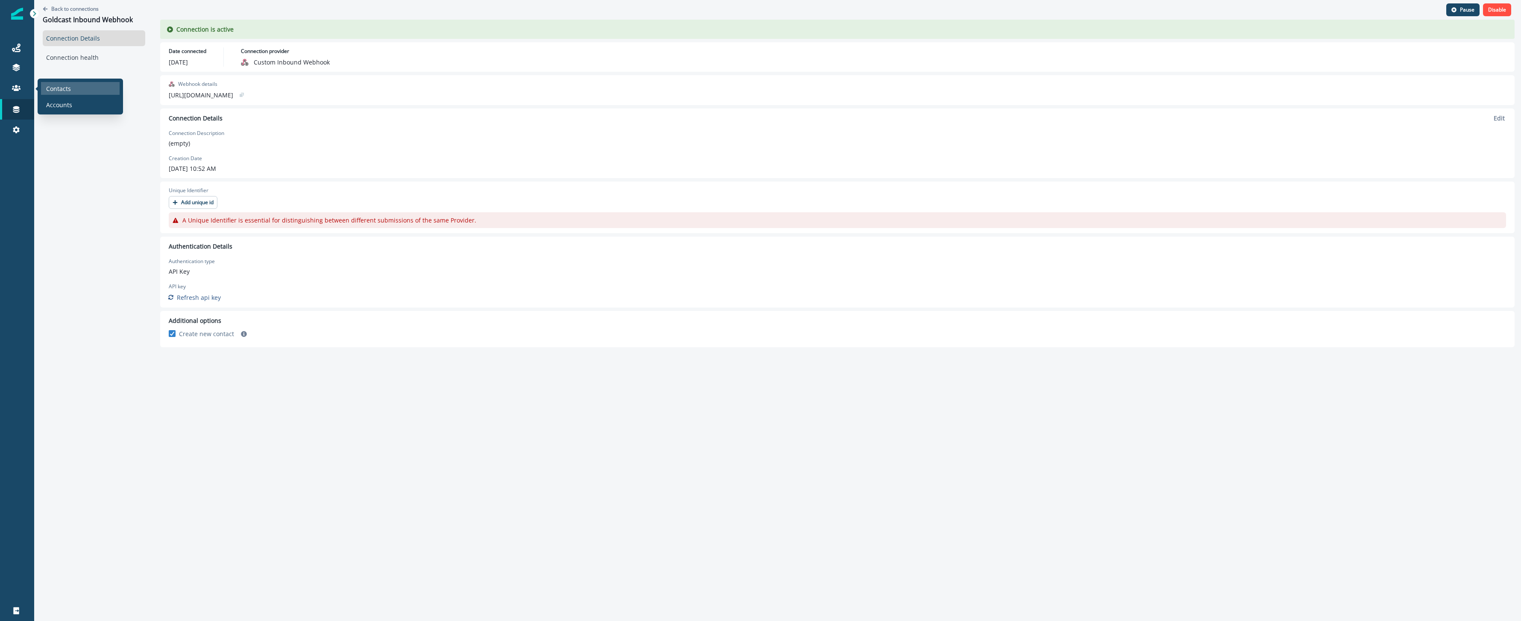
click at [57, 85] on p "Contacts" at bounding box center [58, 88] width 25 height 9
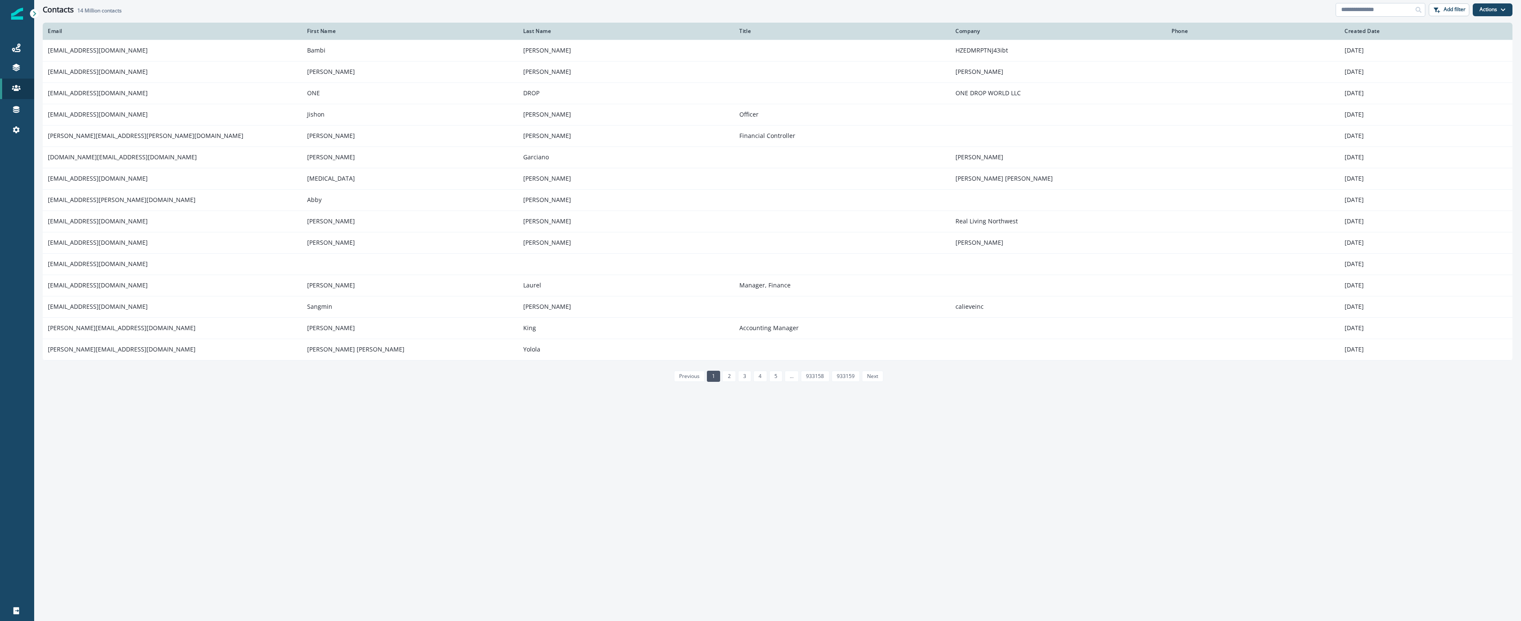
click at [1402, 5] on input at bounding box center [1381, 10] width 90 height 14
type input "********"
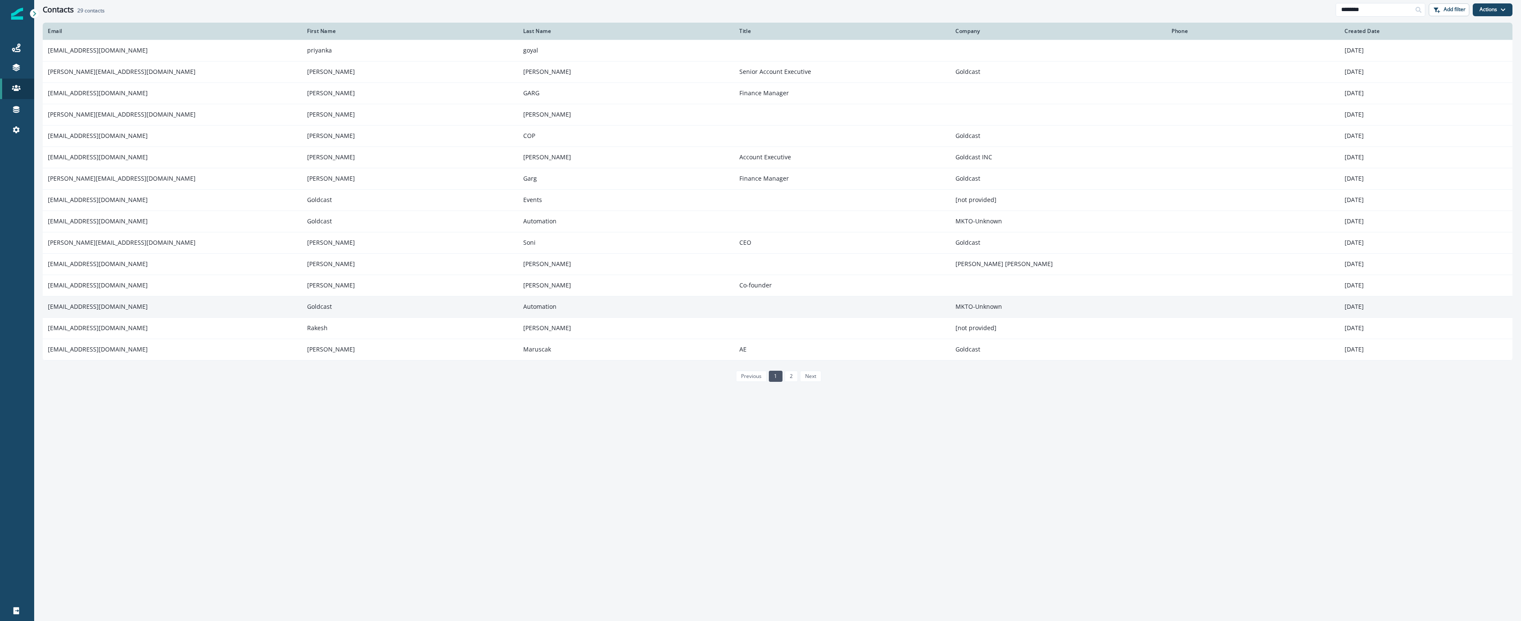
click at [1367, 304] on p "[DATE]" at bounding box center [1426, 306] width 163 height 9
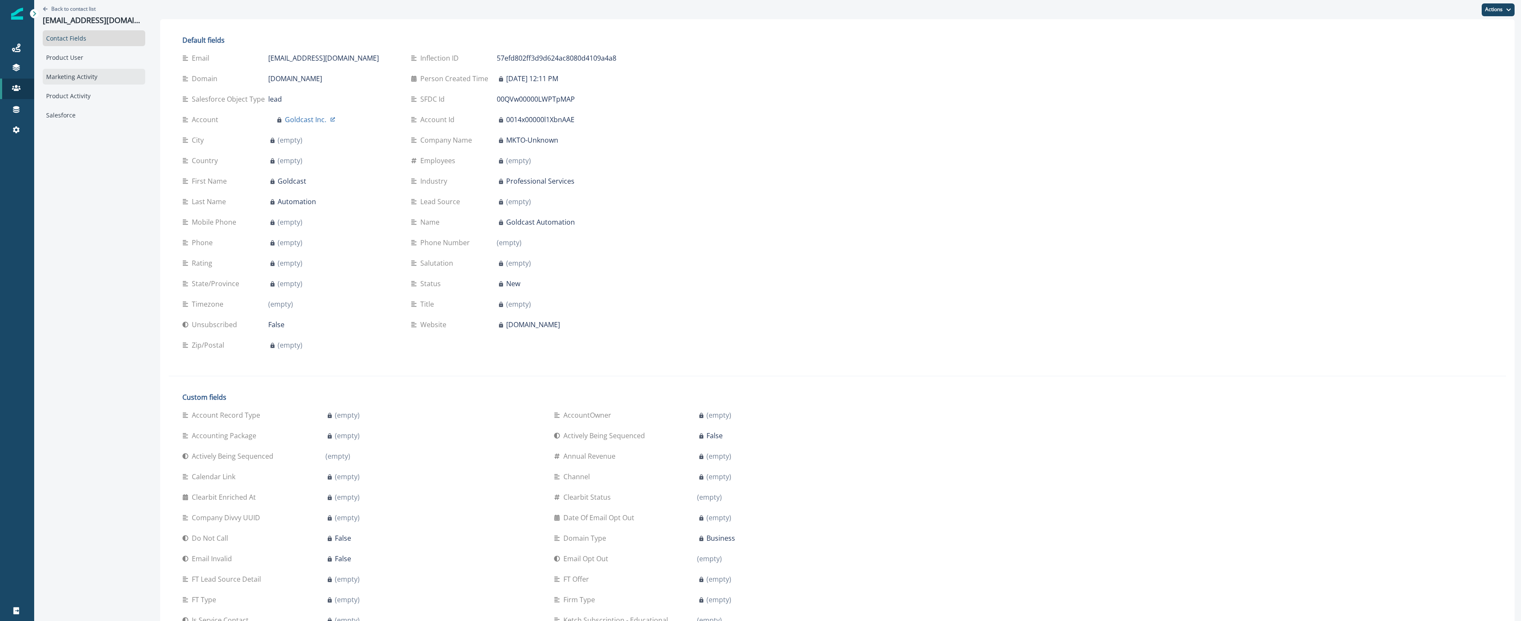
click at [135, 77] on div "Marketing Activity" at bounding box center [94, 77] width 103 height 16
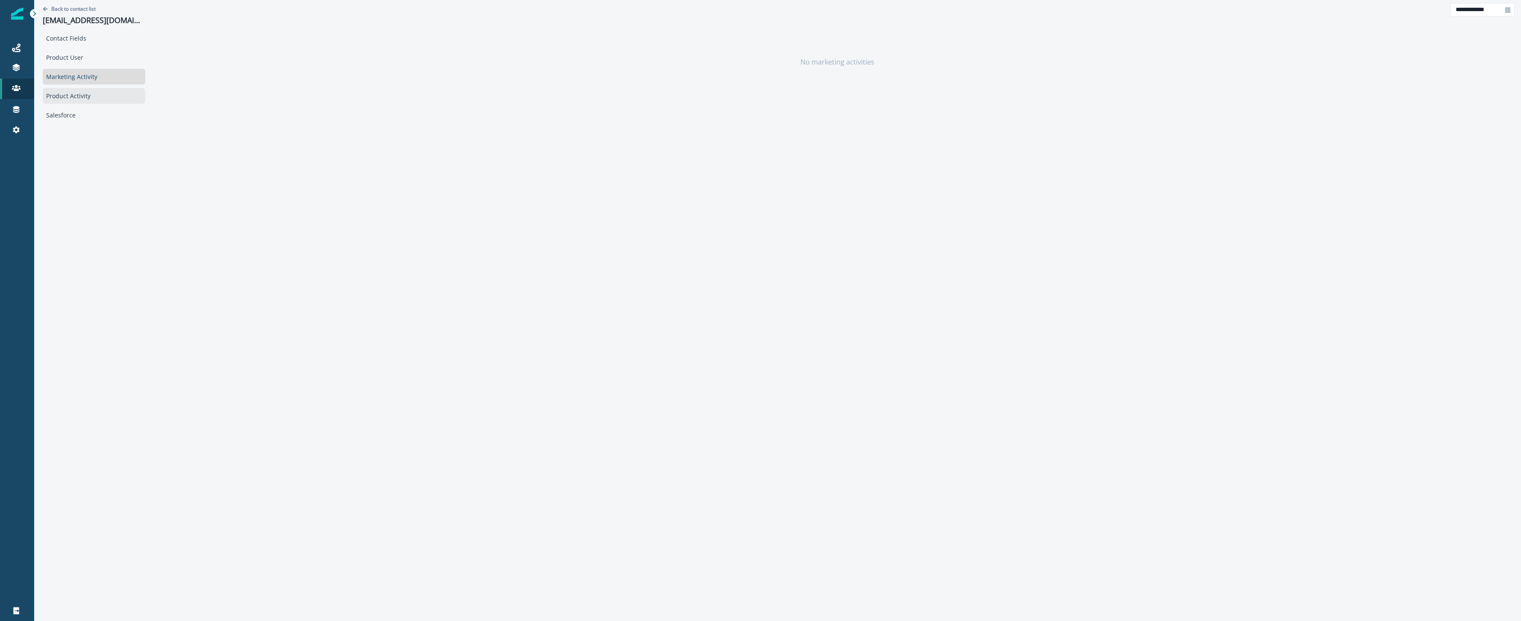
click at [81, 101] on div "Product Activity" at bounding box center [94, 96] width 103 height 16
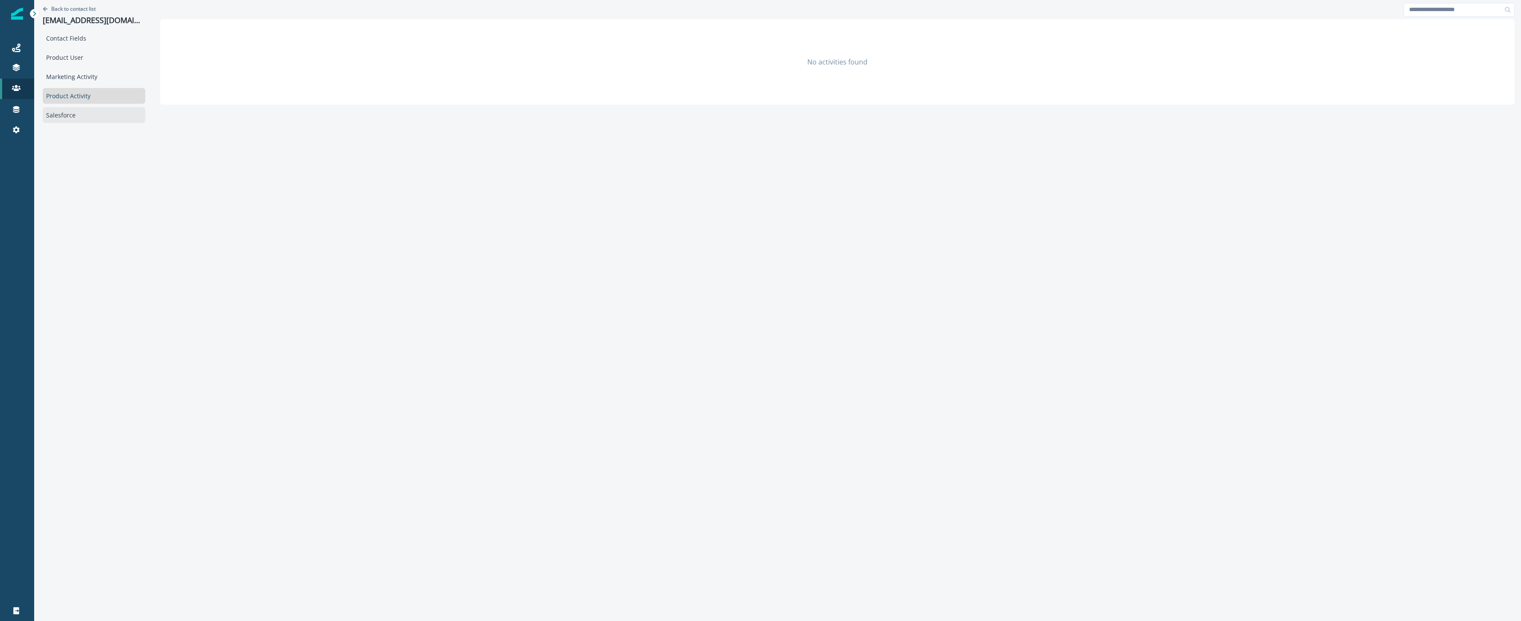
click at [72, 116] on div "Salesforce" at bounding box center [94, 115] width 103 height 16
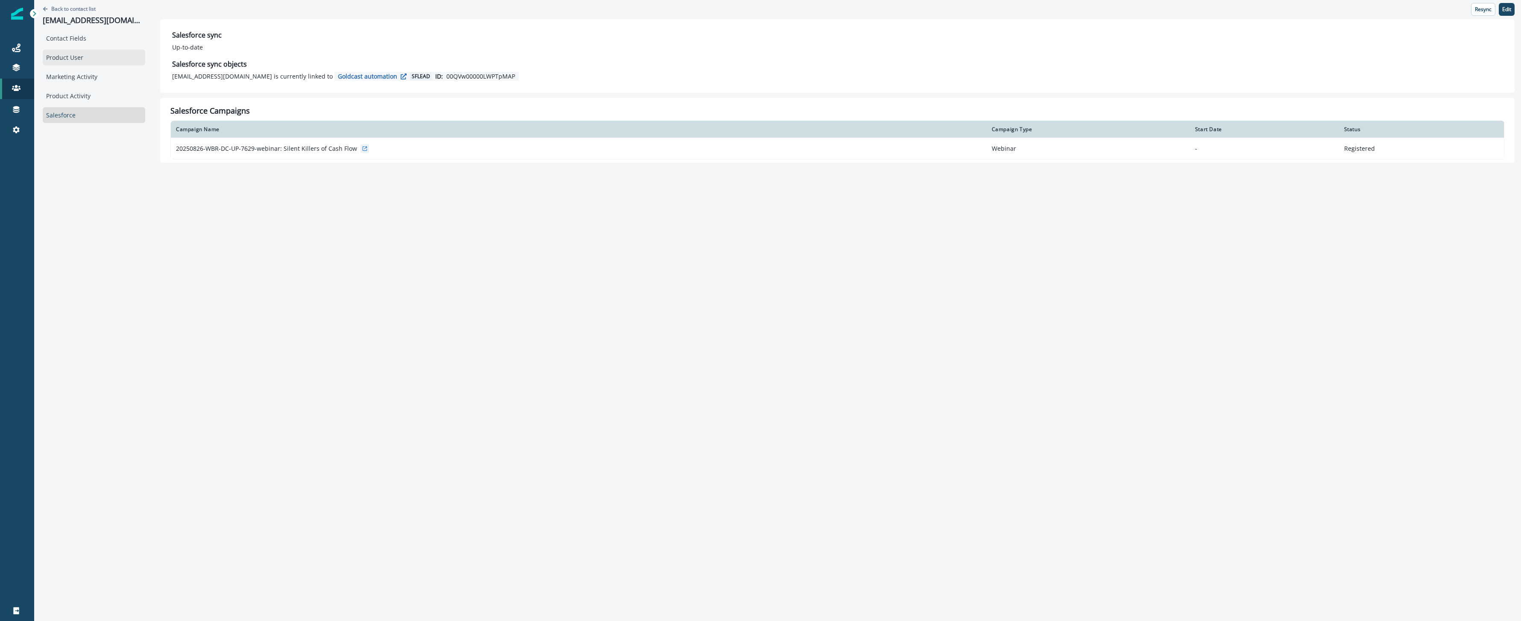
click at [71, 56] on div "Product User" at bounding box center [94, 58] width 103 height 16
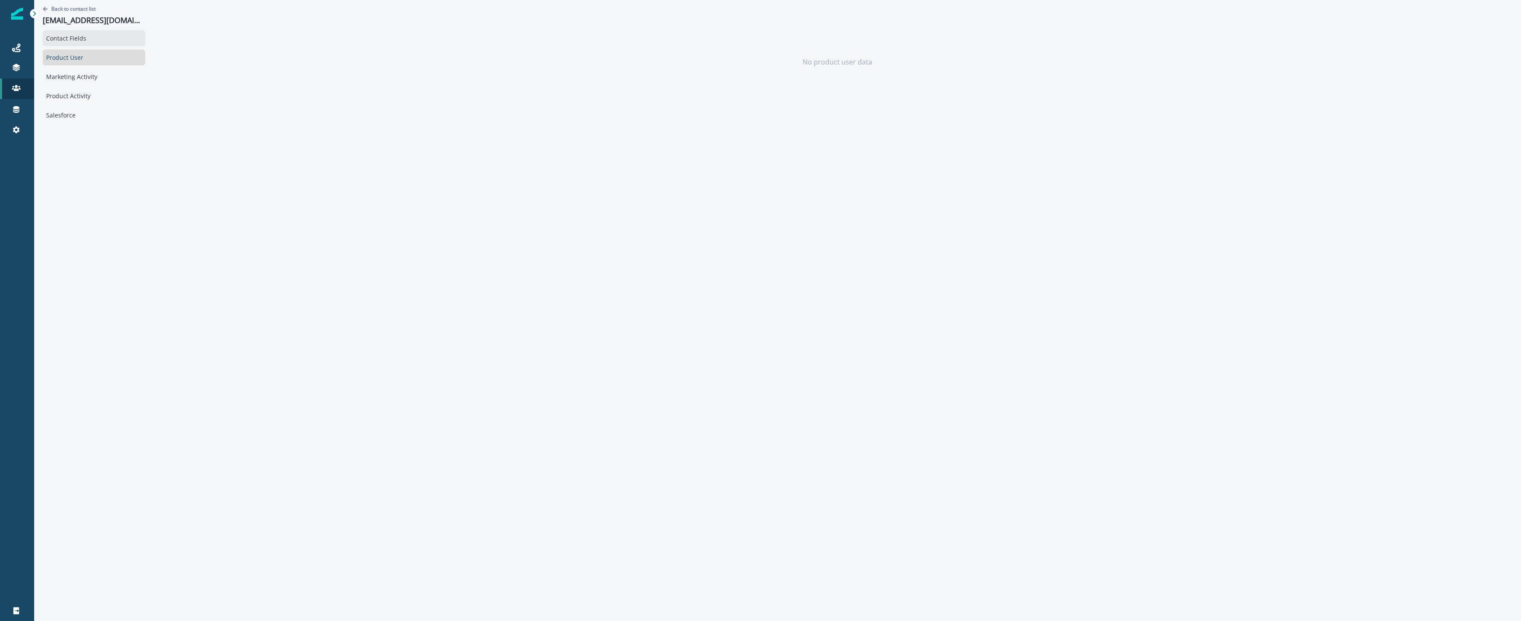
click at [76, 36] on div "Contact Fields" at bounding box center [94, 38] width 103 height 16
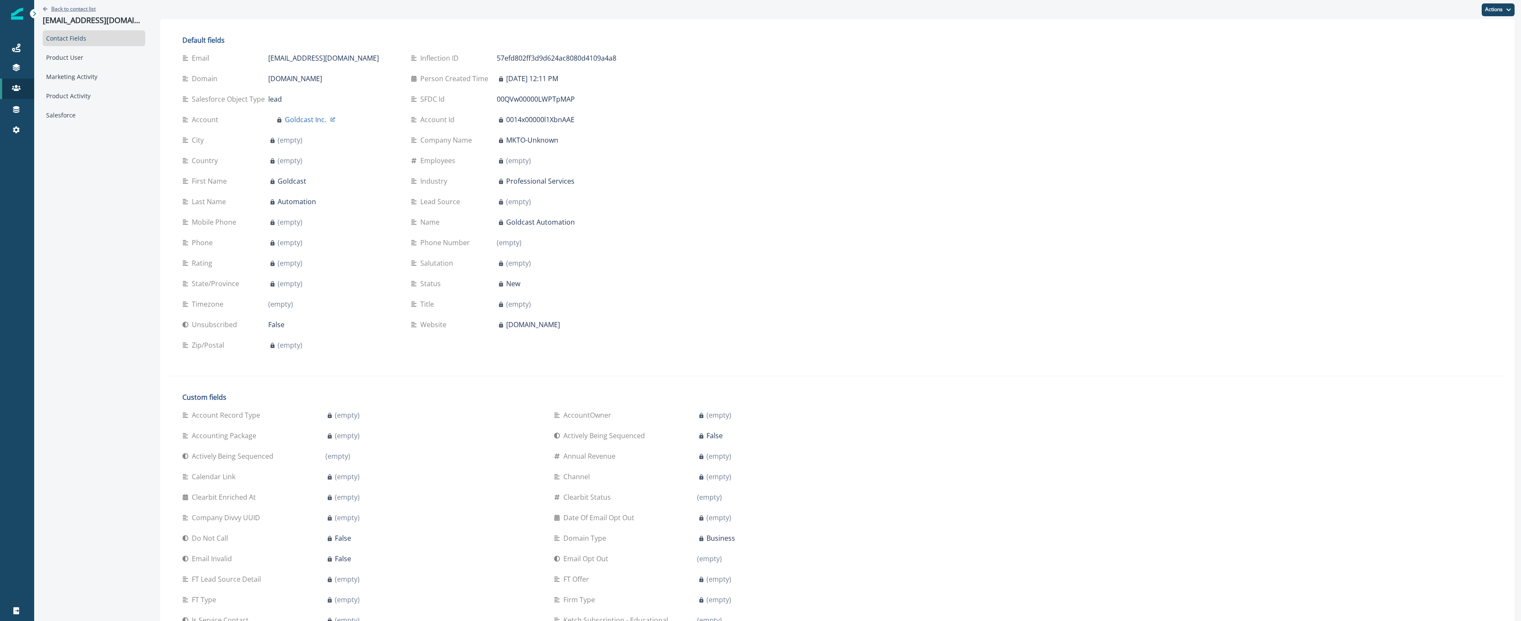
click at [44, 9] on icon "Go back" at bounding box center [45, 8] width 5 height 4
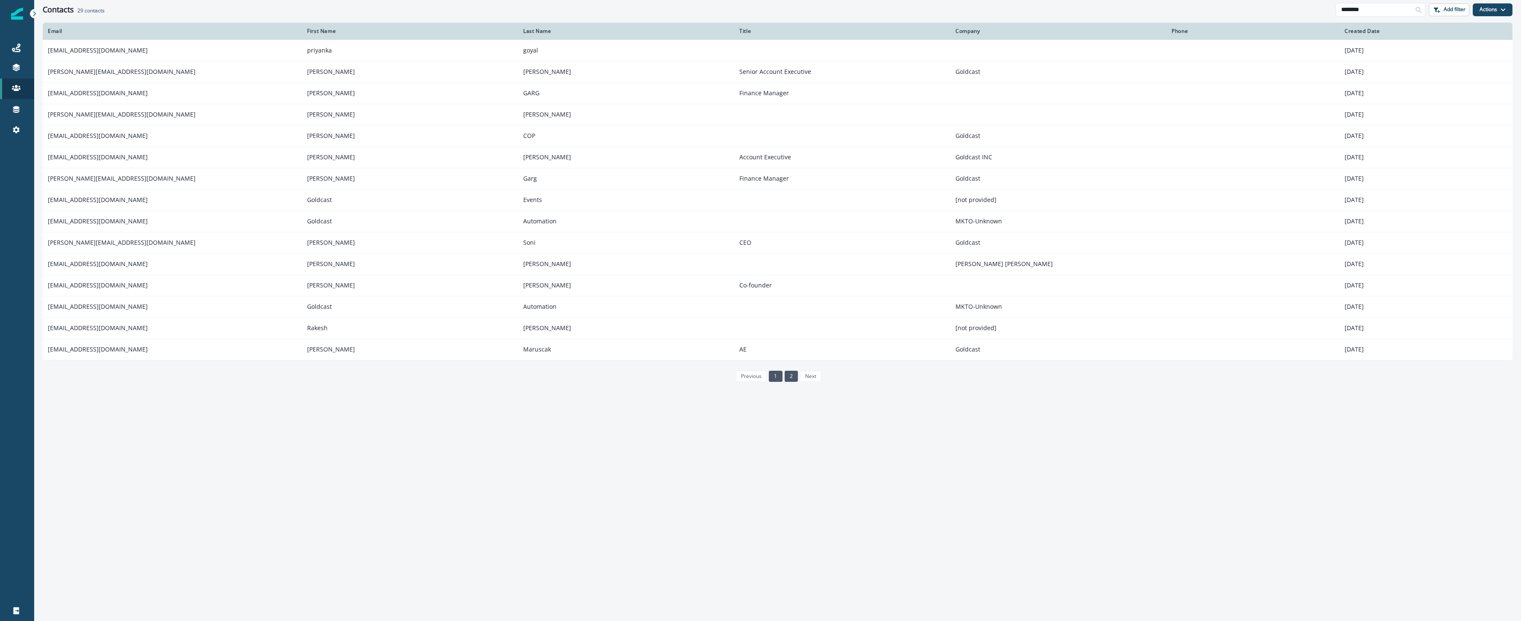
click at [791, 375] on link "2" at bounding box center [791, 376] width 13 height 11
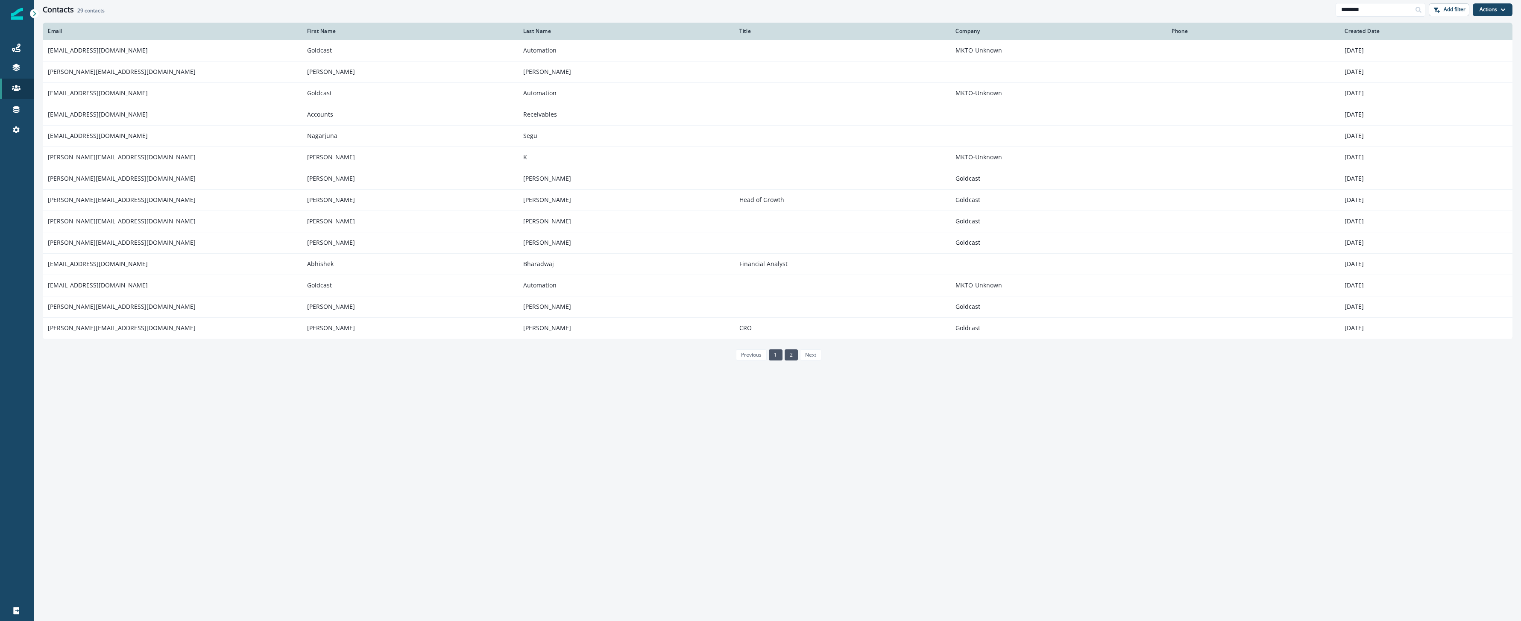
click at [777, 356] on link "1" at bounding box center [775, 354] width 13 height 11
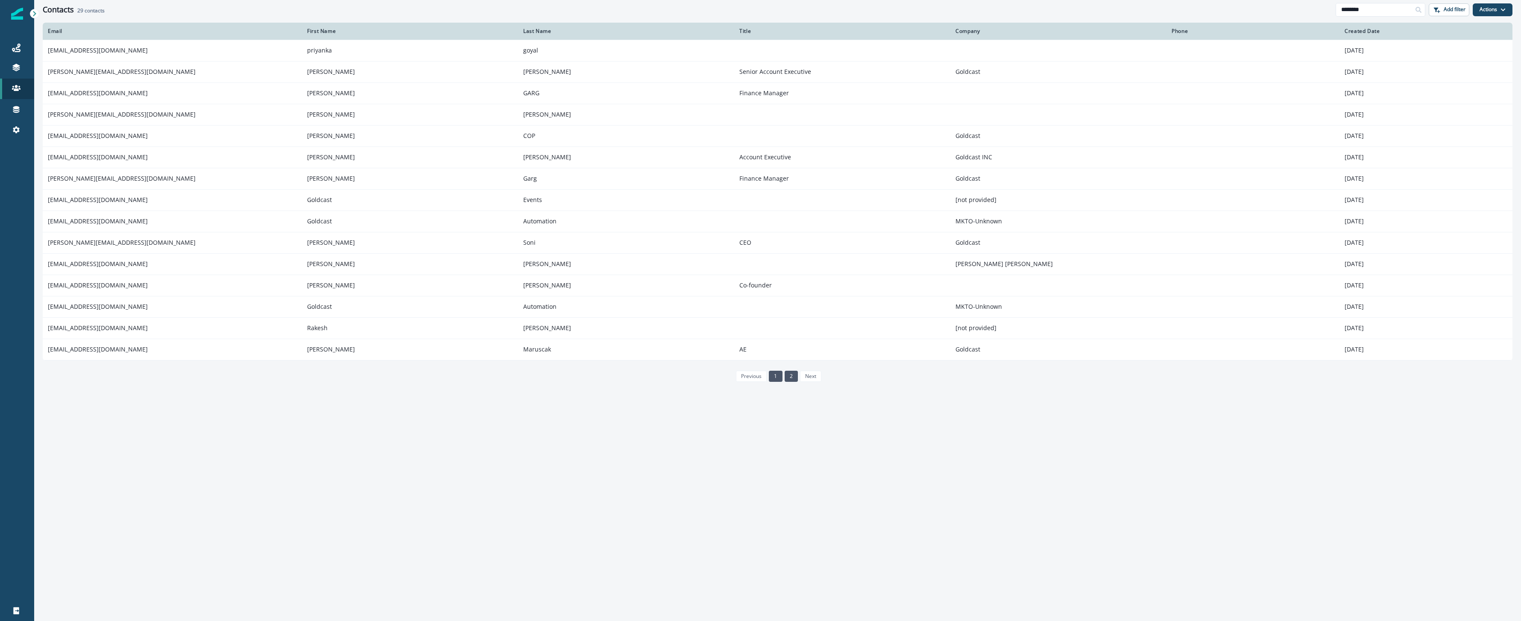
click at [789, 378] on link "2" at bounding box center [791, 376] width 13 height 11
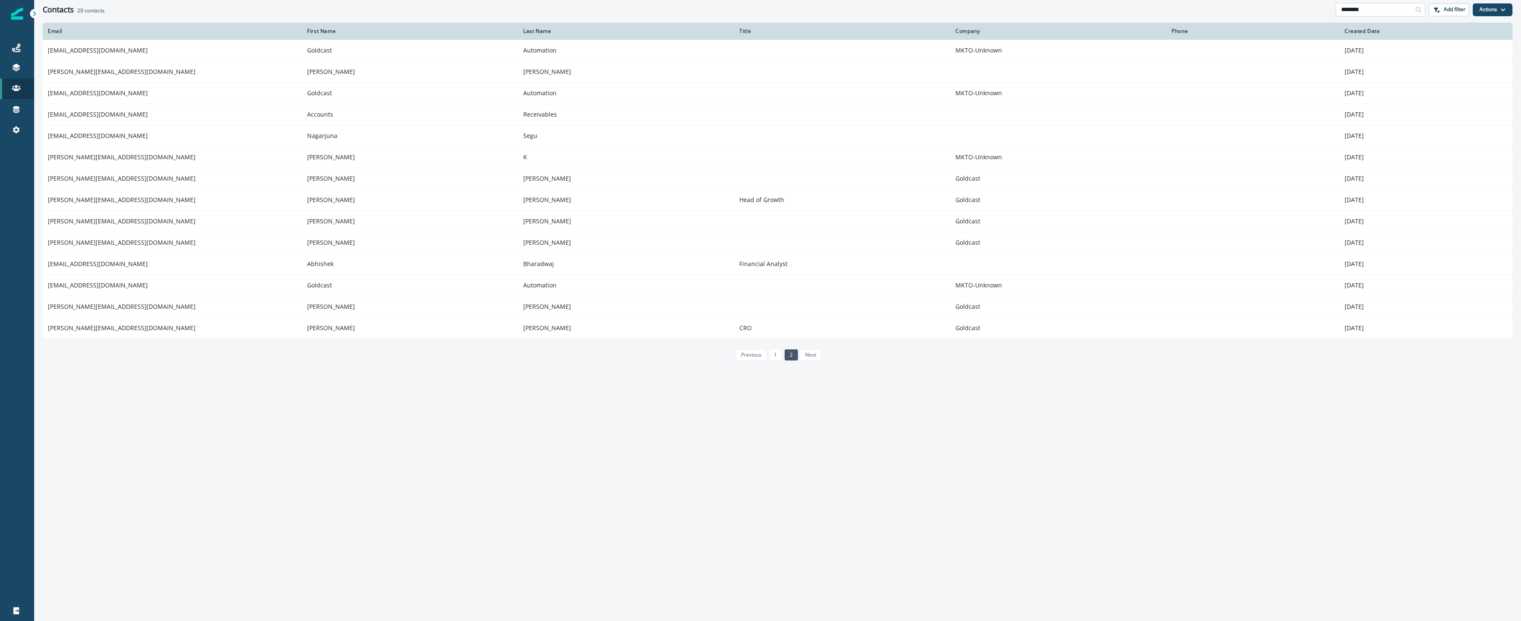
click at [1399, 12] on input "********" at bounding box center [1381, 10] width 90 height 14
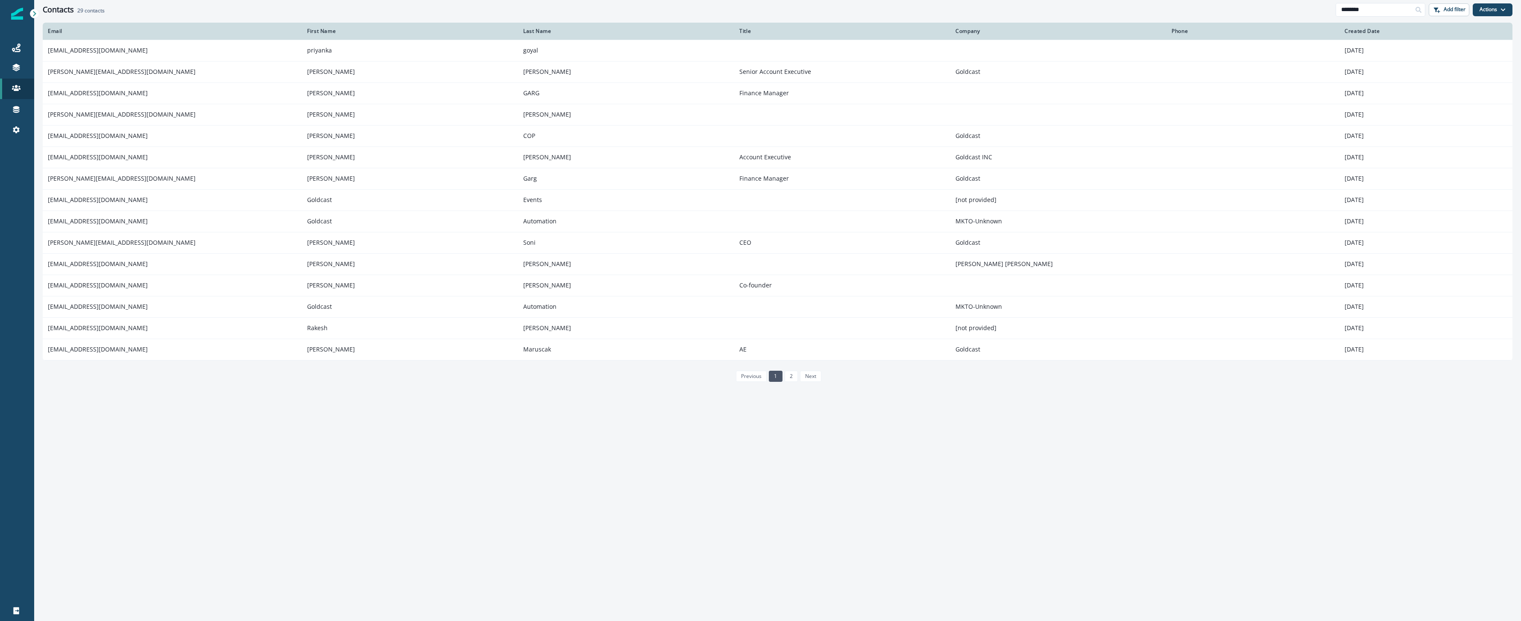
click at [1372, 26] on th "Created Date" at bounding box center [1426, 31] width 173 height 17
click at [1381, 31] on div "Created Date" at bounding box center [1426, 31] width 163 height 7
click at [795, 377] on link "2" at bounding box center [791, 376] width 13 height 11
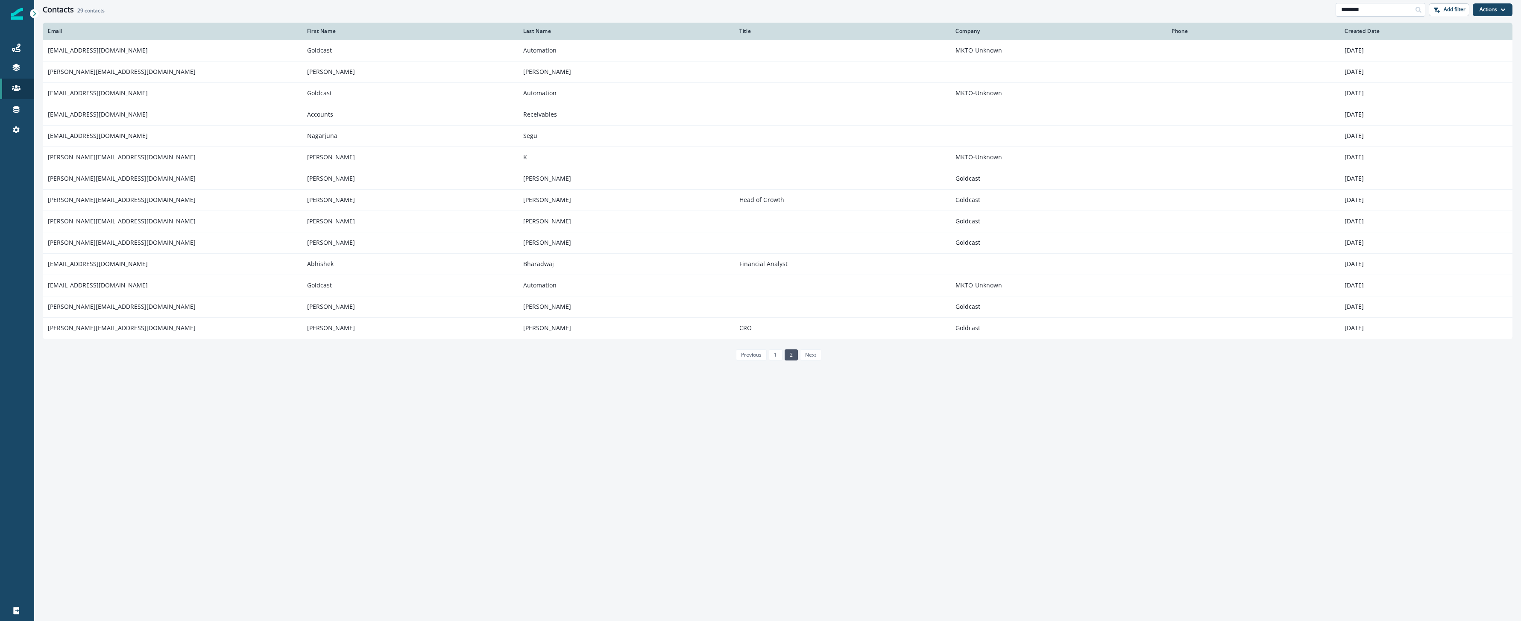
click at [1381, 8] on input "********" at bounding box center [1381, 10] width 90 height 14
paste input "**********"
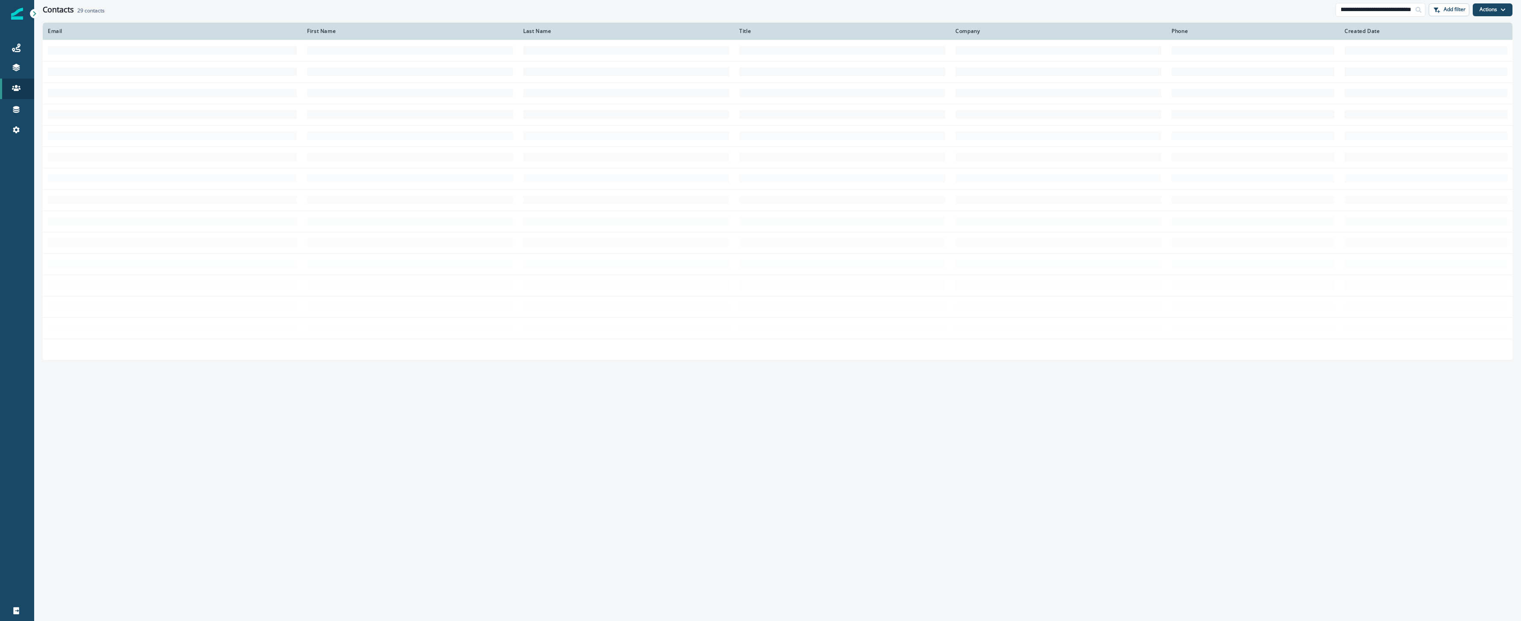
type input "**********"
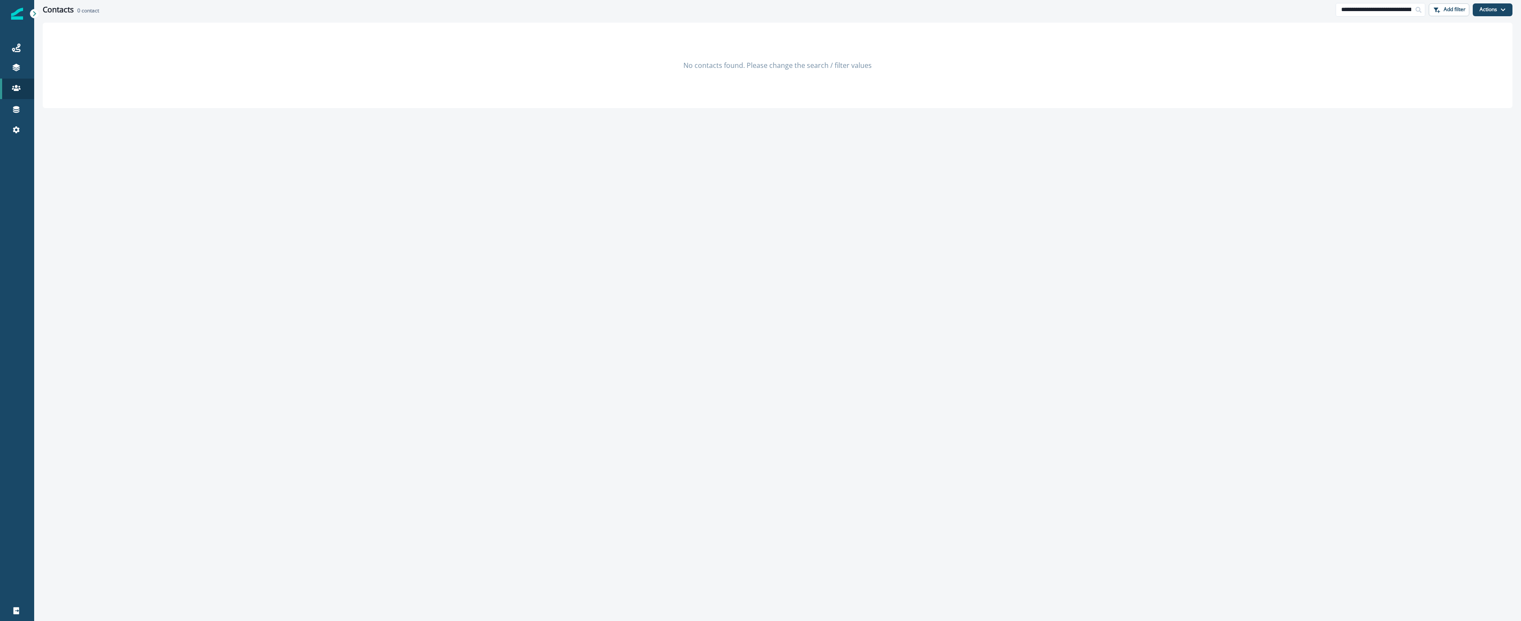
click at [1297, 89] on div "No contacts found. Please change the search / filter values" at bounding box center [778, 65] width 1470 height 85
click at [13, 86] on icon at bounding box center [16, 88] width 9 height 6
click at [53, 88] on p "Contacts" at bounding box center [58, 88] width 25 height 9
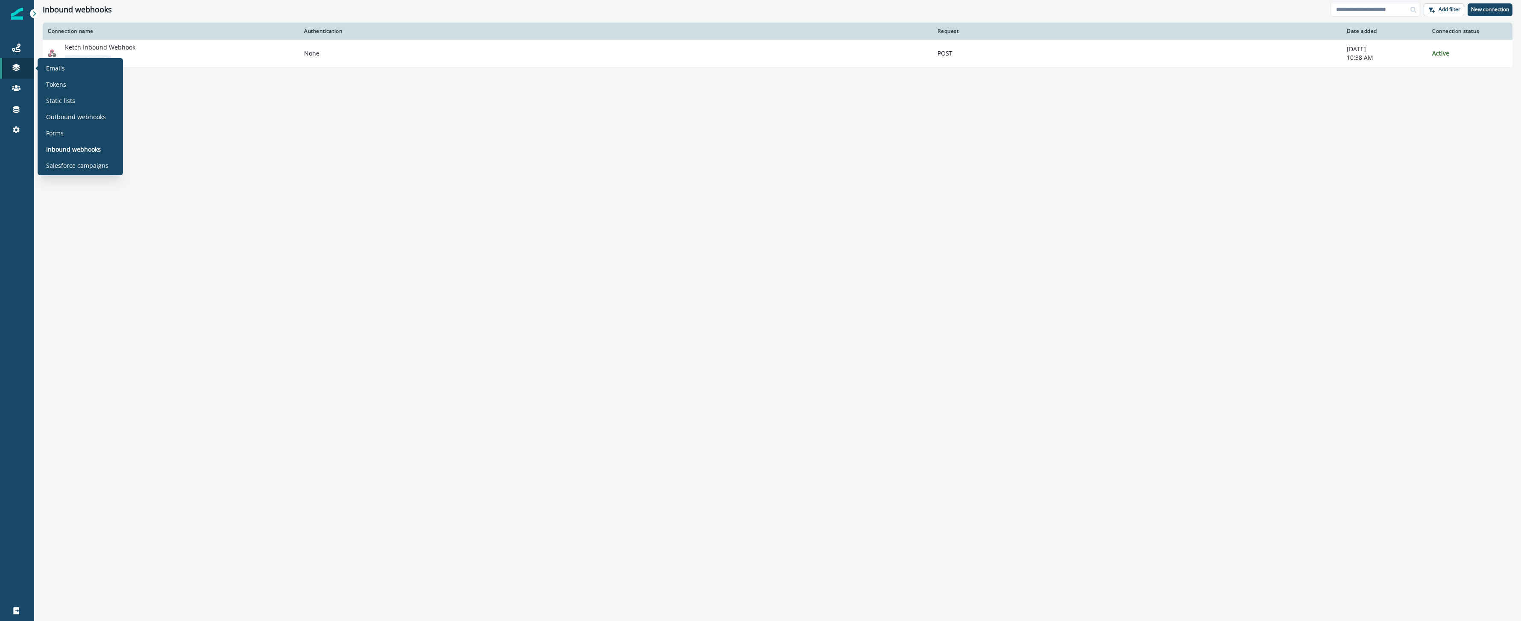
click at [94, 123] on div "Emails Tokens Static lists Outbound webhooks Forms Inbound webhooks Salesforce …" at bounding box center [80, 117] width 79 height 110
click at [95, 120] on p "Outbound webhooks" at bounding box center [76, 116] width 60 height 9
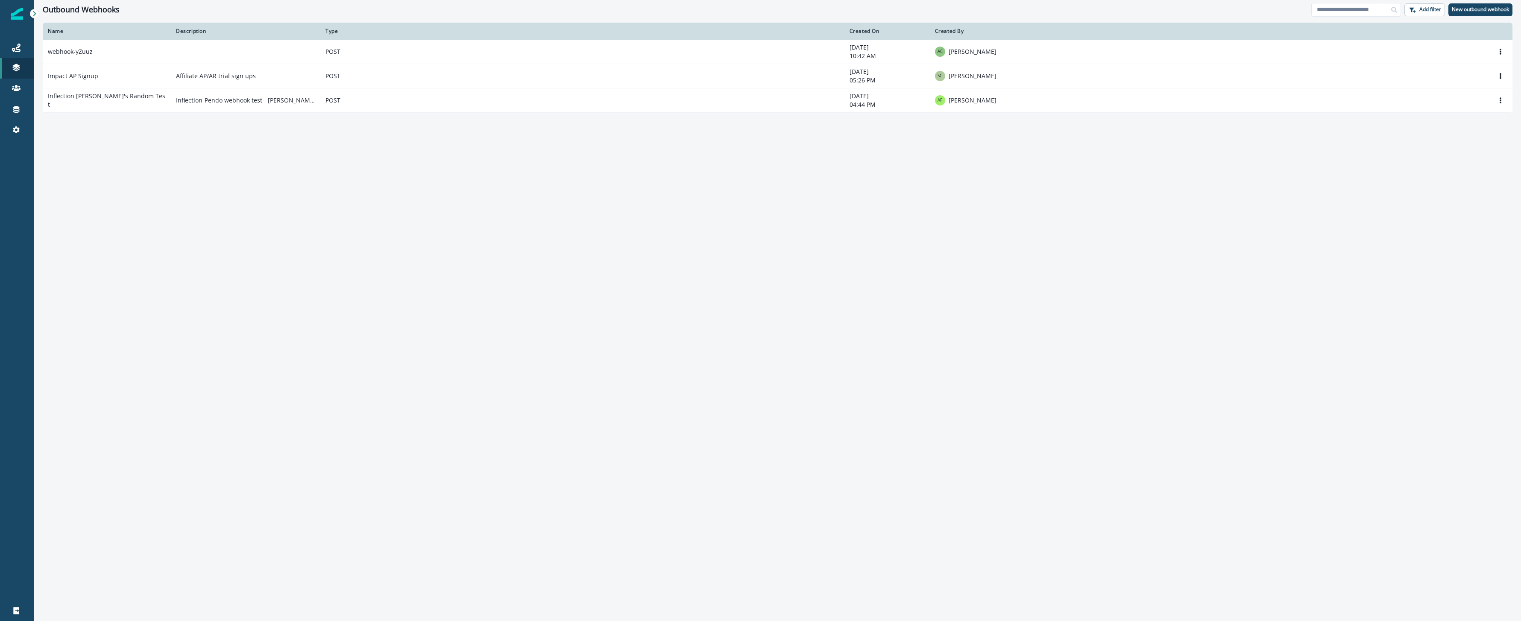
click at [339, 190] on div "Name Description Type Created On Created By webhook-yZuuz POST August 19, 2025 …" at bounding box center [777, 322] width 1487 height 598
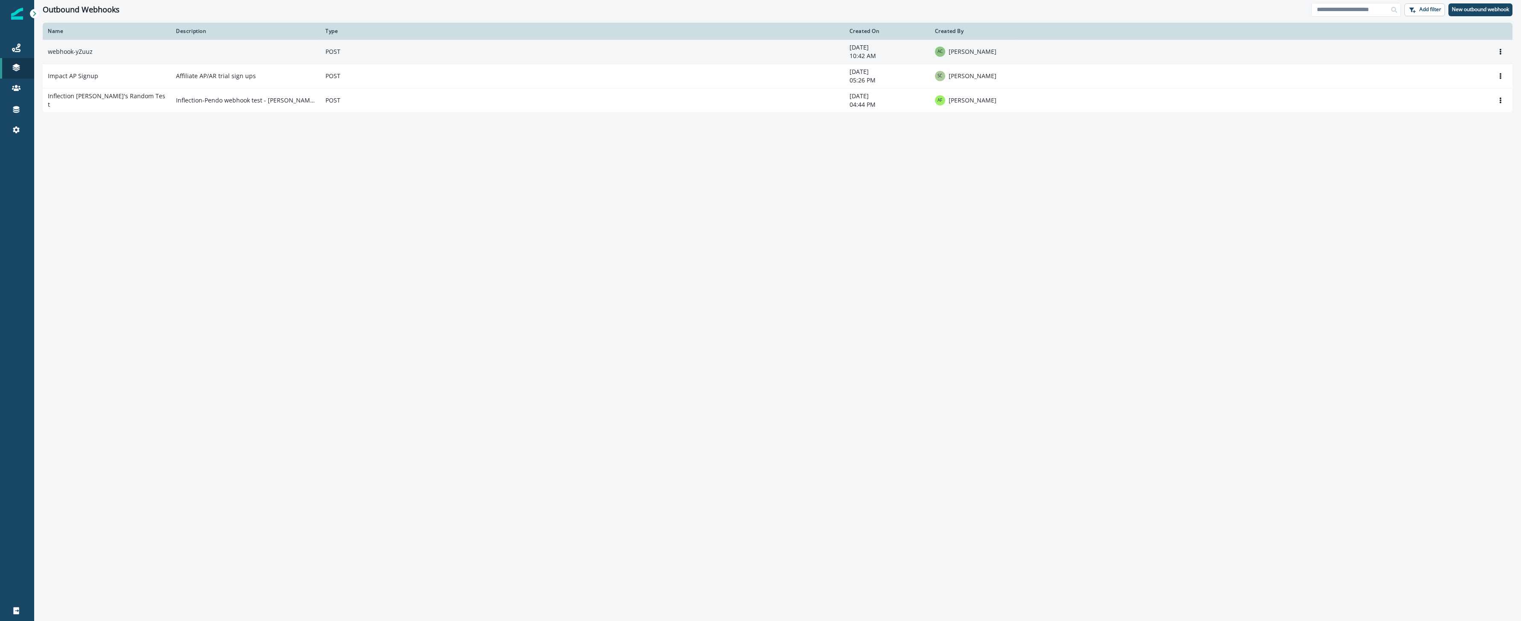
click at [72, 53] on td "webhook-yZuuz" at bounding box center [107, 52] width 128 height 24
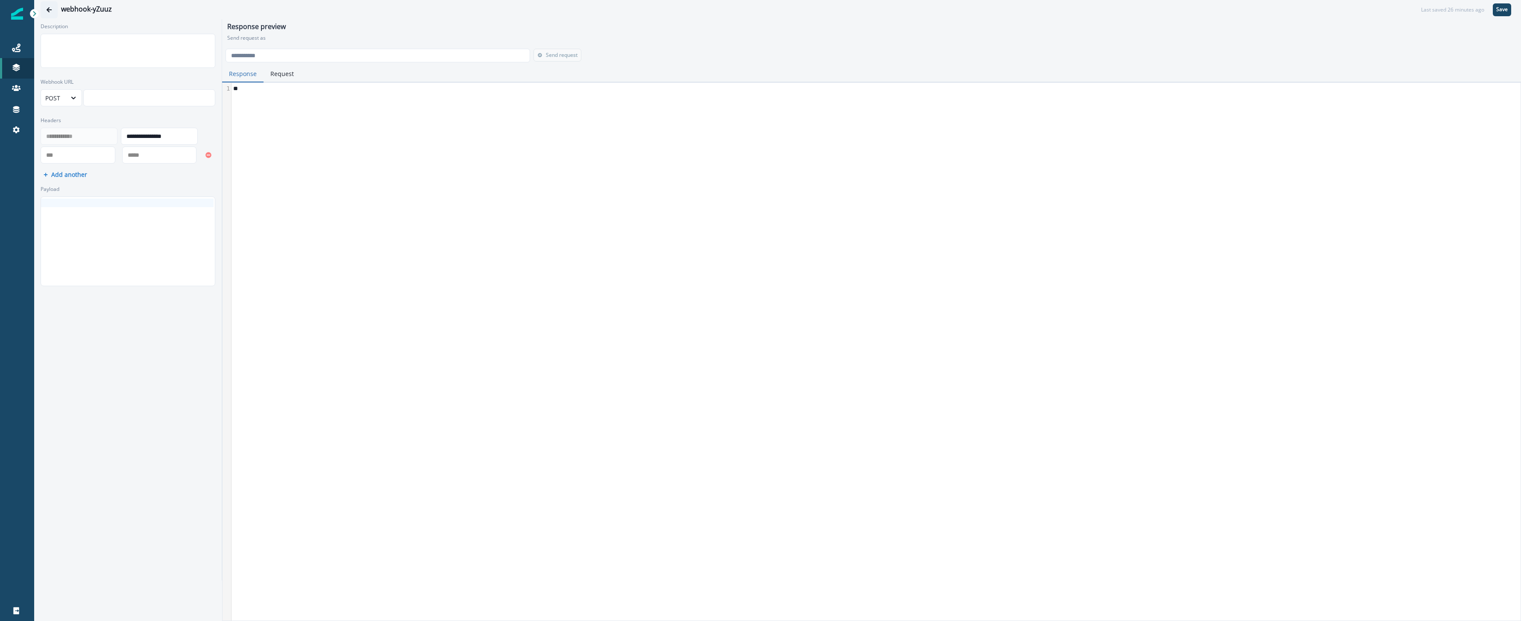
click at [51, 9] on icon "Go back" at bounding box center [49, 9] width 5 height 5
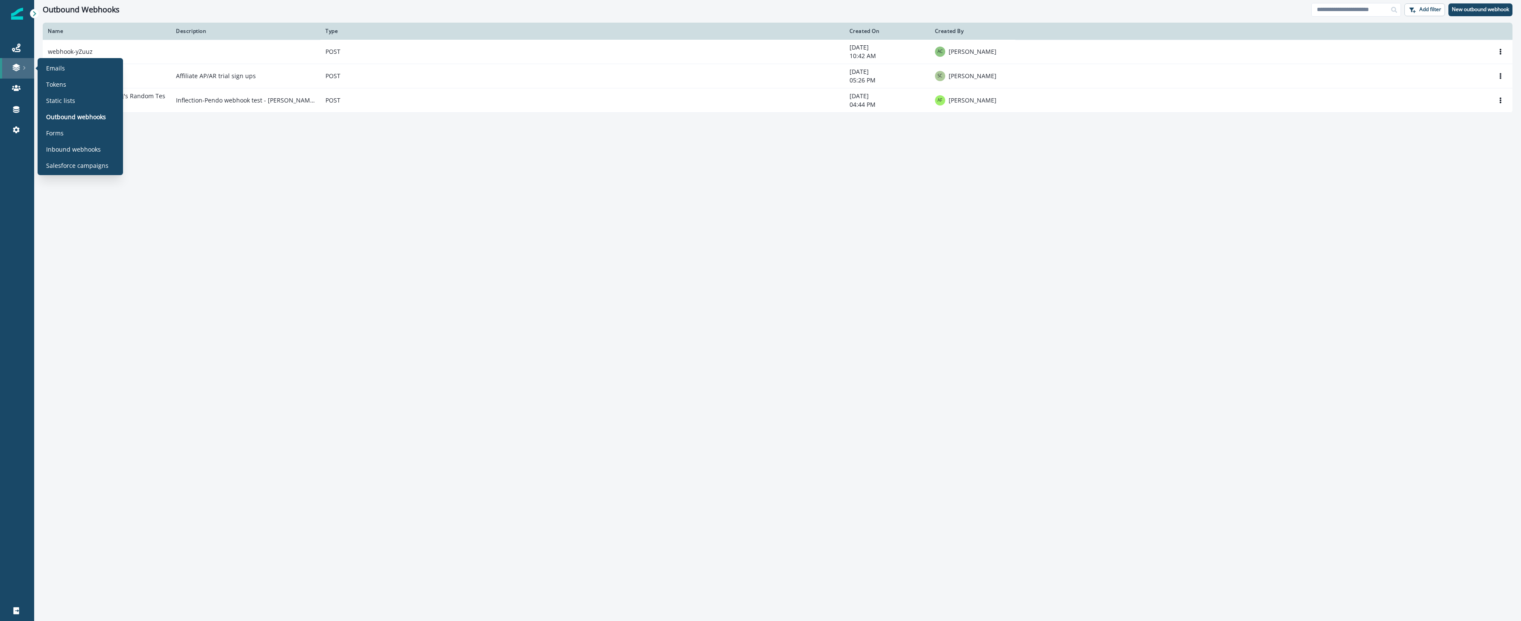
click at [26, 75] on link at bounding box center [17, 68] width 34 height 21
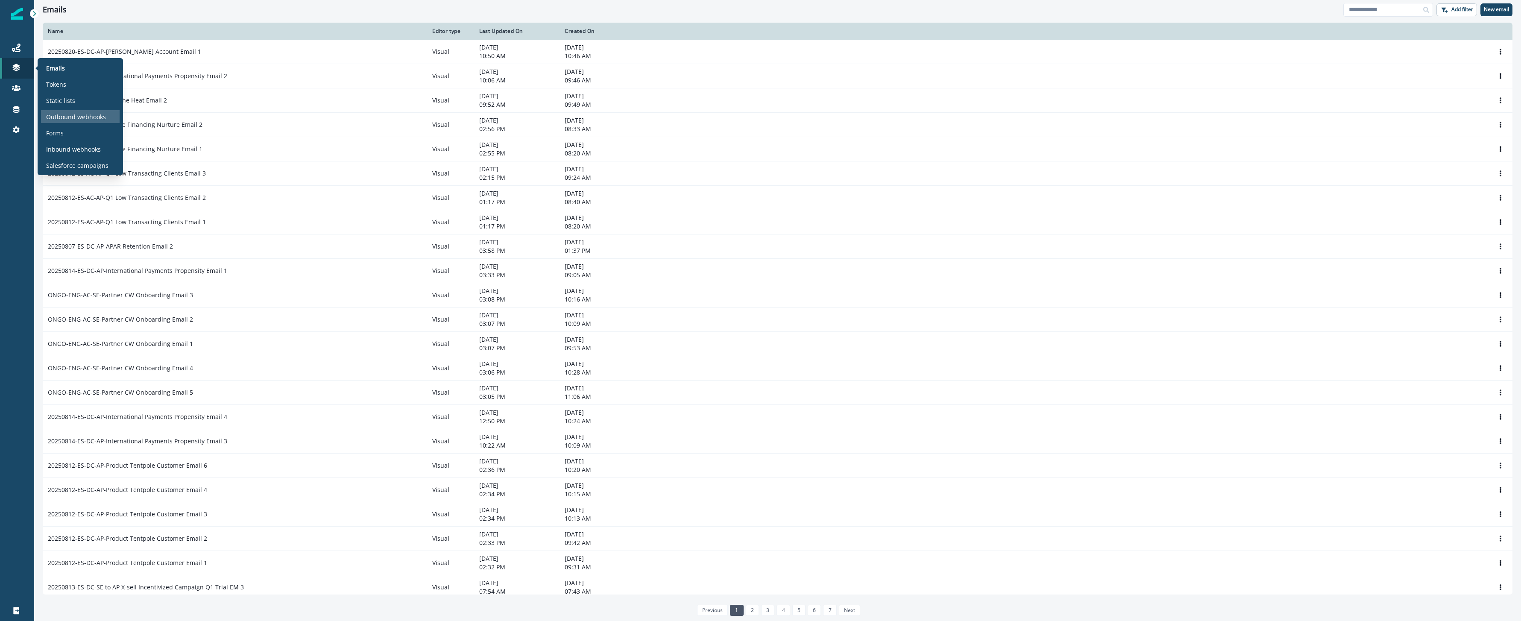
click at [66, 118] on p "Outbound webhooks" at bounding box center [76, 116] width 60 height 9
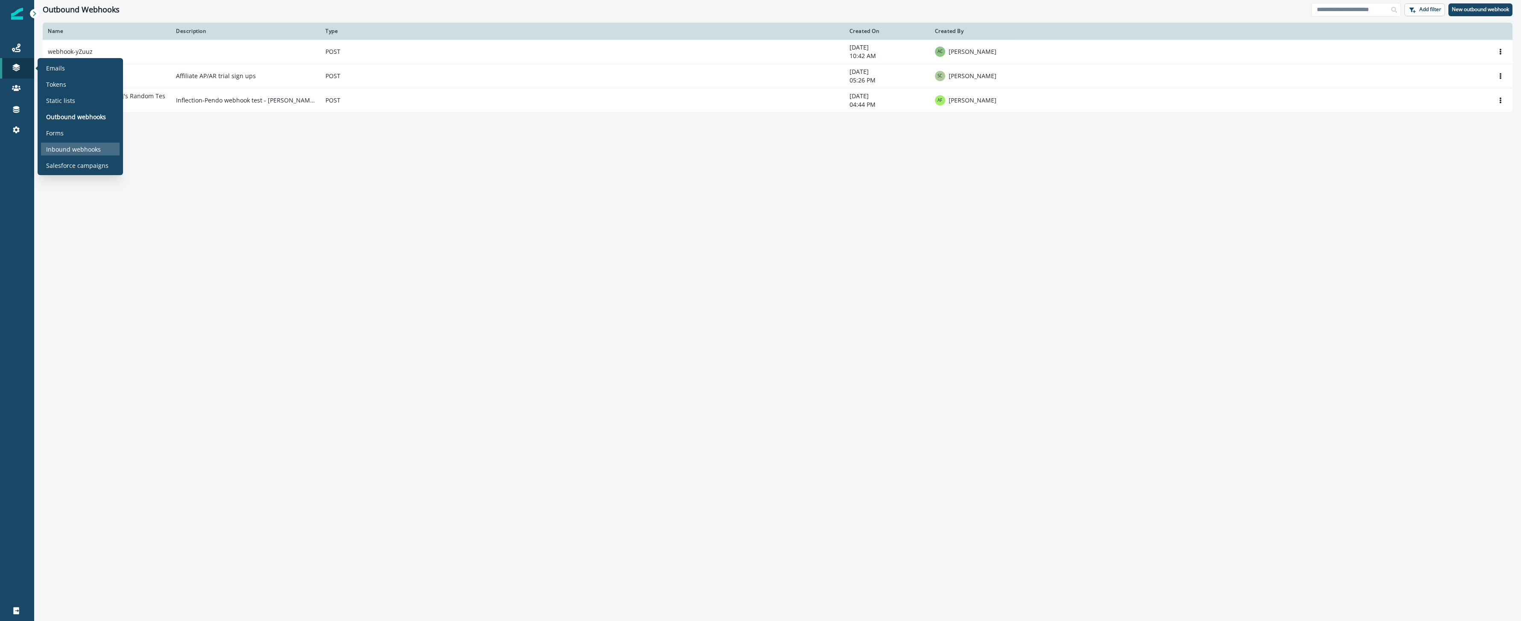
click at [87, 146] on p "Inbound webhooks" at bounding box center [73, 149] width 55 height 9
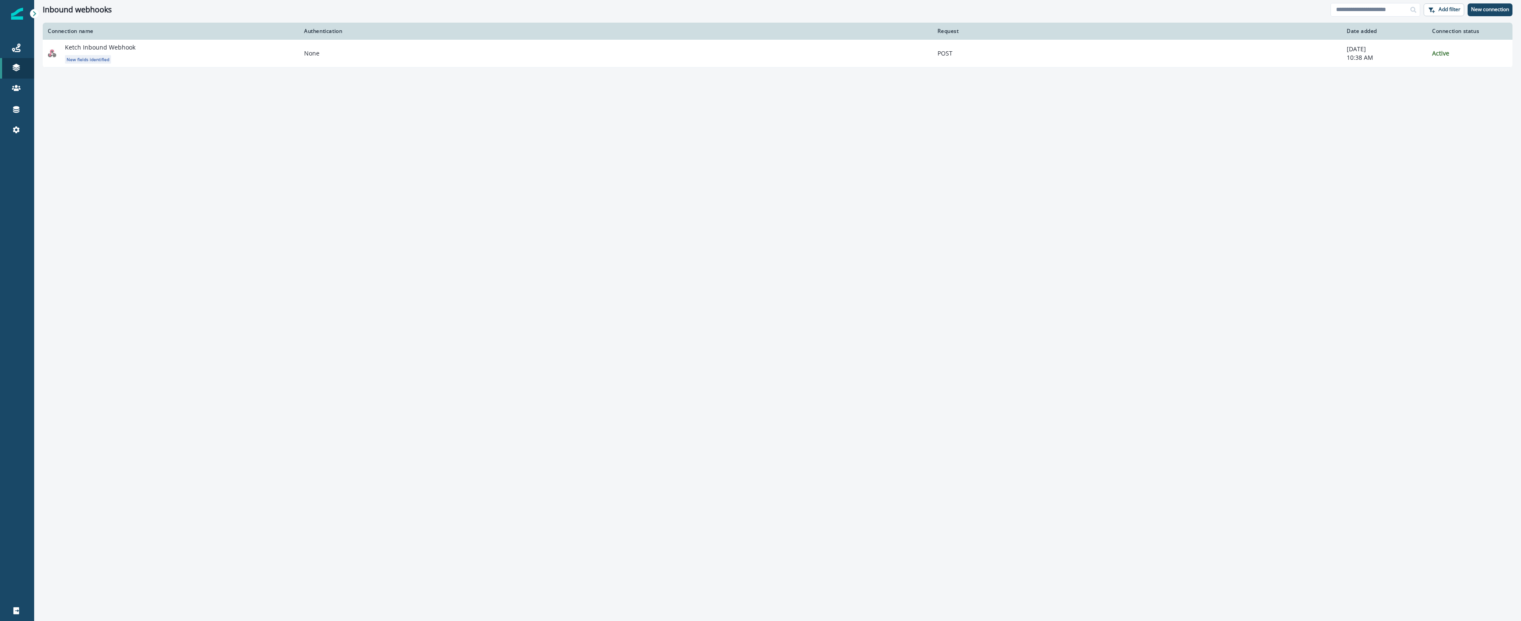
click at [284, 189] on div "Connection name Authentication Request Date added Connection status Ketch Inbou…" at bounding box center [777, 320] width 1487 height 595
click at [1369, 15] on input at bounding box center [1376, 10] width 90 height 14
click at [1484, 7] on p "New connection" at bounding box center [1490, 9] width 38 height 6
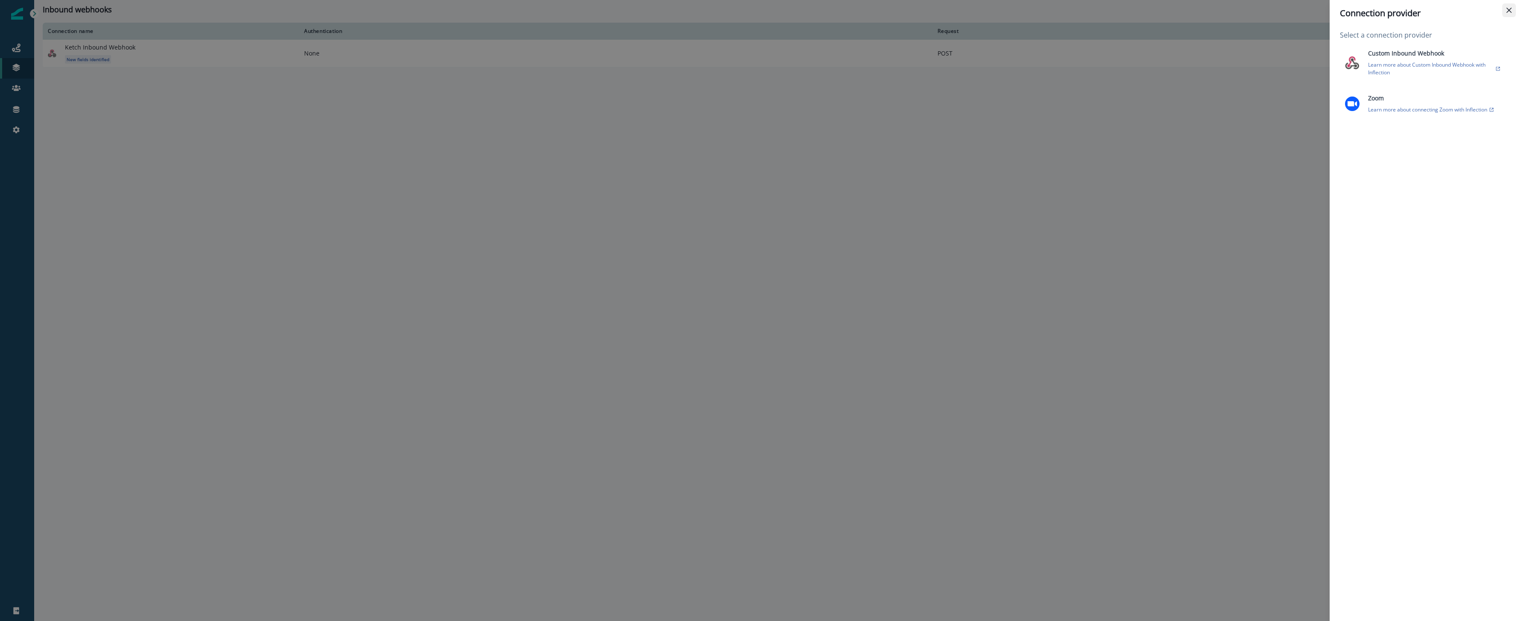
click at [1510, 11] on icon "Close" at bounding box center [1509, 10] width 5 height 5
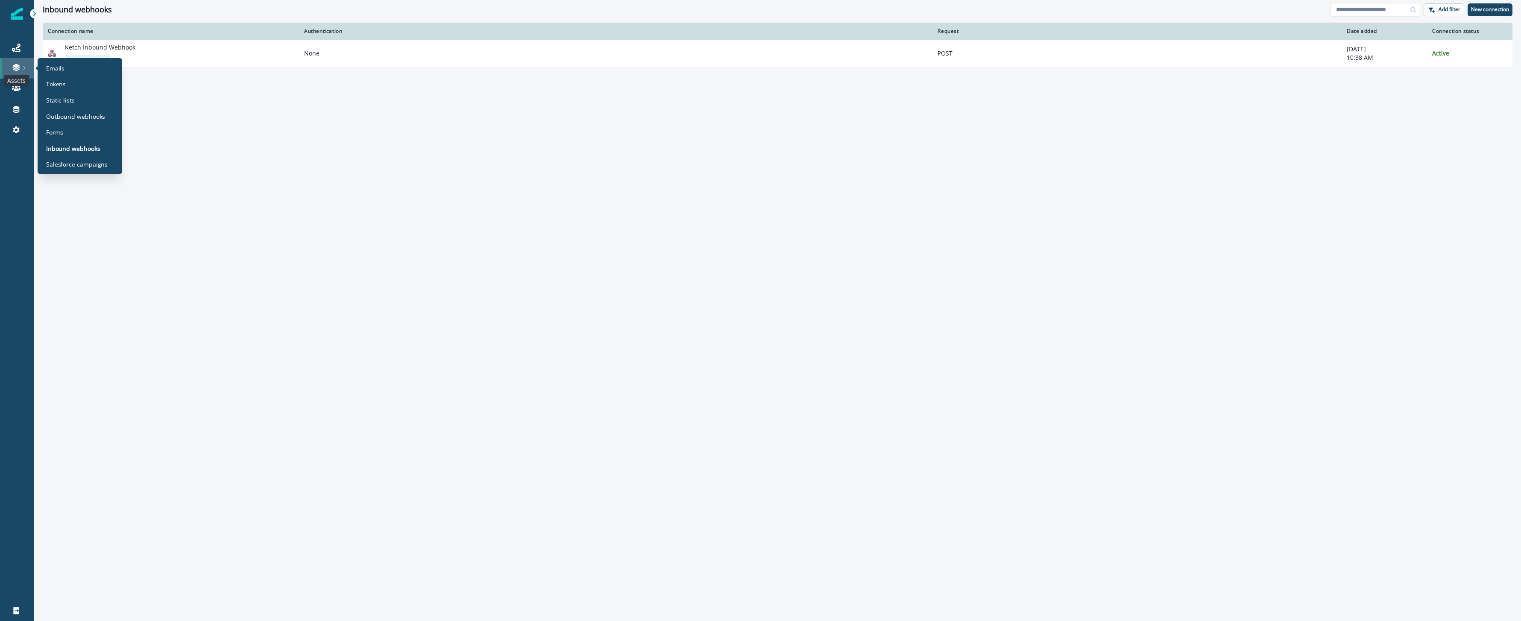
click at [17, 70] on icon at bounding box center [15, 70] width 7 height 3
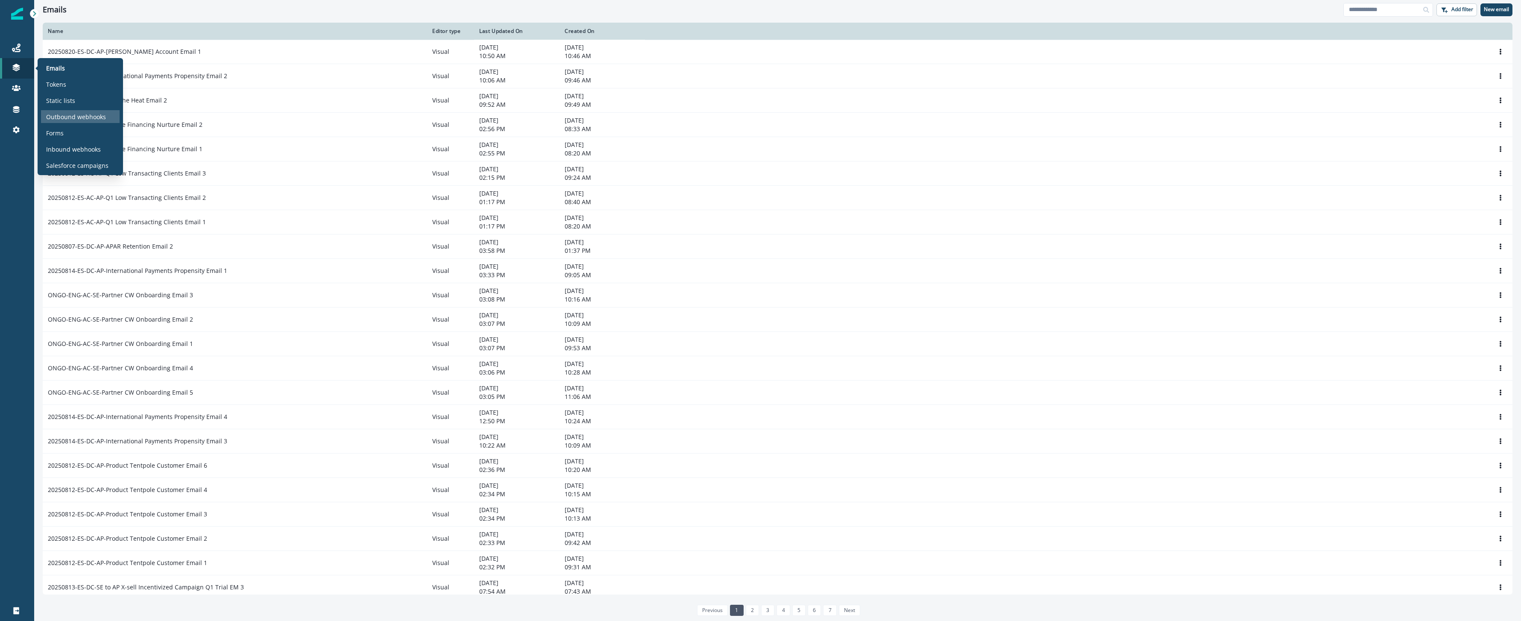
click at [89, 119] on p "Outbound webhooks" at bounding box center [76, 116] width 60 height 9
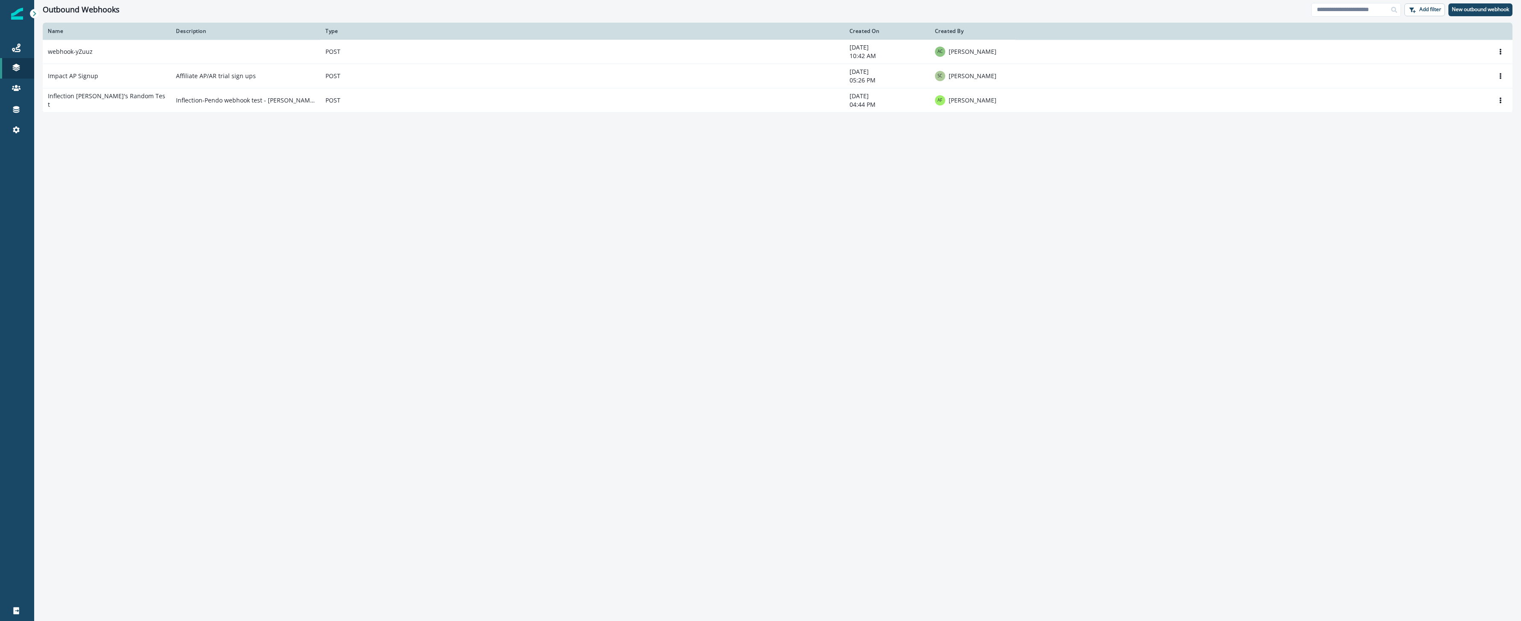
click at [392, 184] on div "Name Description Type Created On Created By webhook-yZuuz POST August 19, 2025 …" at bounding box center [777, 322] width 1487 height 598
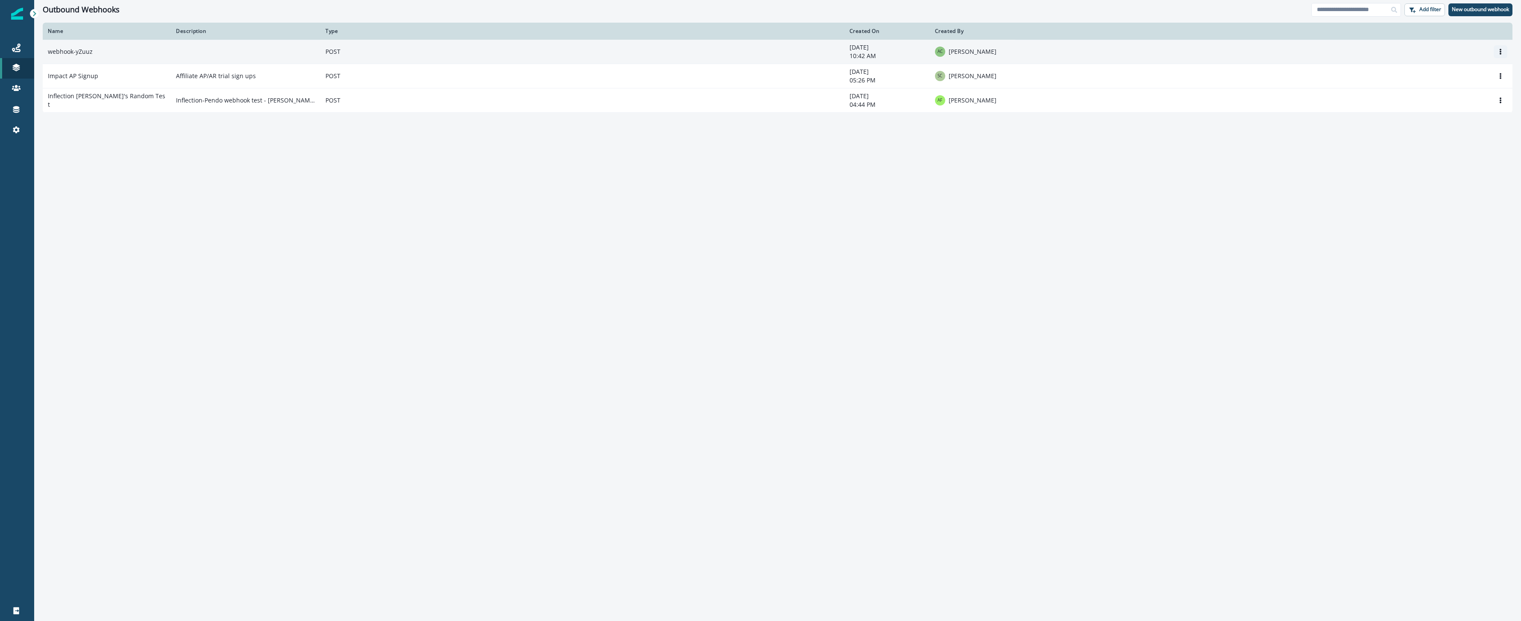
click at [1501, 49] on icon "Options" at bounding box center [1501, 52] width 6 height 6
click at [1454, 86] on button "Remove" at bounding box center [1459, 86] width 95 height 14
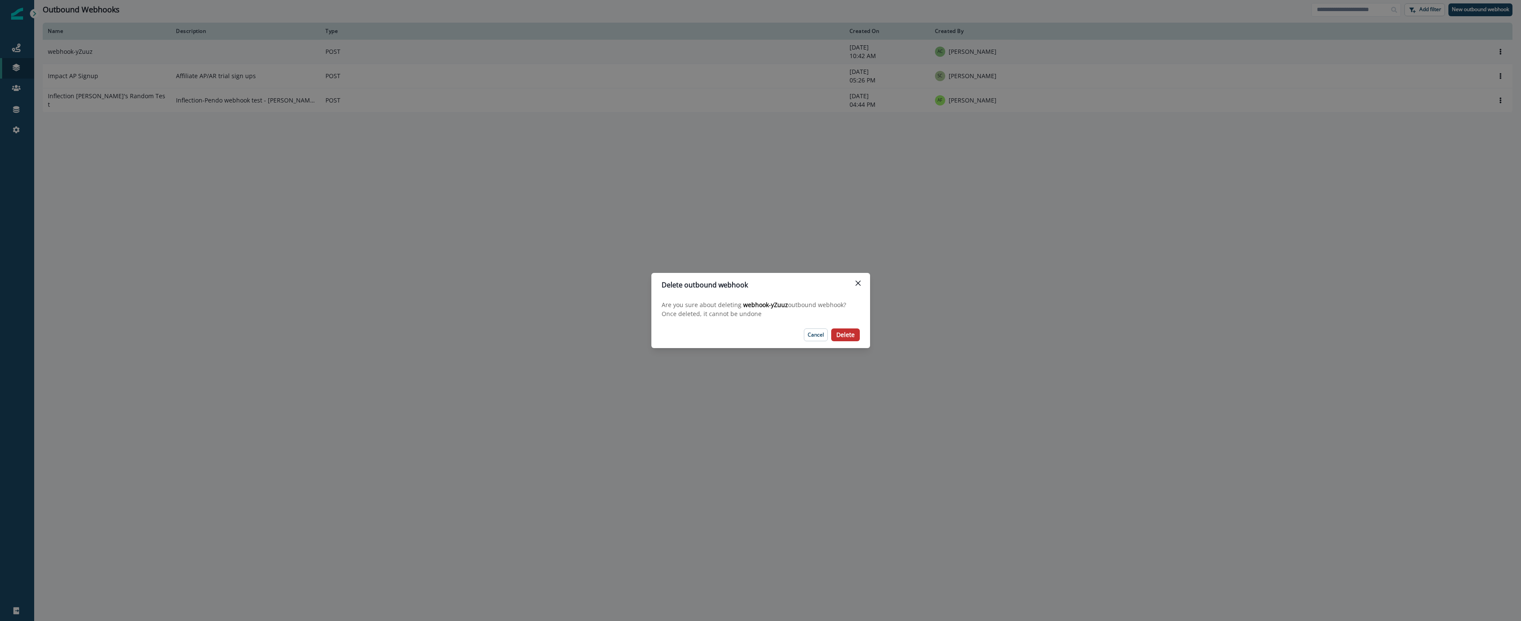
click at [852, 328] on button "Delete" at bounding box center [845, 334] width 29 height 13
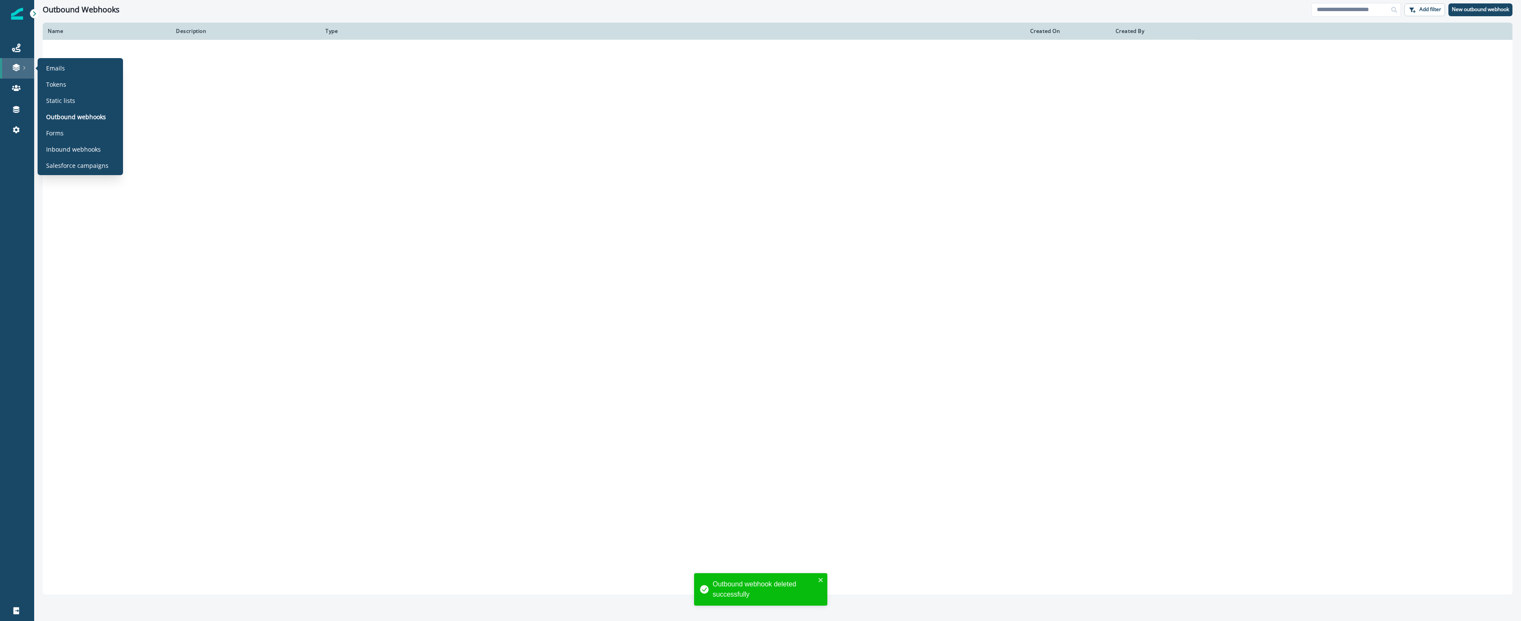
click at [21, 70] on div at bounding box center [16, 67] width 27 height 9
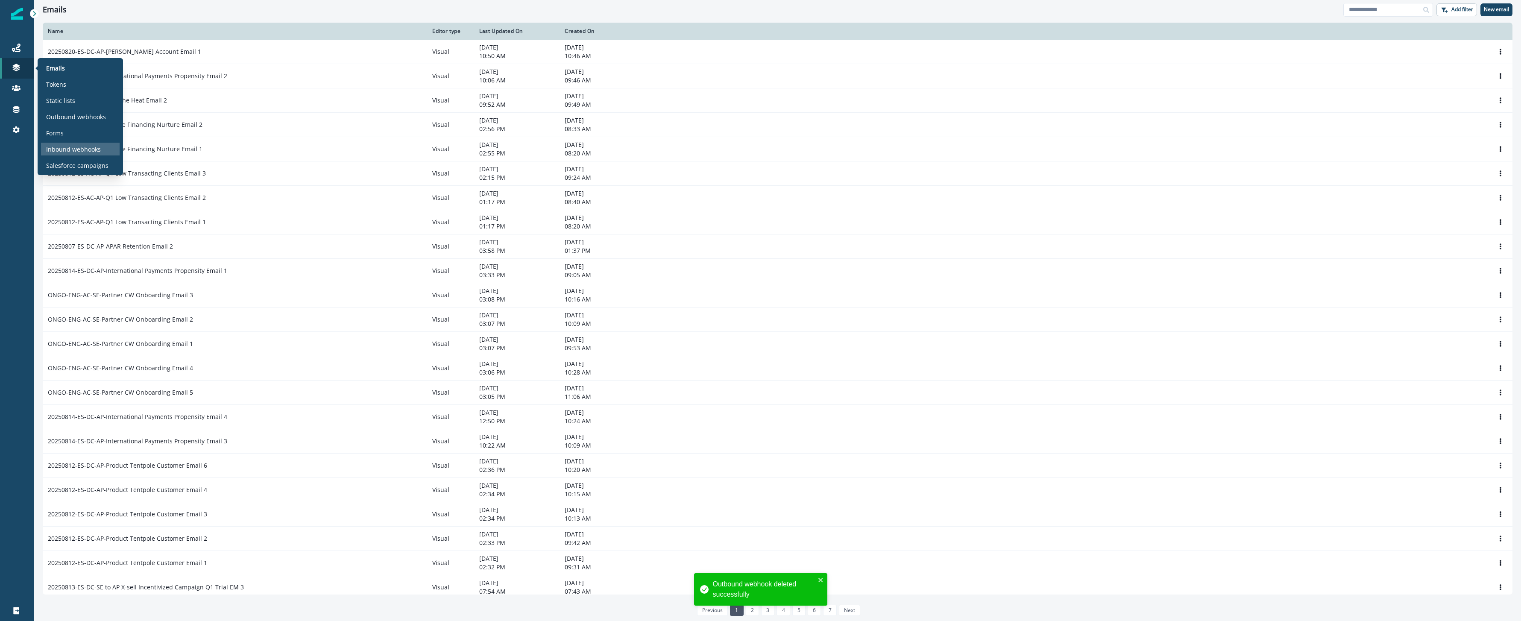
click at [82, 150] on p "Inbound webhooks" at bounding box center [73, 149] width 55 height 9
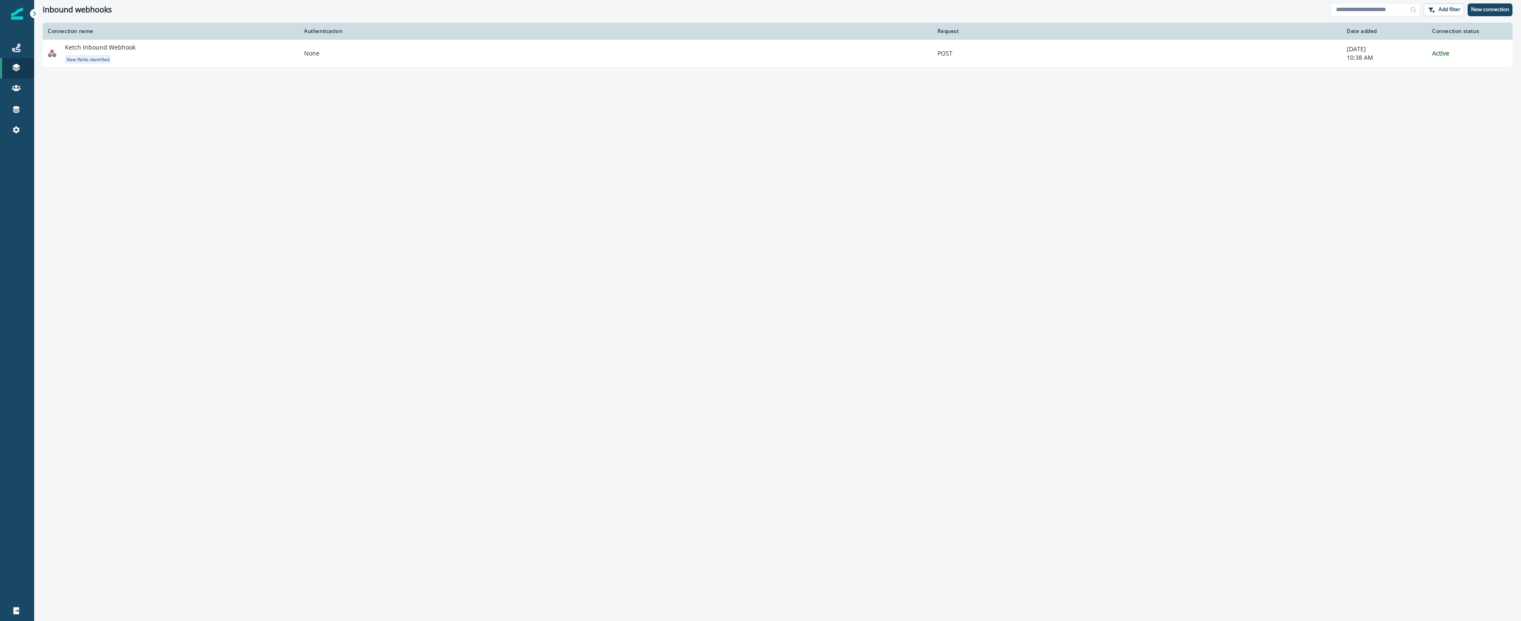
click at [351, 155] on div "Connection name Authentication Request Date added Connection status Ketch Inbou…" at bounding box center [777, 320] width 1487 height 595
click at [1494, 7] on p "New connection" at bounding box center [1490, 9] width 38 height 6
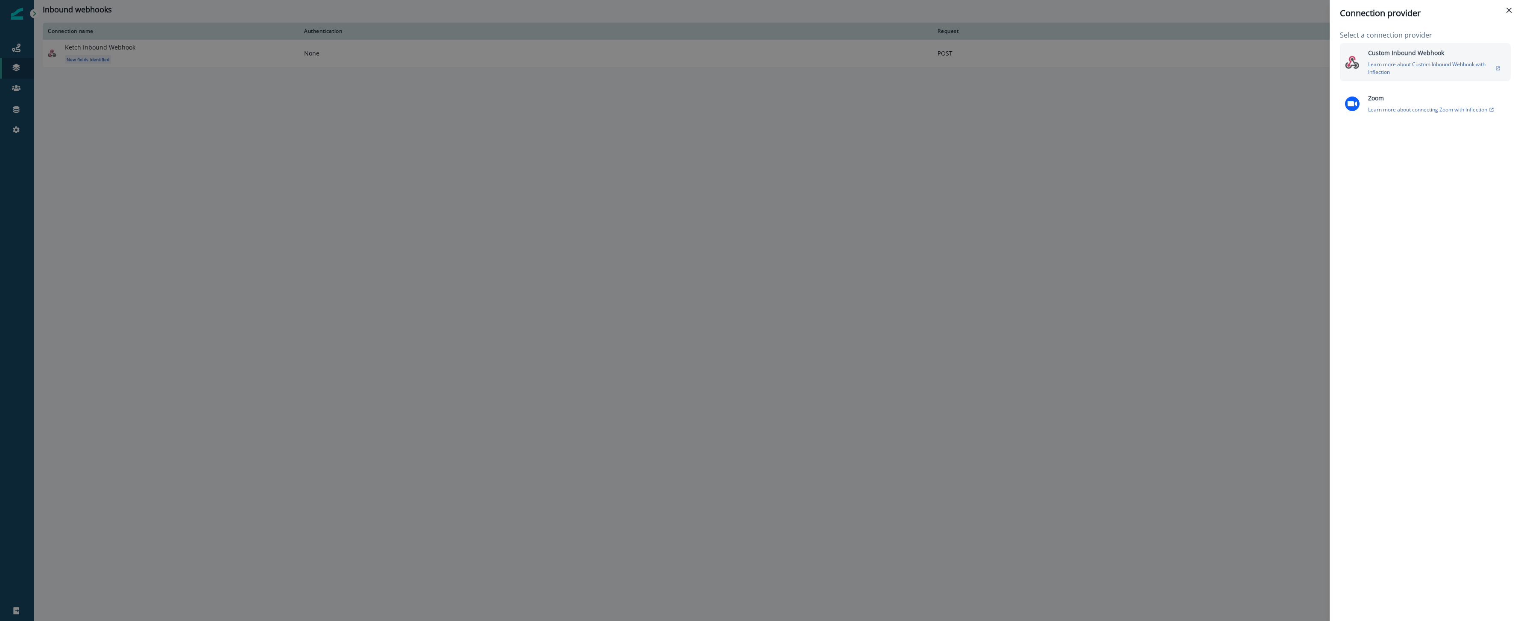
click at [1413, 71] on p "Learn more about Custom Inbound Webhook with Inflection" at bounding box center [1431, 68] width 126 height 15
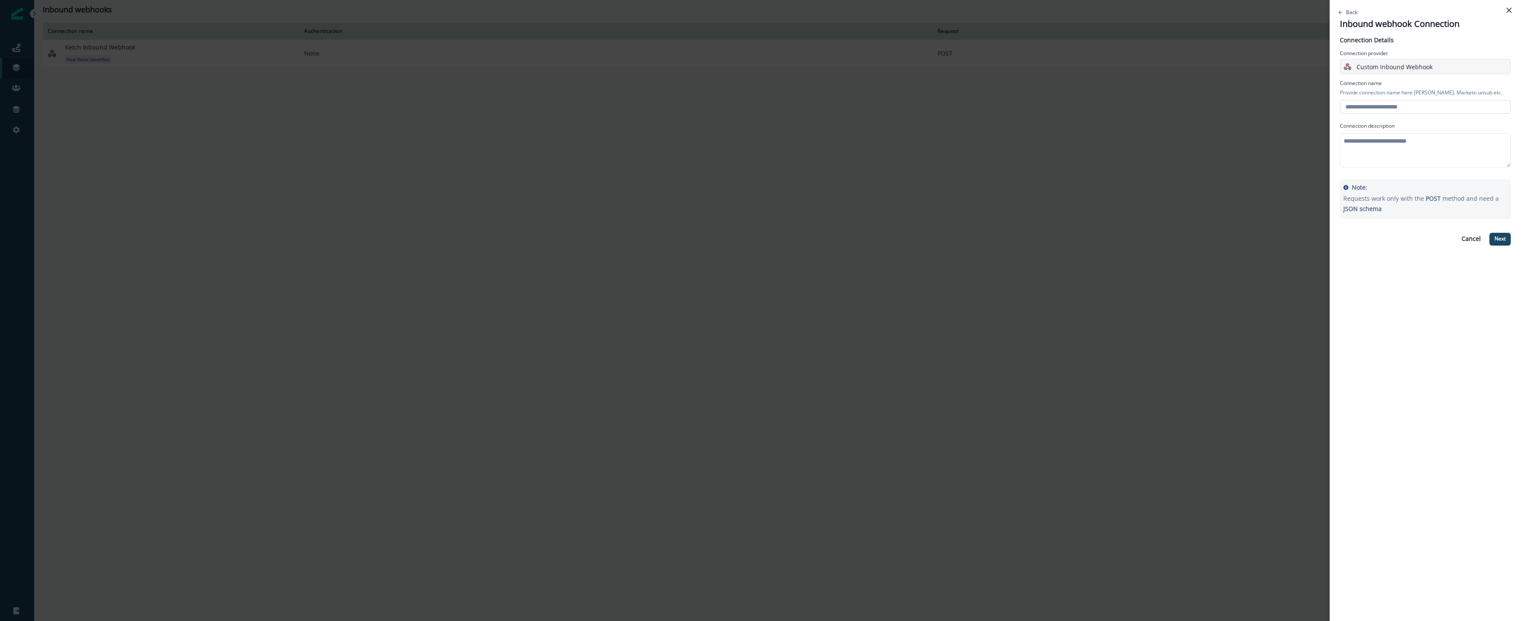
click at [1397, 108] on input "text" at bounding box center [1425, 107] width 171 height 14
type input "**********"
click at [1501, 239] on p "Next" at bounding box center [1500, 239] width 11 height 6
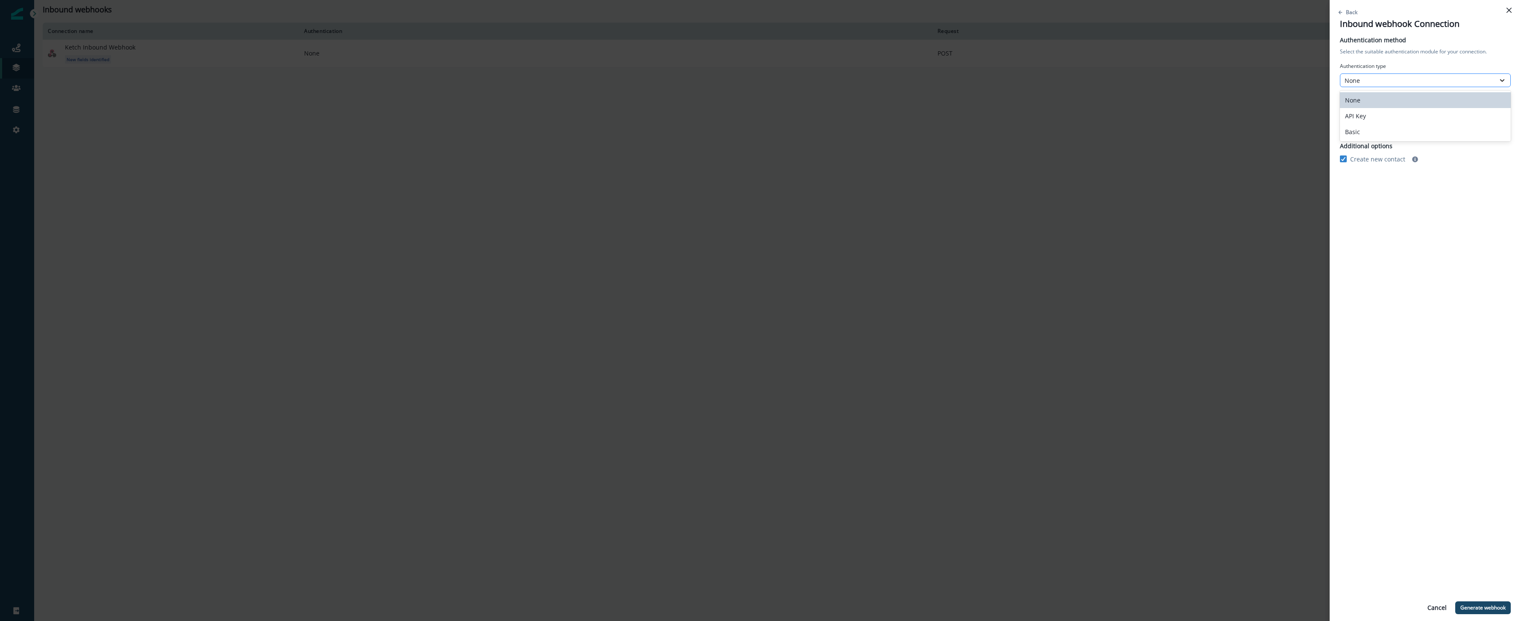
click at [1497, 79] on div at bounding box center [1502, 80] width 15 height 9
click at [1481, 56] on div "Authentication method Select the suitable authentication module for your connec…" at bounding box center [1425, 101] width 171 height 132
click at [1487, 607] on p "Generate webhook" at bounding box center [1482, 608] width 45 height 6
click at [1495, 74] on p "Copy" at bounding box center [1498, 77] width 12 height 6
click at [1496, 608] on p "Finish setup" at bounding box center [1492, 608] width 28 height 6
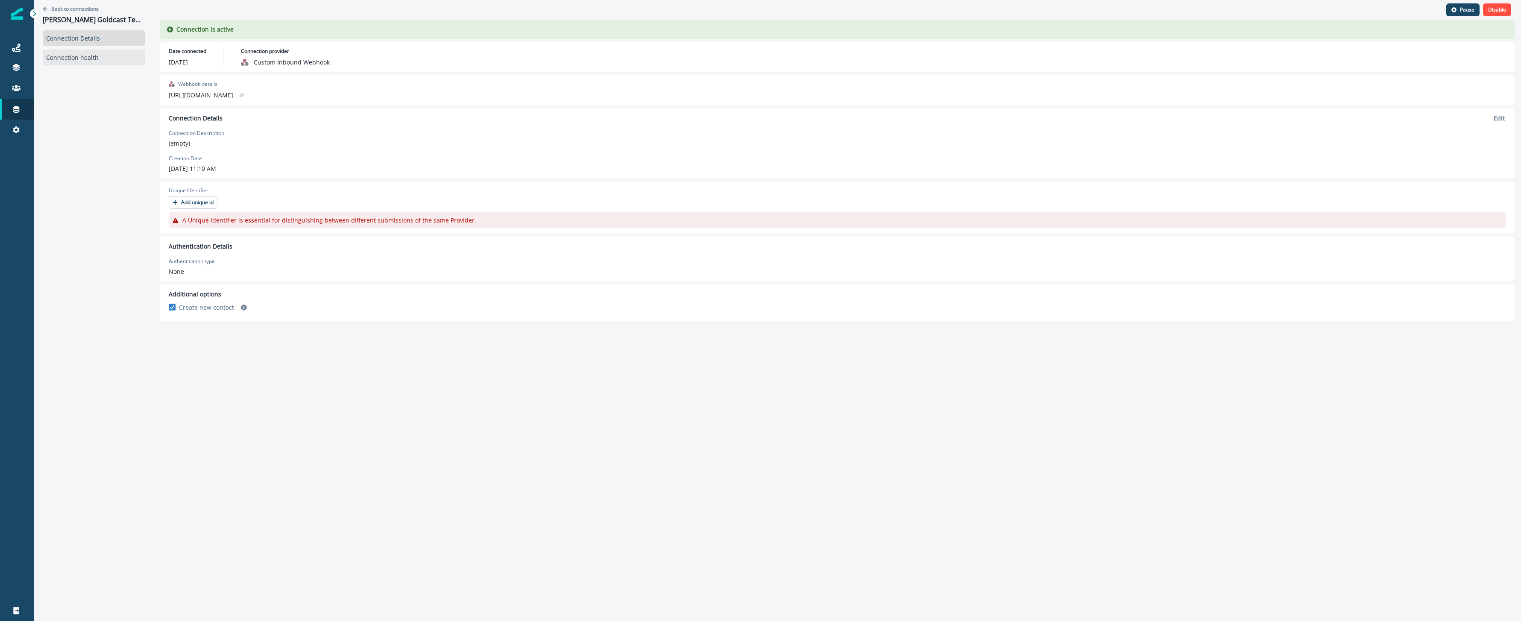
click at [82, 53] on link "Connection health" at bounding box center [94, 58] width 103 height 16
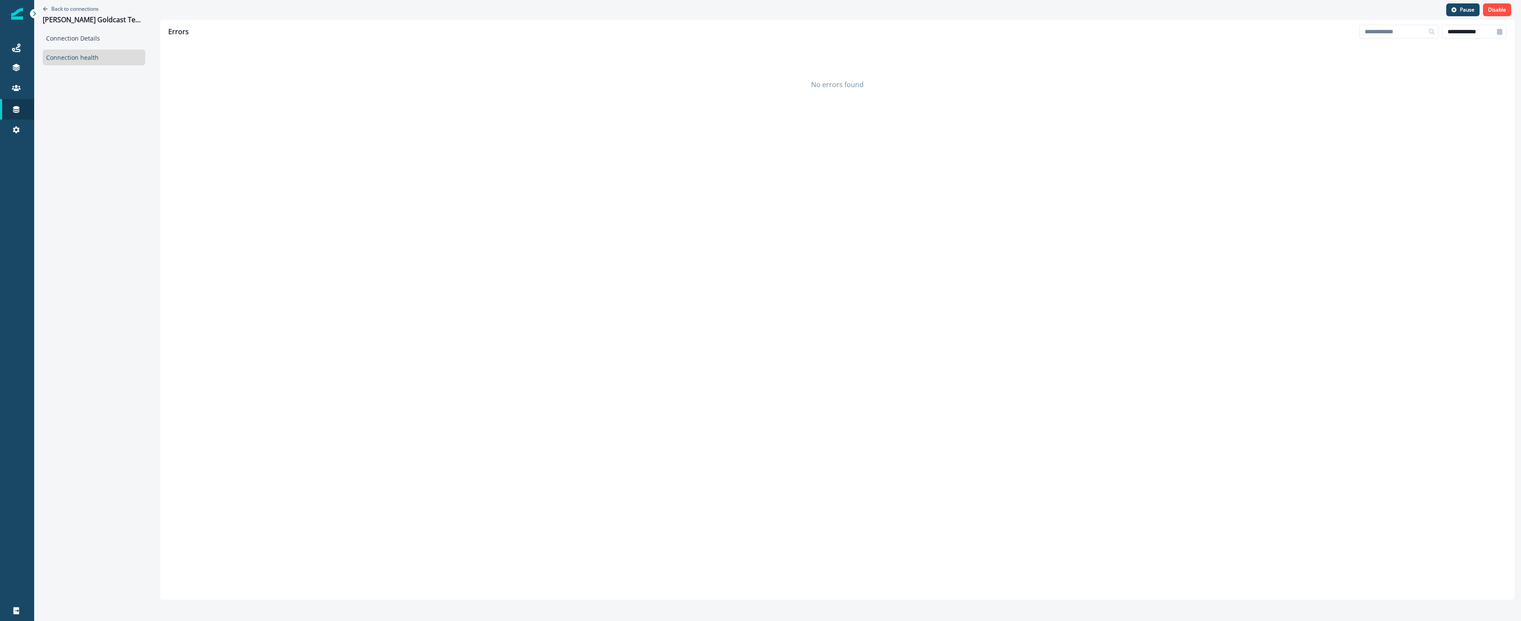
click at [86, 29] on div "Back to connections AUbrey Goldcast Testing" at bounding box center [94, 15] width 103 height 30
click at [89, 39] on link "Connection Details" at bounding box center [94, 38] width 103 height 16
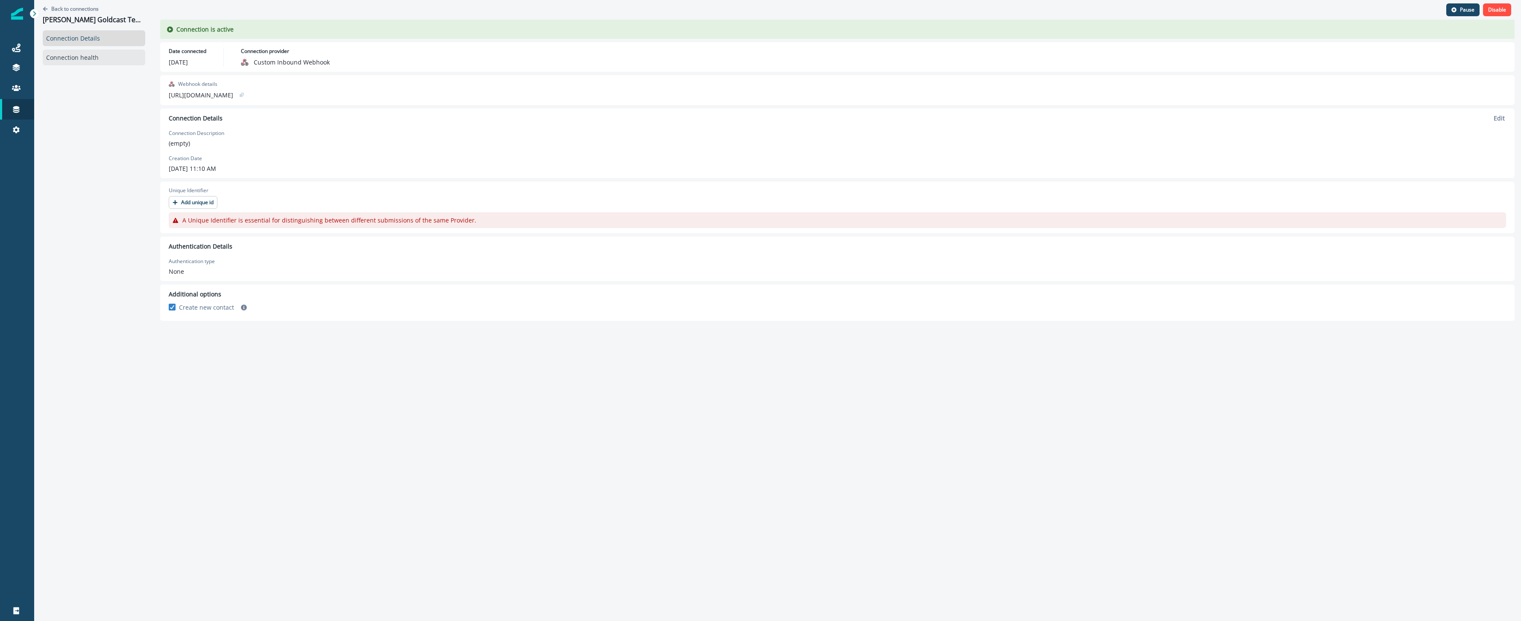
click at [76, 64] on link "Connection health" at bounding box center [94, 58] width 103 height 16
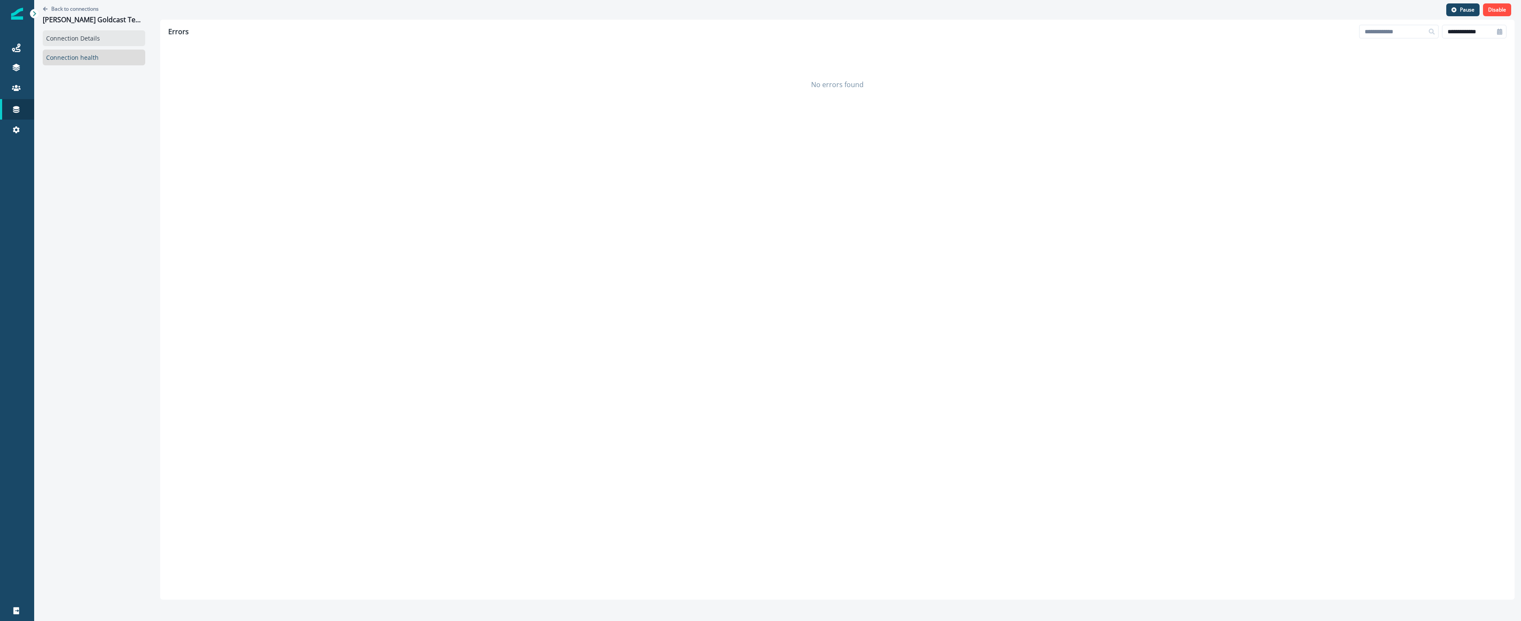
click at [63, 46] on link "Connection Details" at bounding box center [94, 38] width 103 height 16
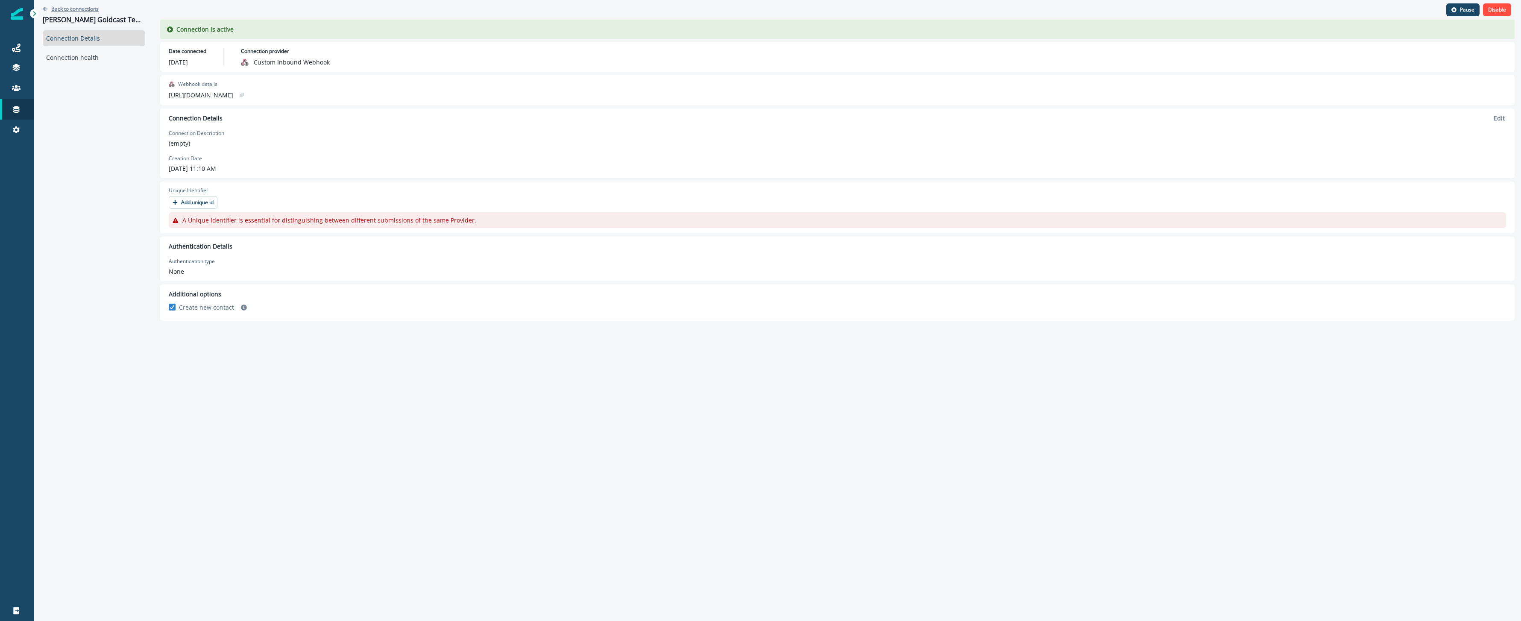
click at [82, 9] on p "Back to connections" at bounding box center [74, 8] width 47 height 7
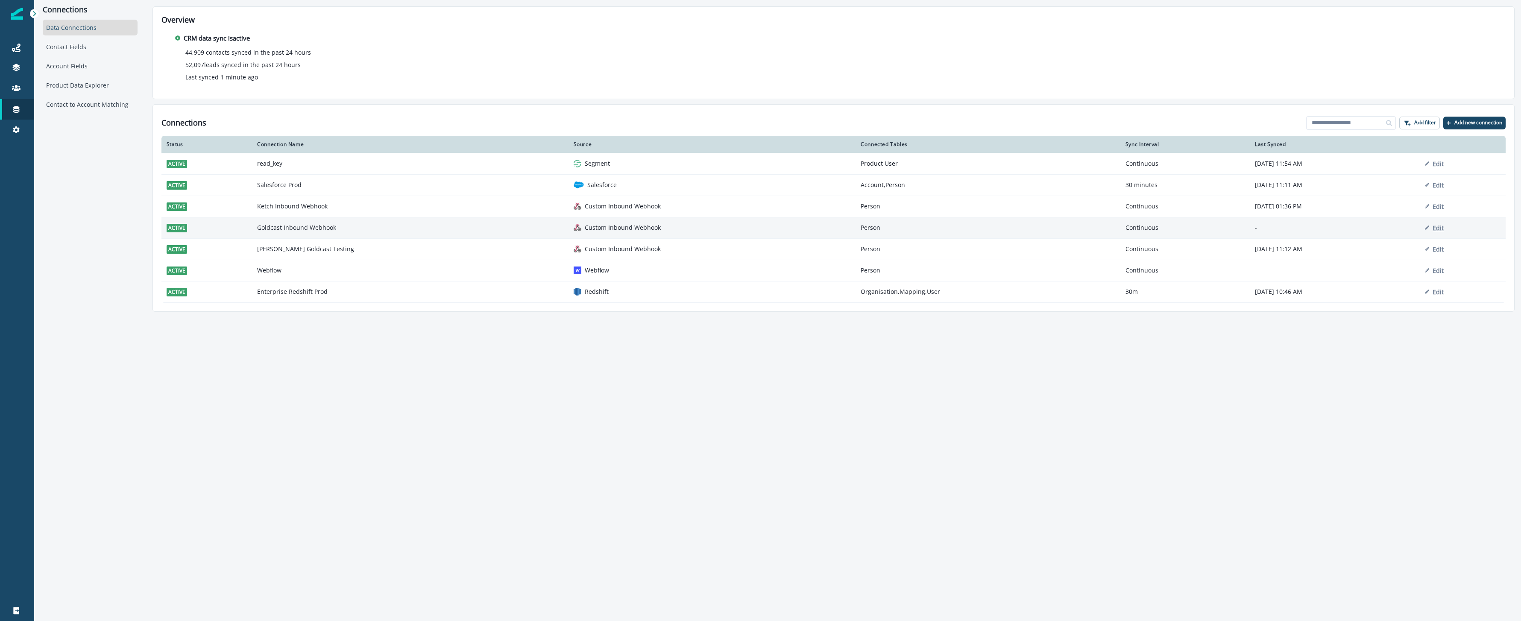
click at [1444, 229] on p "Edit" at bounding box center [1438, 228] width 11 height 8
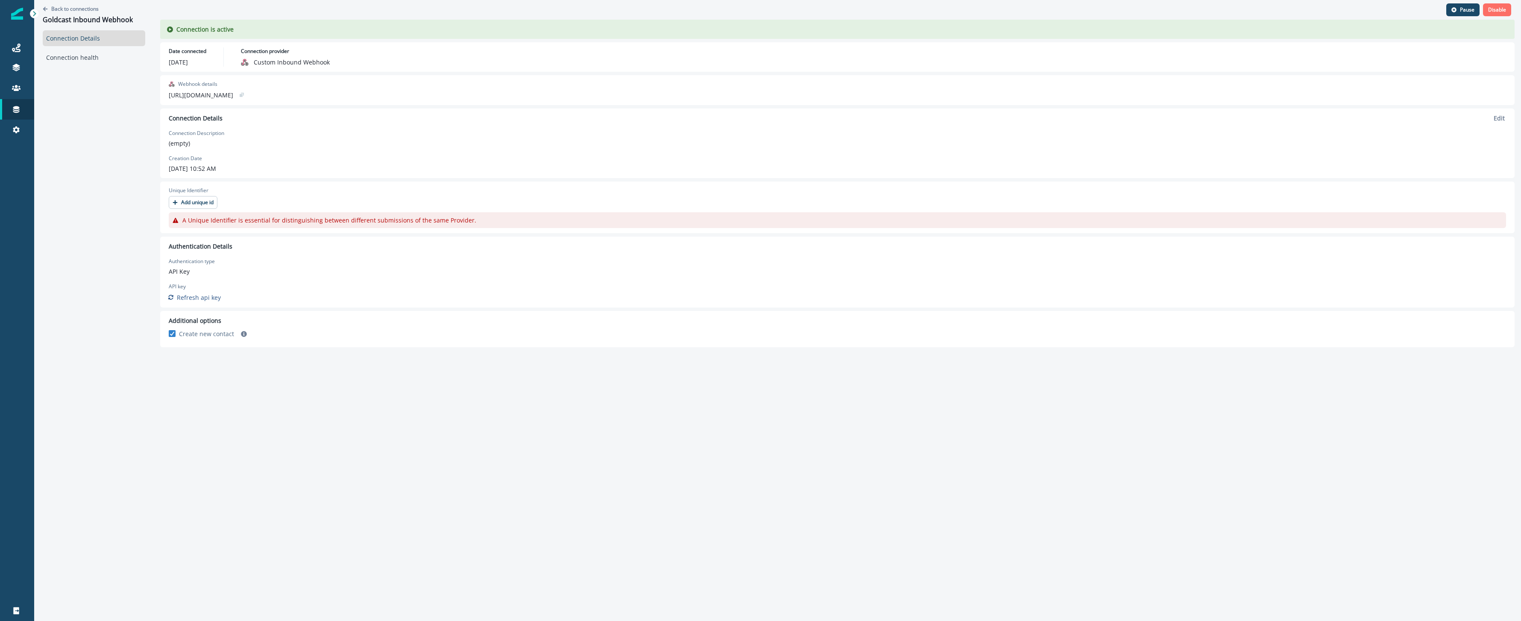
click at [1492, 14] on button "Disable" at bounding box center [1497, 9] width 28 height 13
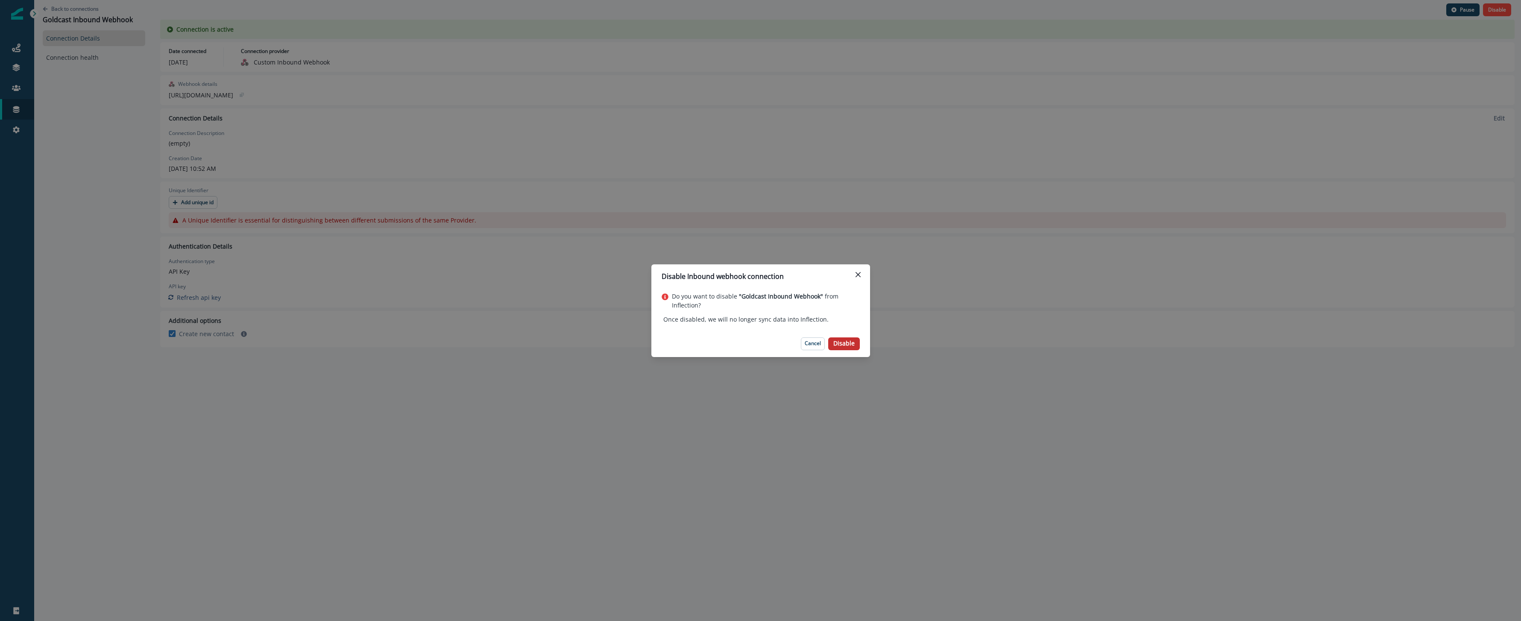
click at [847, 348] on button "Disable" at bounding box center [844, 343] width 32 height 13
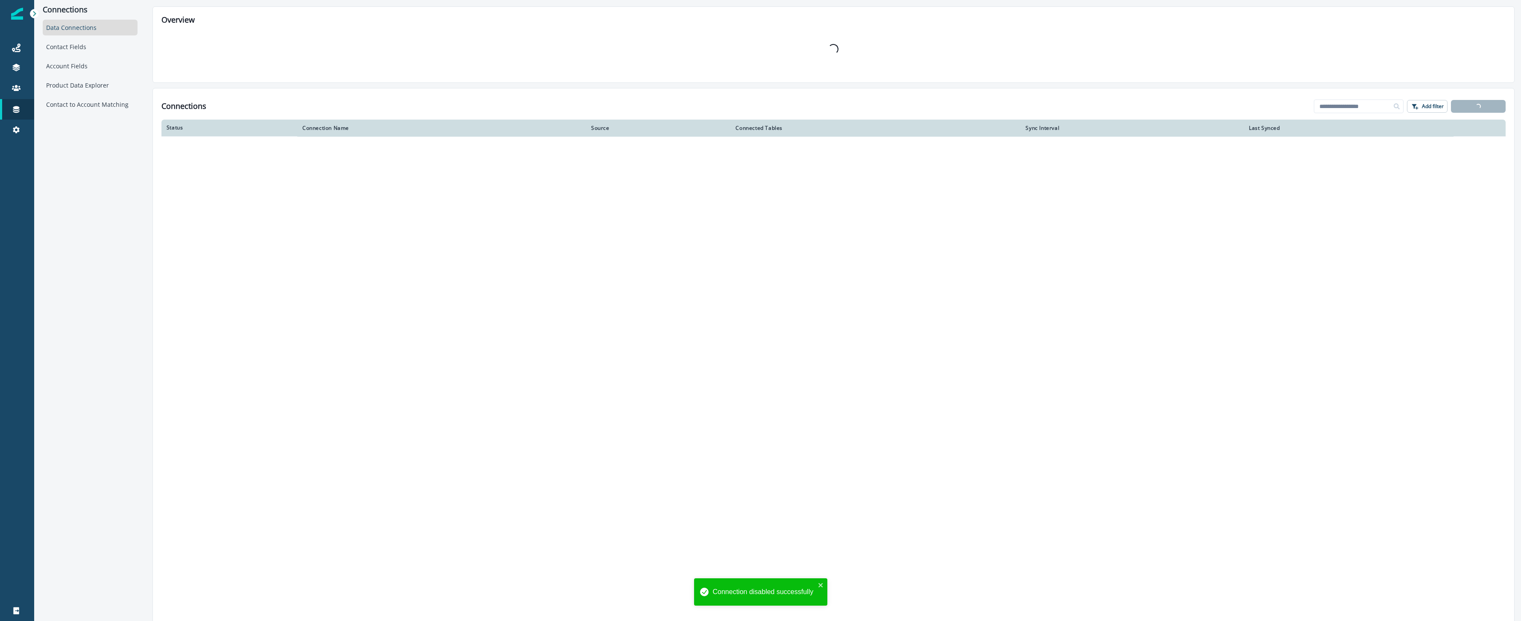
click at [33, 13] on icon at bounding box center [35, 14] width 6 height 6
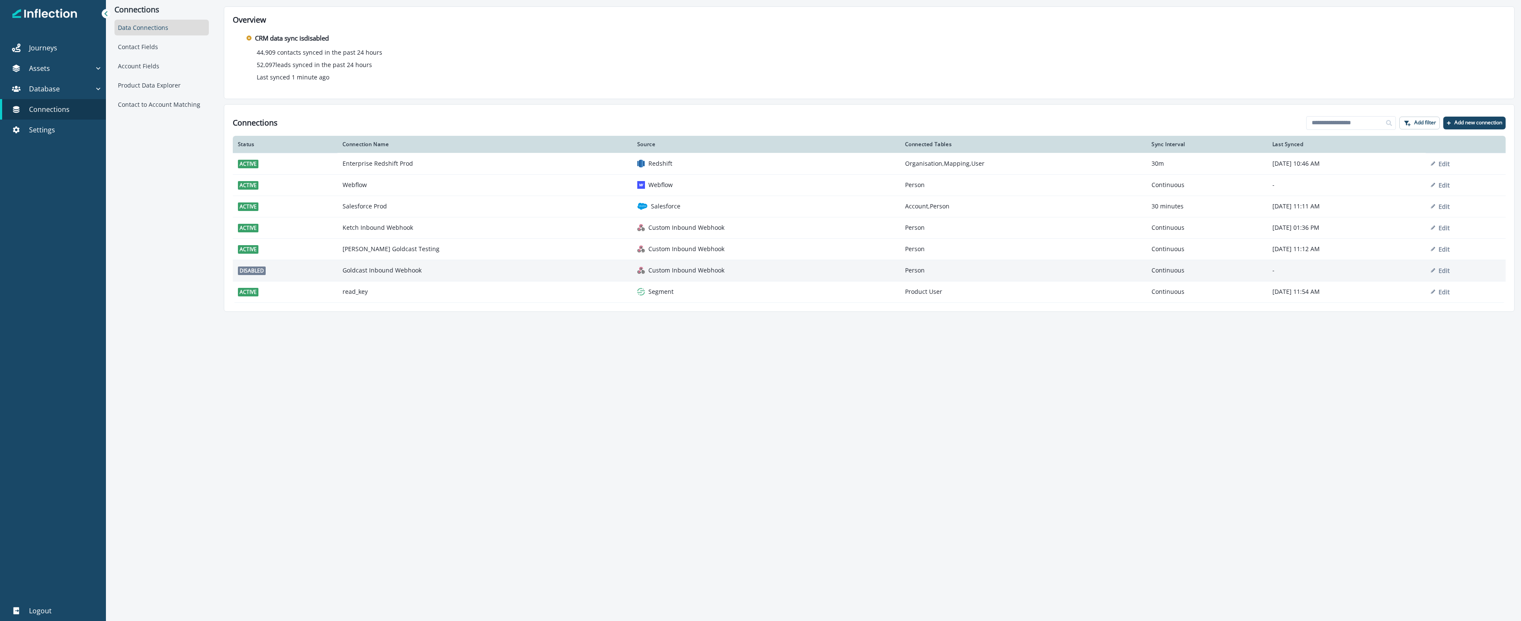
click at [637, 273] on div "Custom Inbound Webhook" at bounding box center [766, 270] width 258 height 9
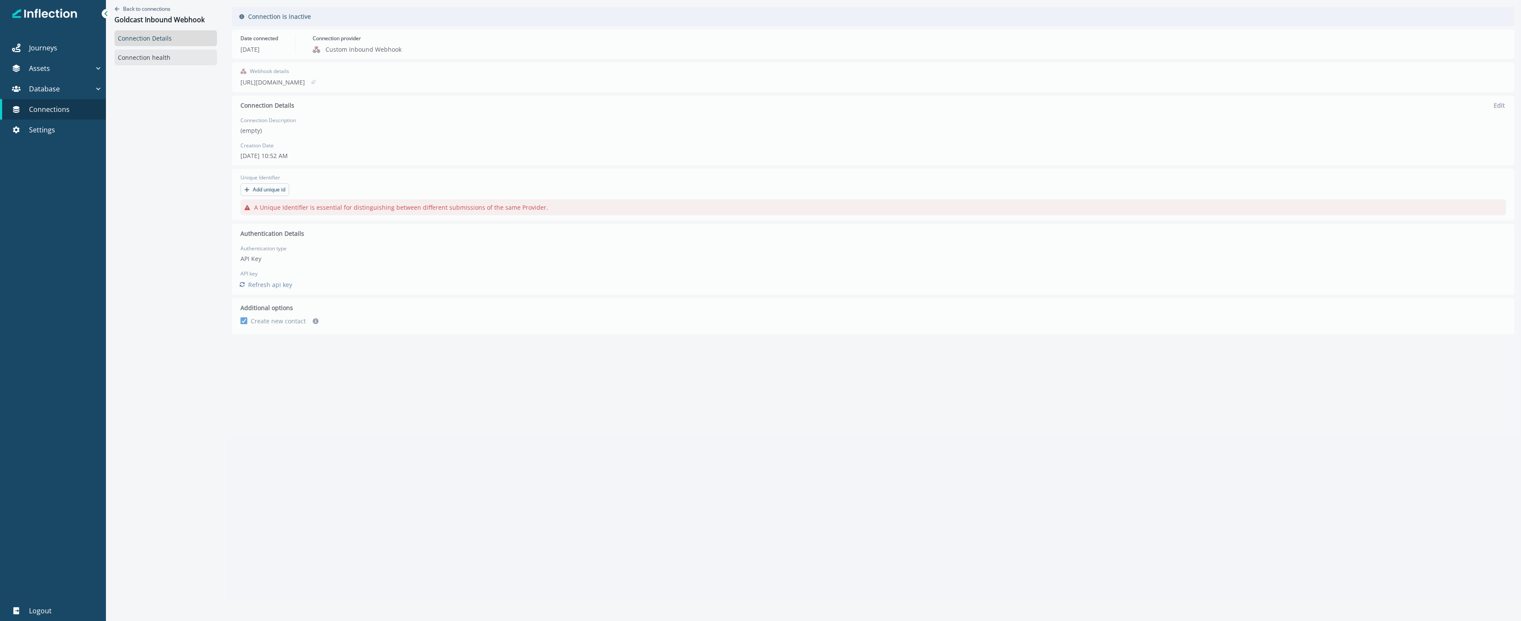
click at [205, 58] on link "Connection health" at bounding box center [165, 58] width 103 height 16
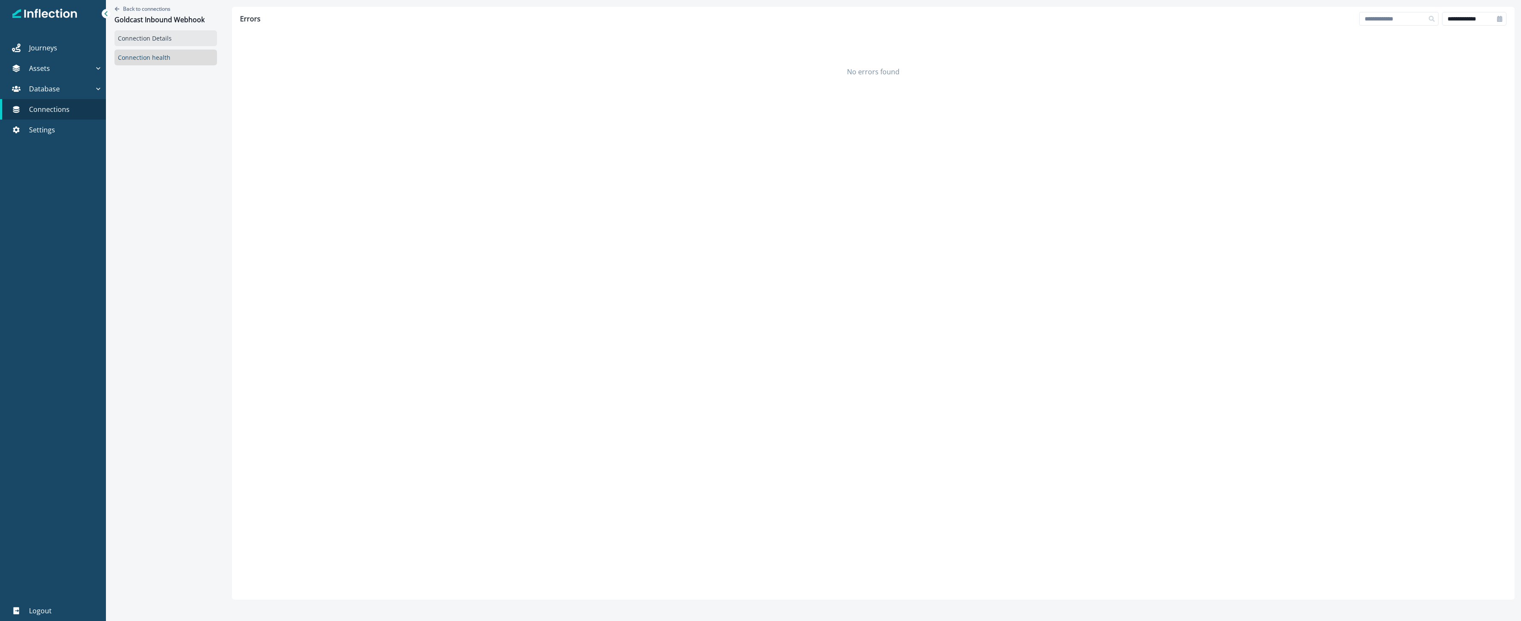
click at [187, 41] on link "Connection Details" at bounding box center [165, 38] width 103 height 16
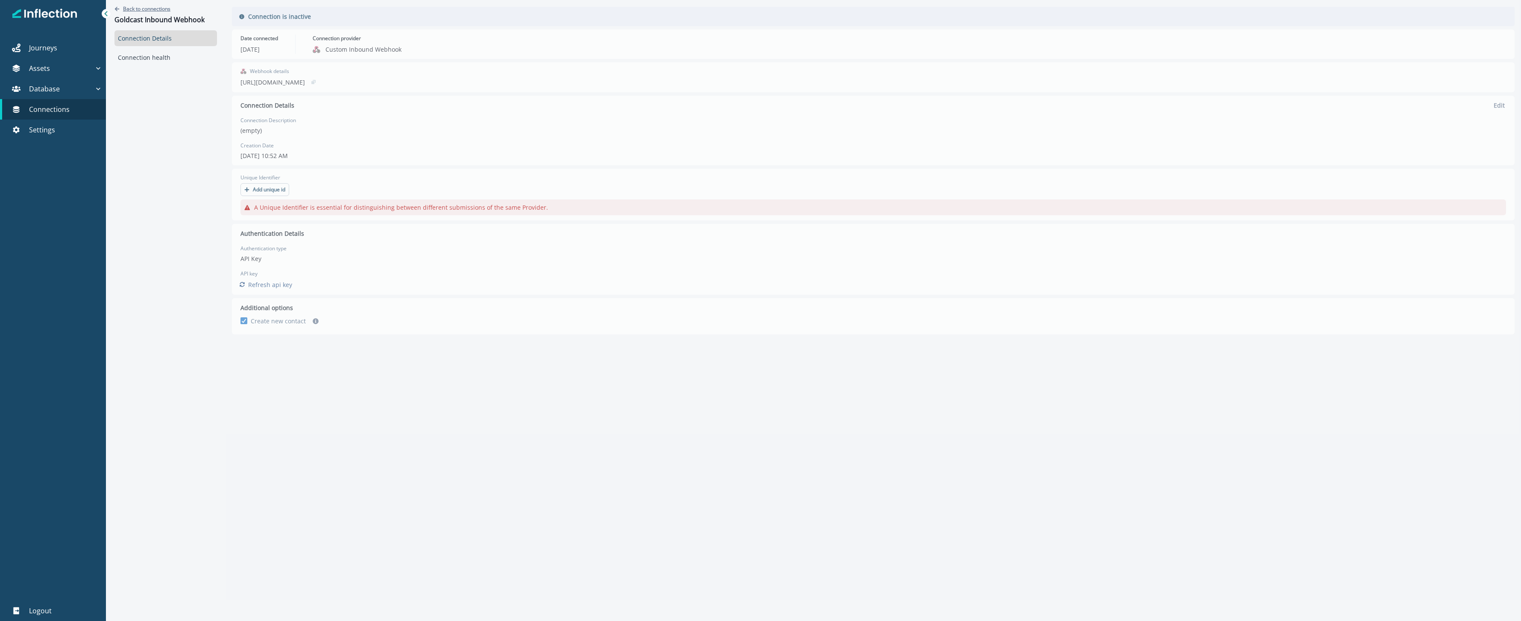
click at [166, 6] on p "Back to connections" at bounding box center [146, 8] width 47 height 7
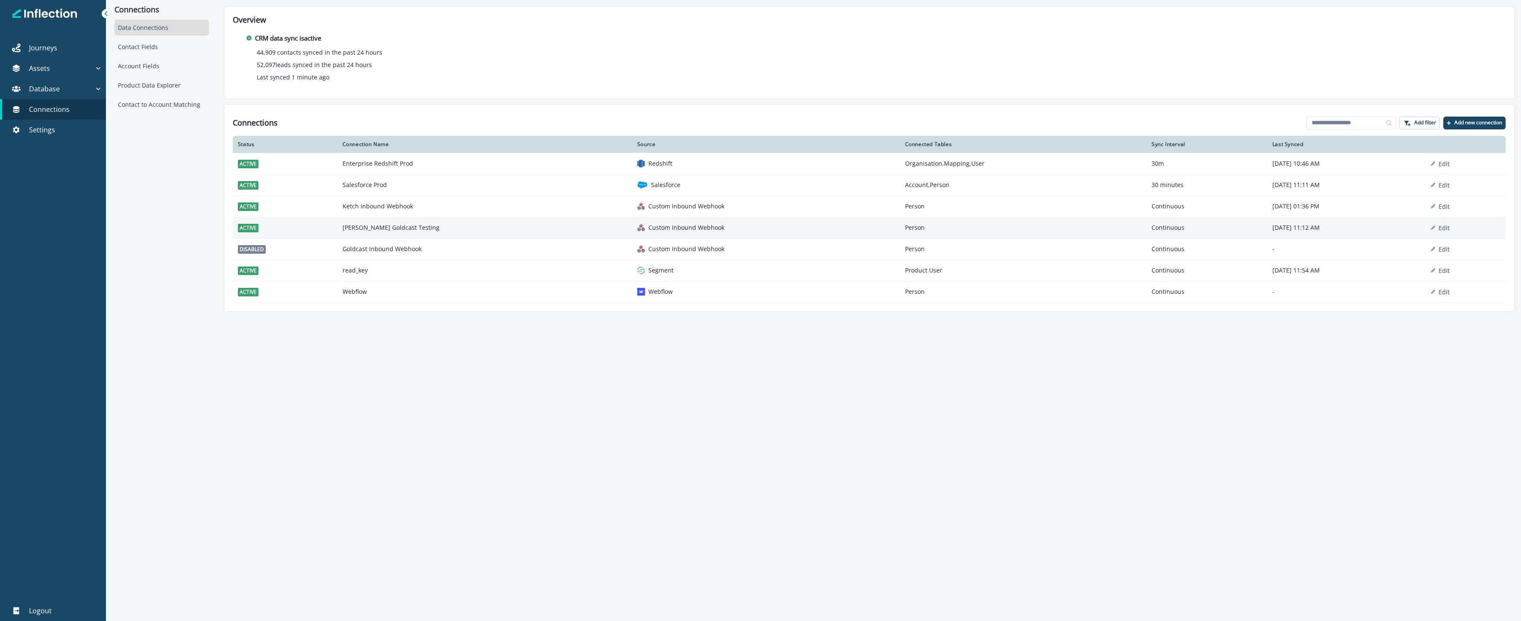
click at [633, 223] on td "Custom Inbound Webhook" at bounding box center [766, 227] width 268 height 21
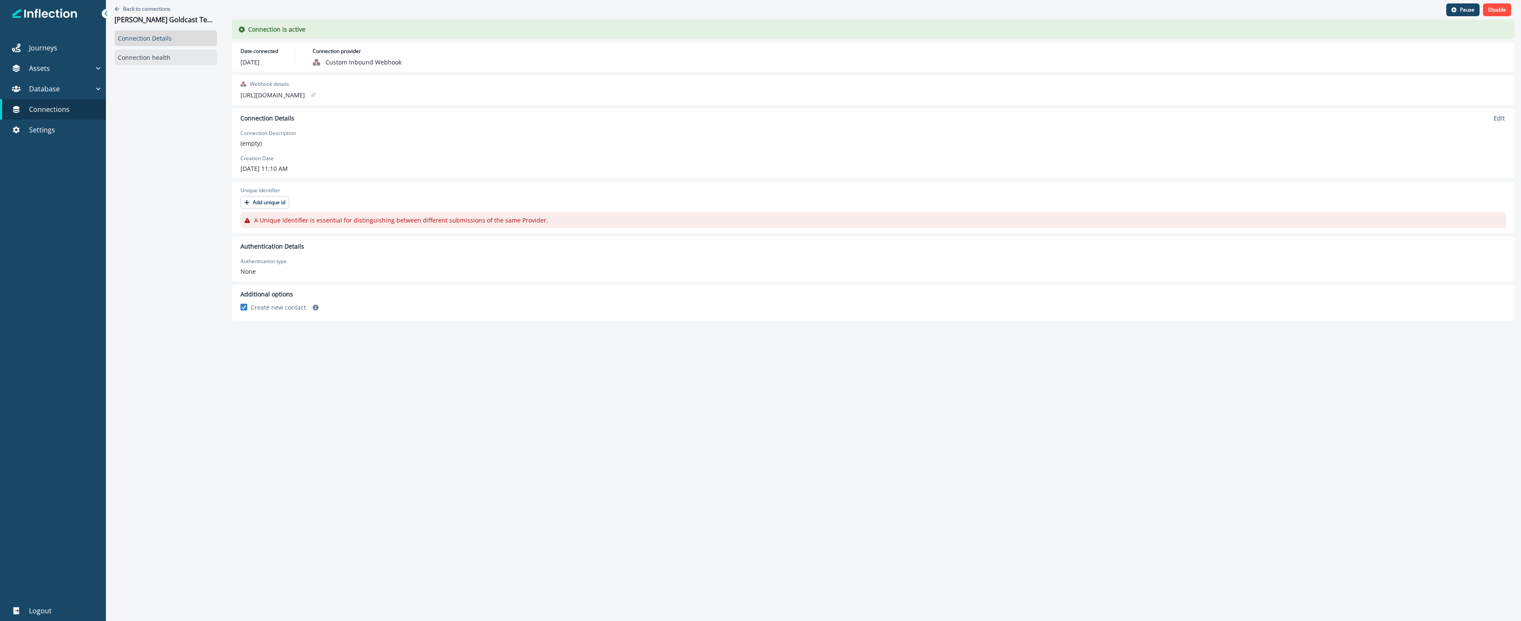
click at [170, 56] on link "Connection health" at bounding box center [165, 58] width 103 height 16
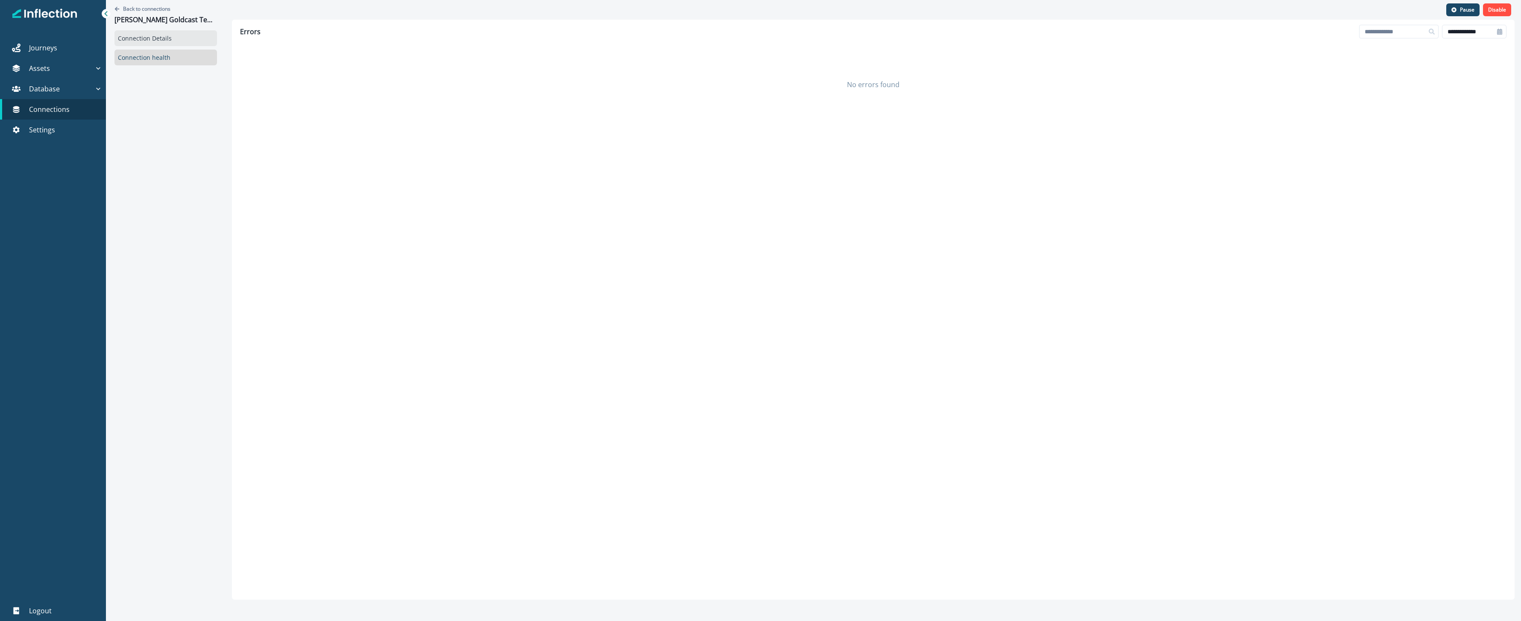
click at [162, 40] on link "Connection Details" at bounding box center [165, 38] width 103 height 16
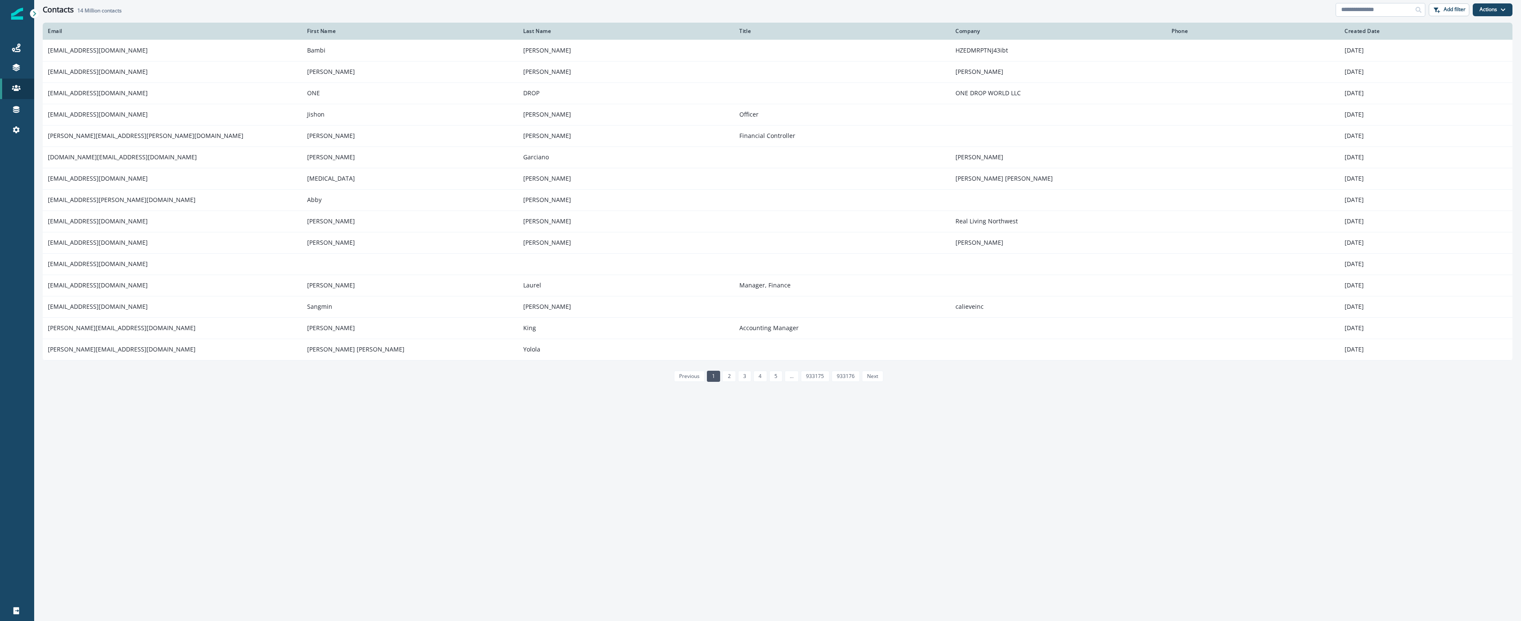
click at [1405, 10] on input at bounding box center [1381, 10] width 90 height 14
paste input "**********"
type input "**********"
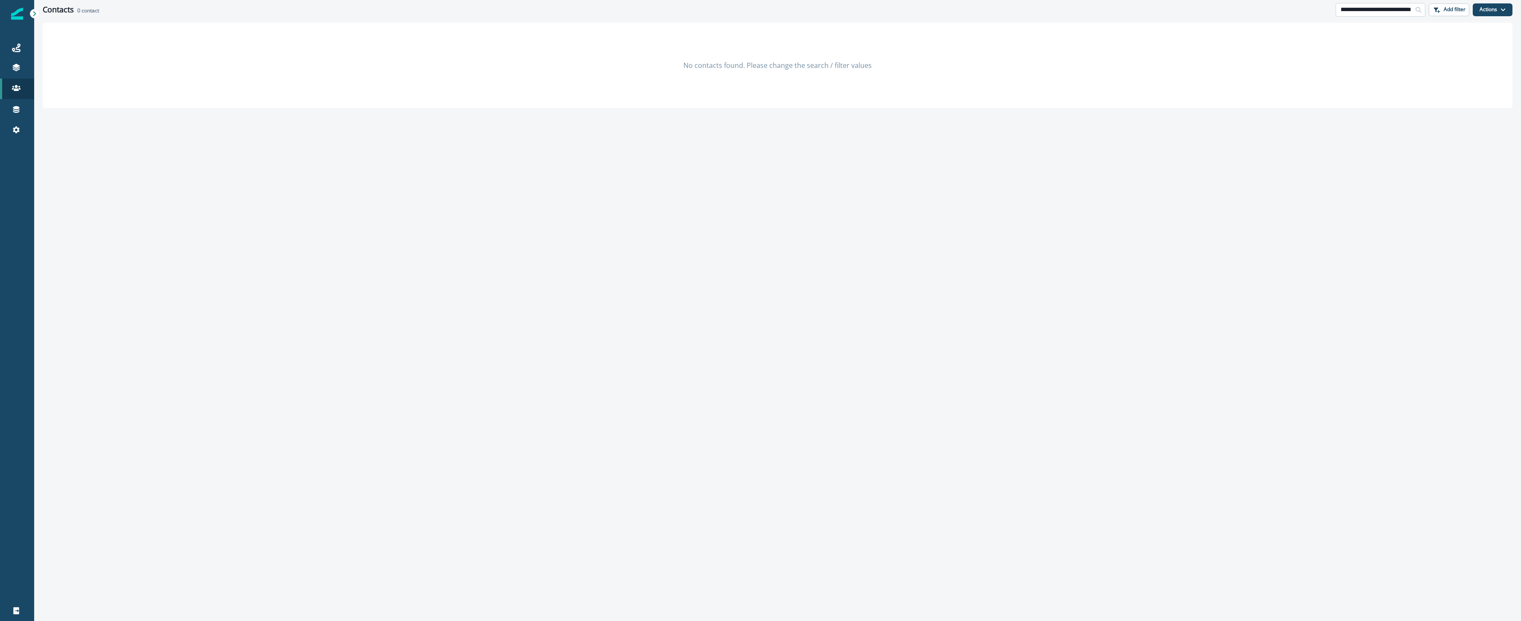
click at [1389, 12] on input "**********" at bounding box center [1381, 10] width 90 height 14
click at [1486, 12] on button "Actions" at bounding box center [1493, 9] width 40 height 13
click at [1348, 17] on div "**********" at bounding box center [777, 9] width 1487 height 19
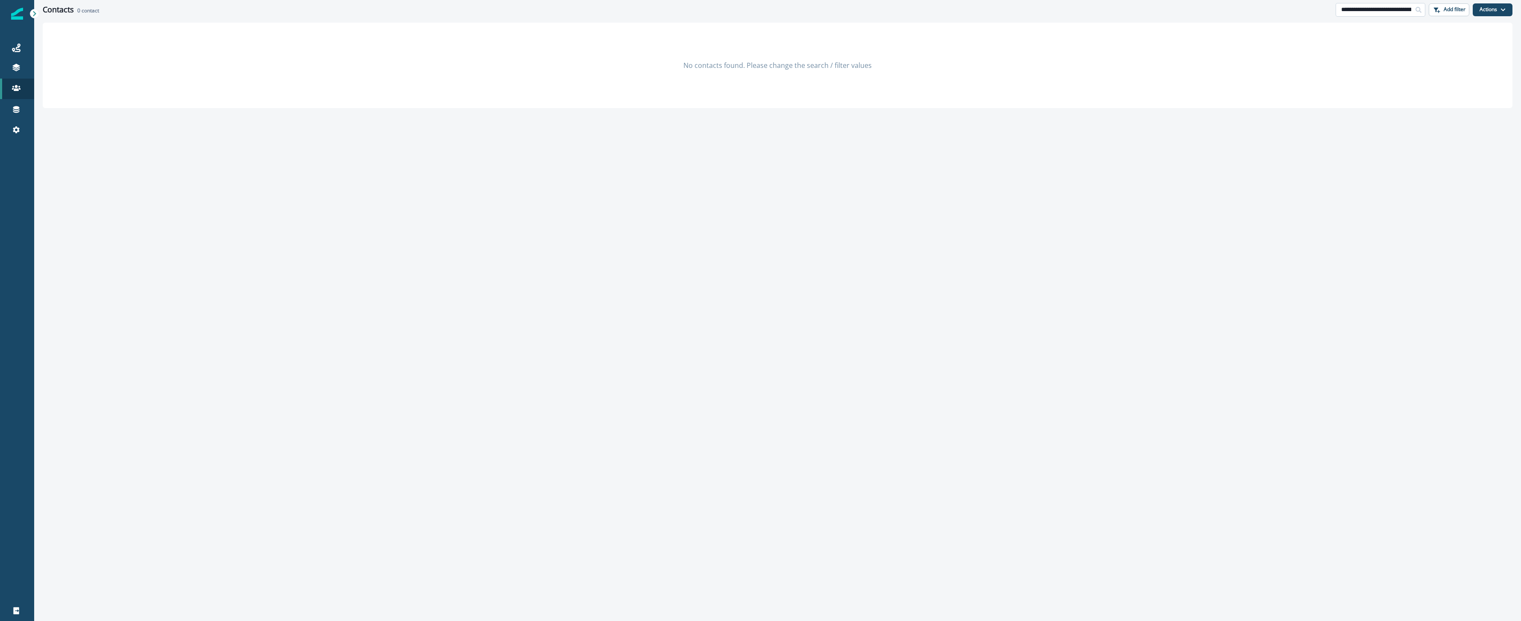
click at [1352, 14] on input "**********" at bounding box center [1381, 10] width 90 height 14
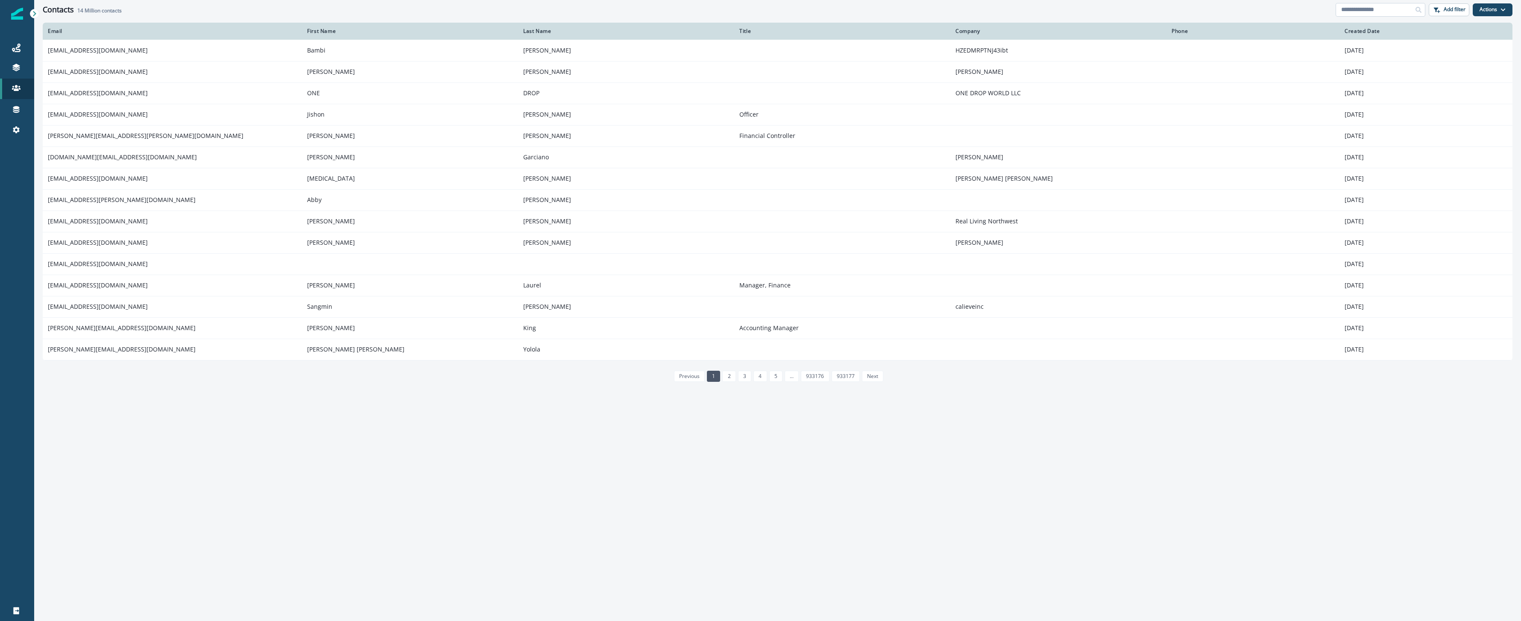
click at [1368, 14] on input at bounding box center [1381, 10] width 90 height 14
type input "********"
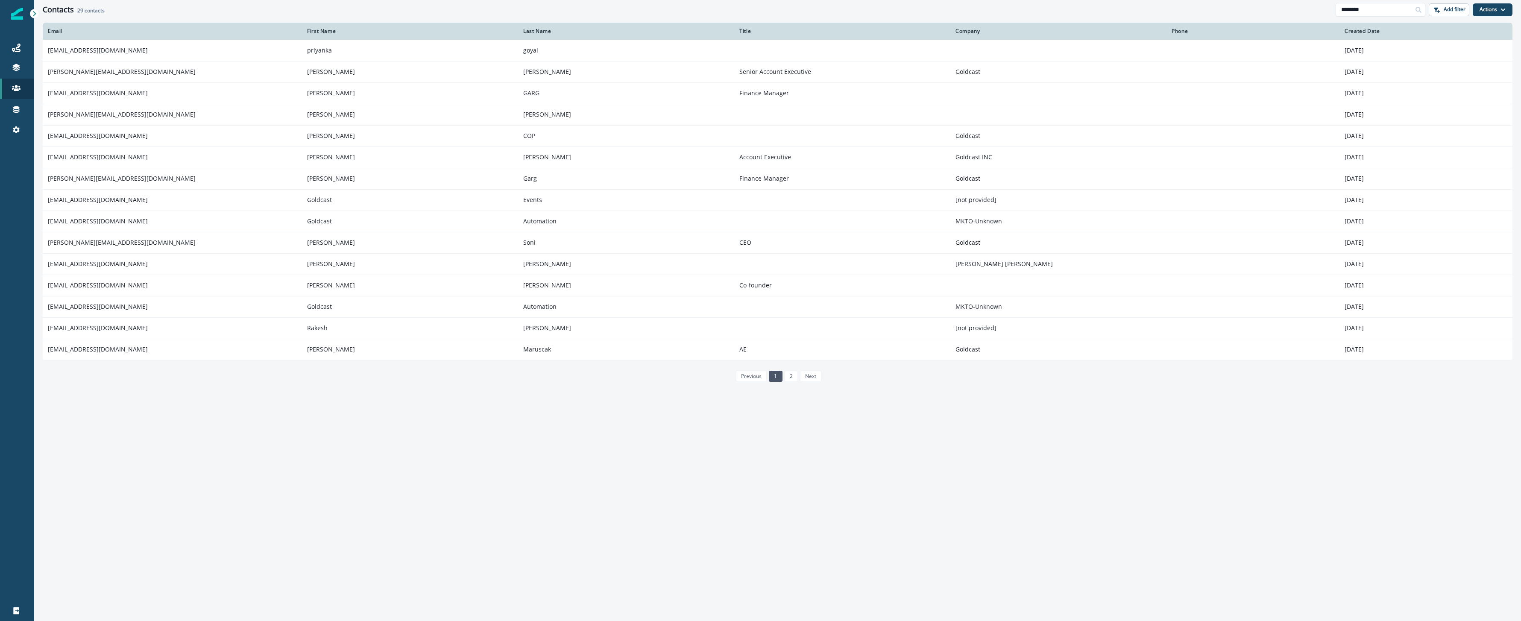
click at [960, 31] on div "Company" at bounding box center [1059, 31] width 206 height 7
click at [791, 373] on link "2" at bounding box center [791, 376] width 13 height 11
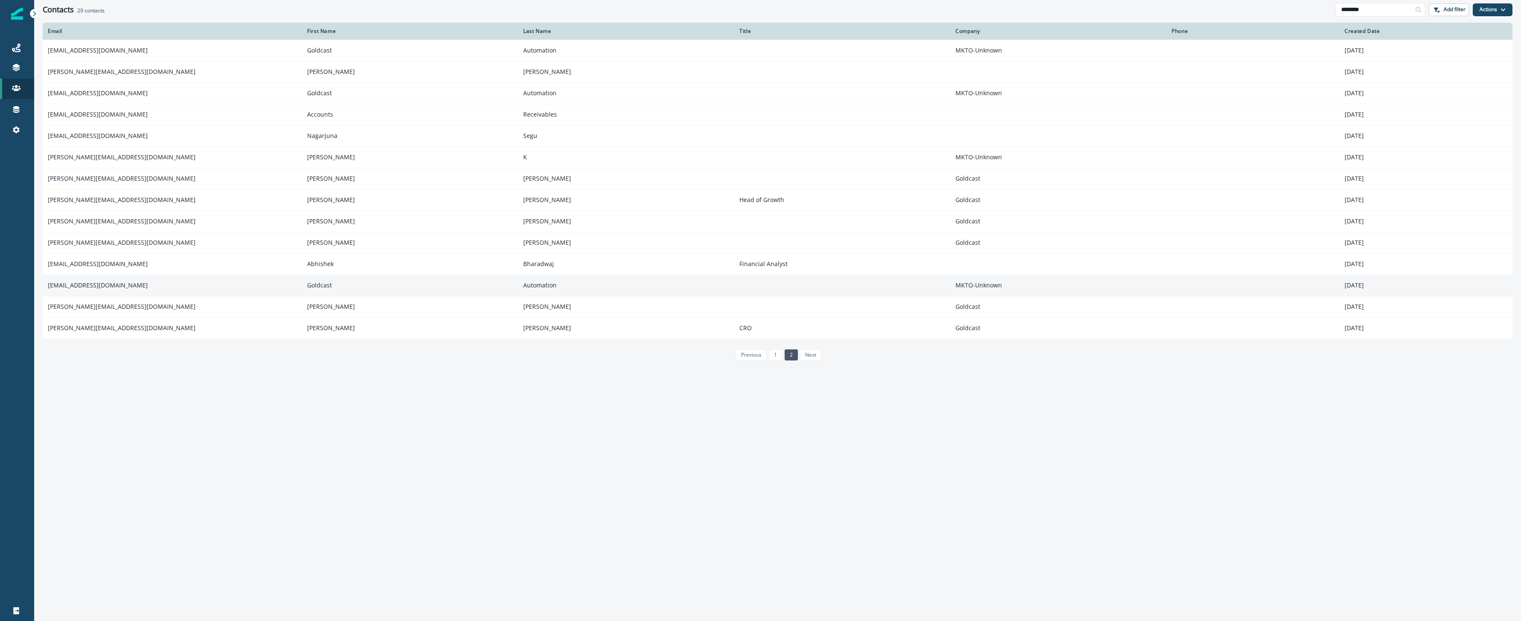
click at [310, 290] on td "Goldcast" at bounding box center [410, 285] width 216 height 21
click at [778, 356] on link "1" at bounding box center [775, 354] width 13 height 11
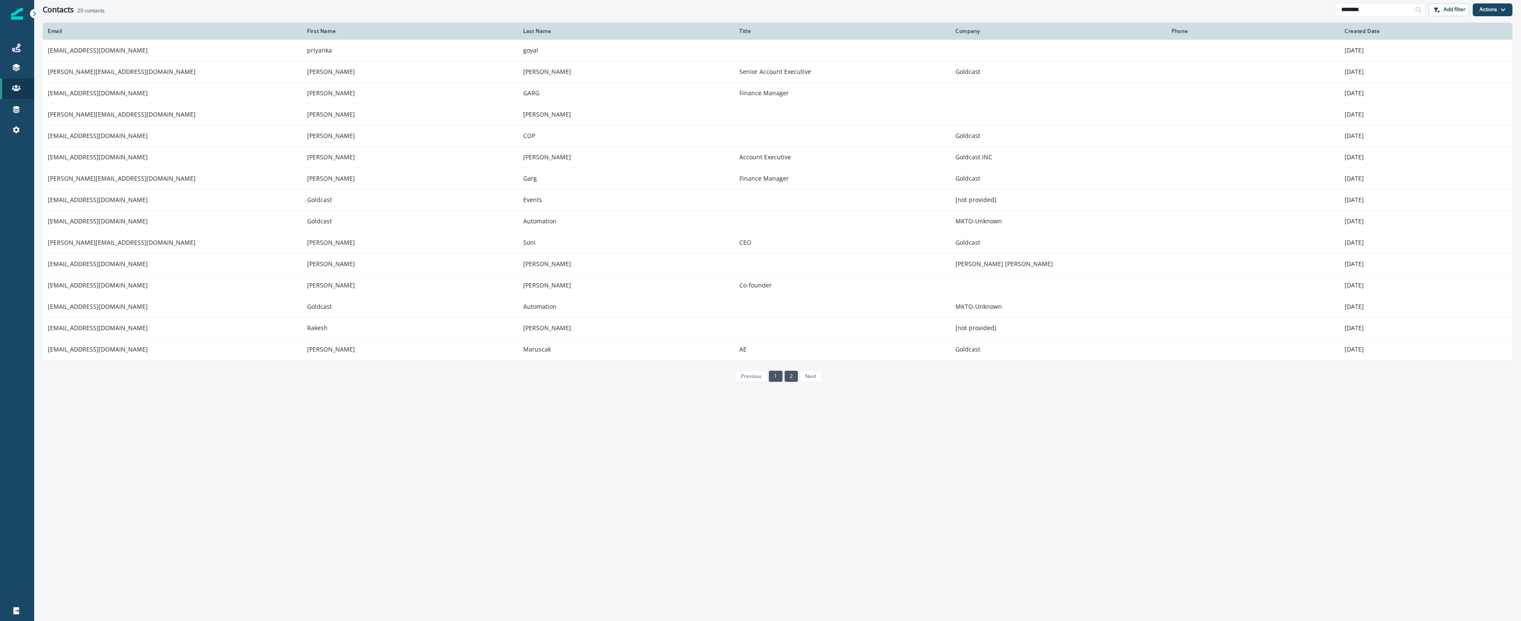
click at [789, 375] on link "2" at bounding box center [791, 376] width 13 height 11
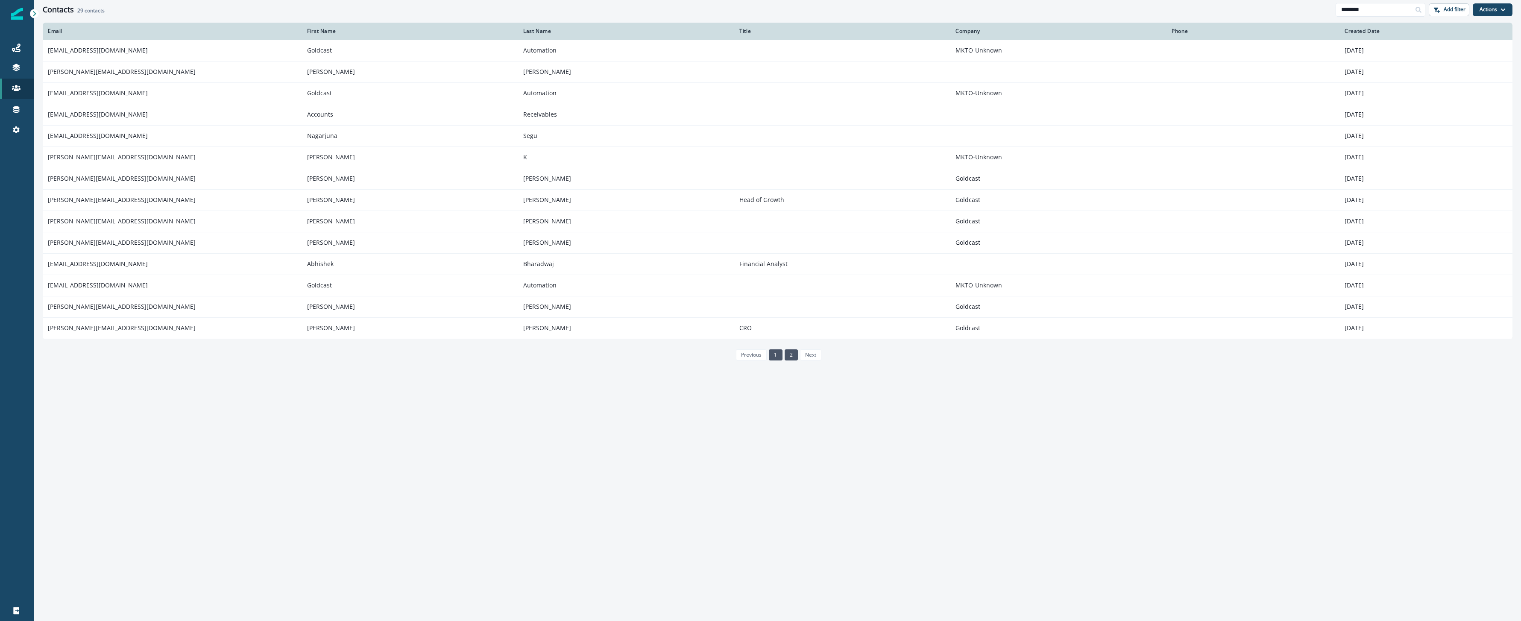
click at [780, 355] on link "1" at bounding box center [775, 354] width 13 height 11
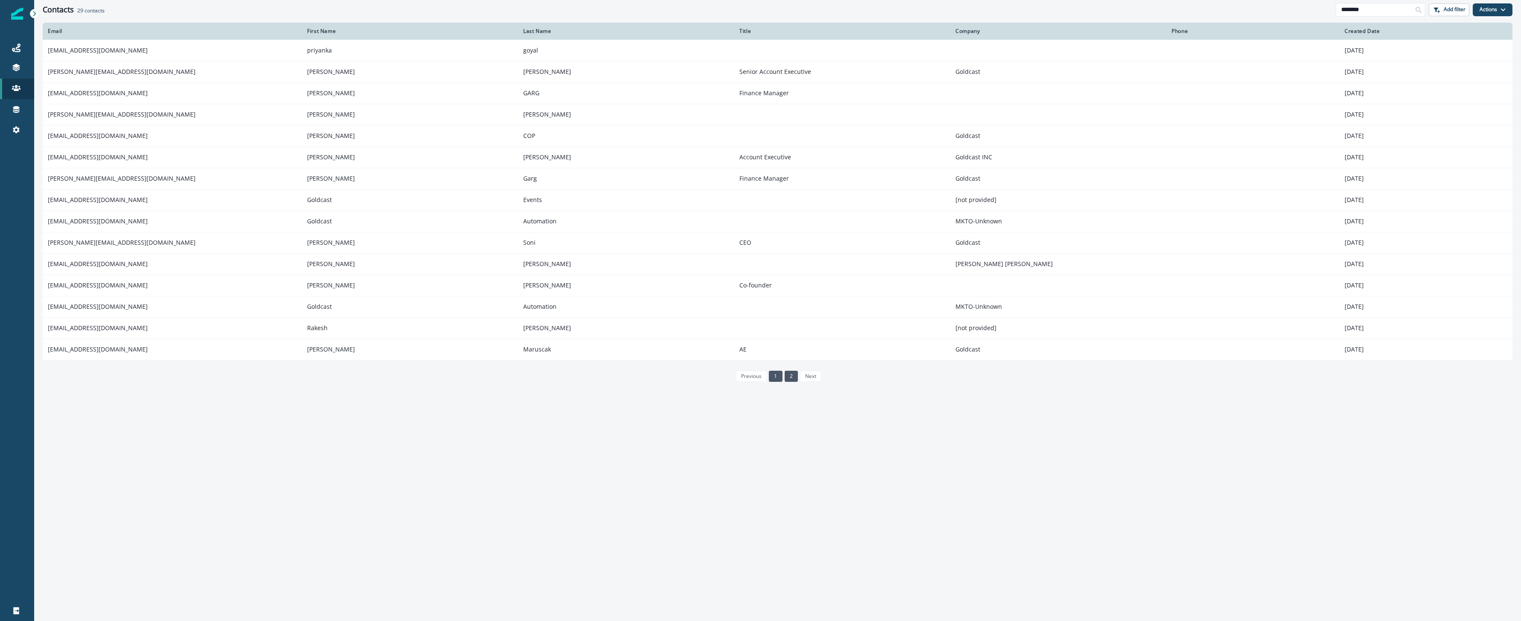
click at [786, 378] on link "2" at bounding box center [791, 376] width 13 height 11
